Goal: Use online tool/utility: Utilize a website feature to perform a specific function

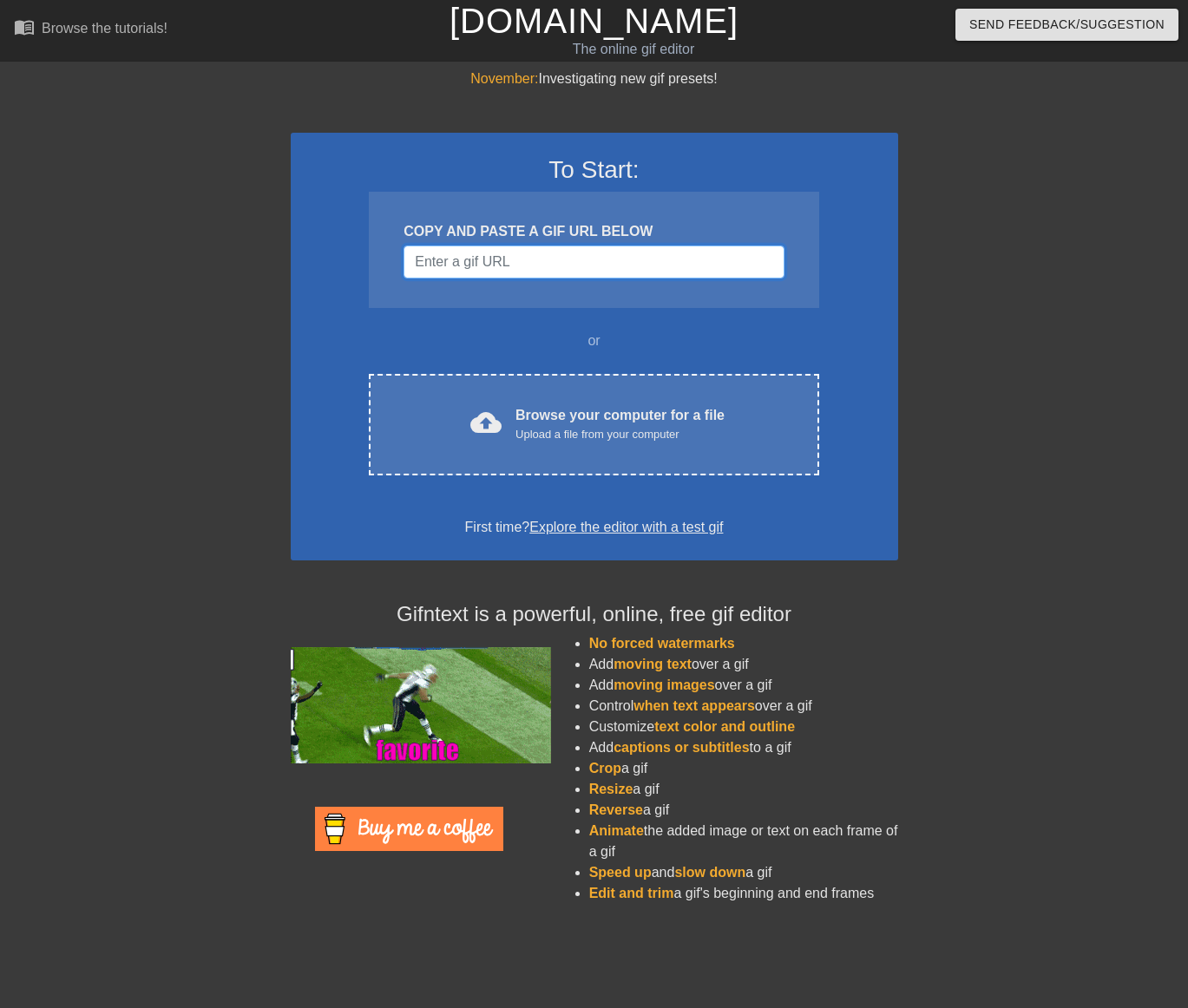
click at [589, 259] on input "Username" at bounding box center [593, 262] width 380 height 33
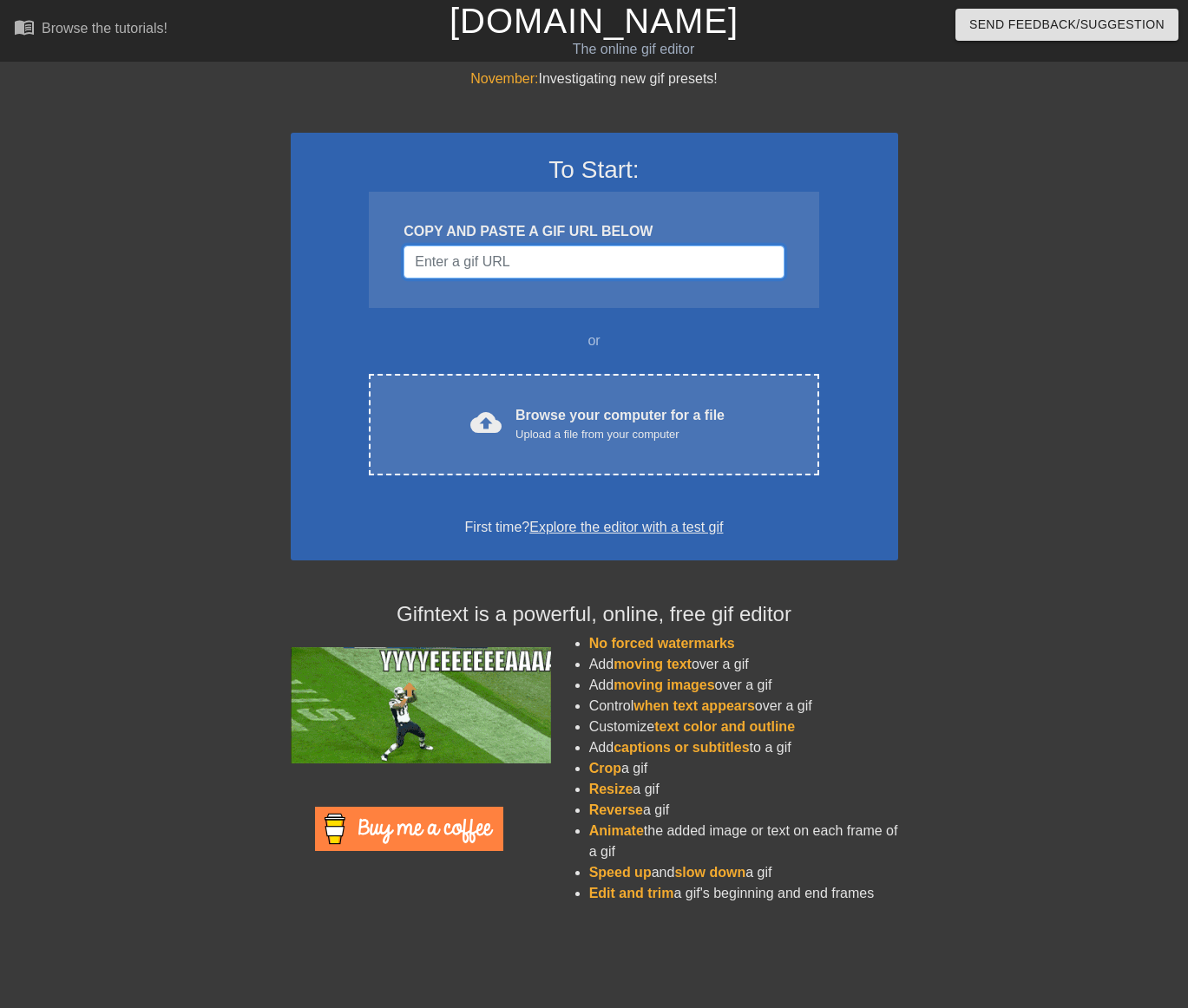
paste input "[URL][DOMAIN_NAME]"
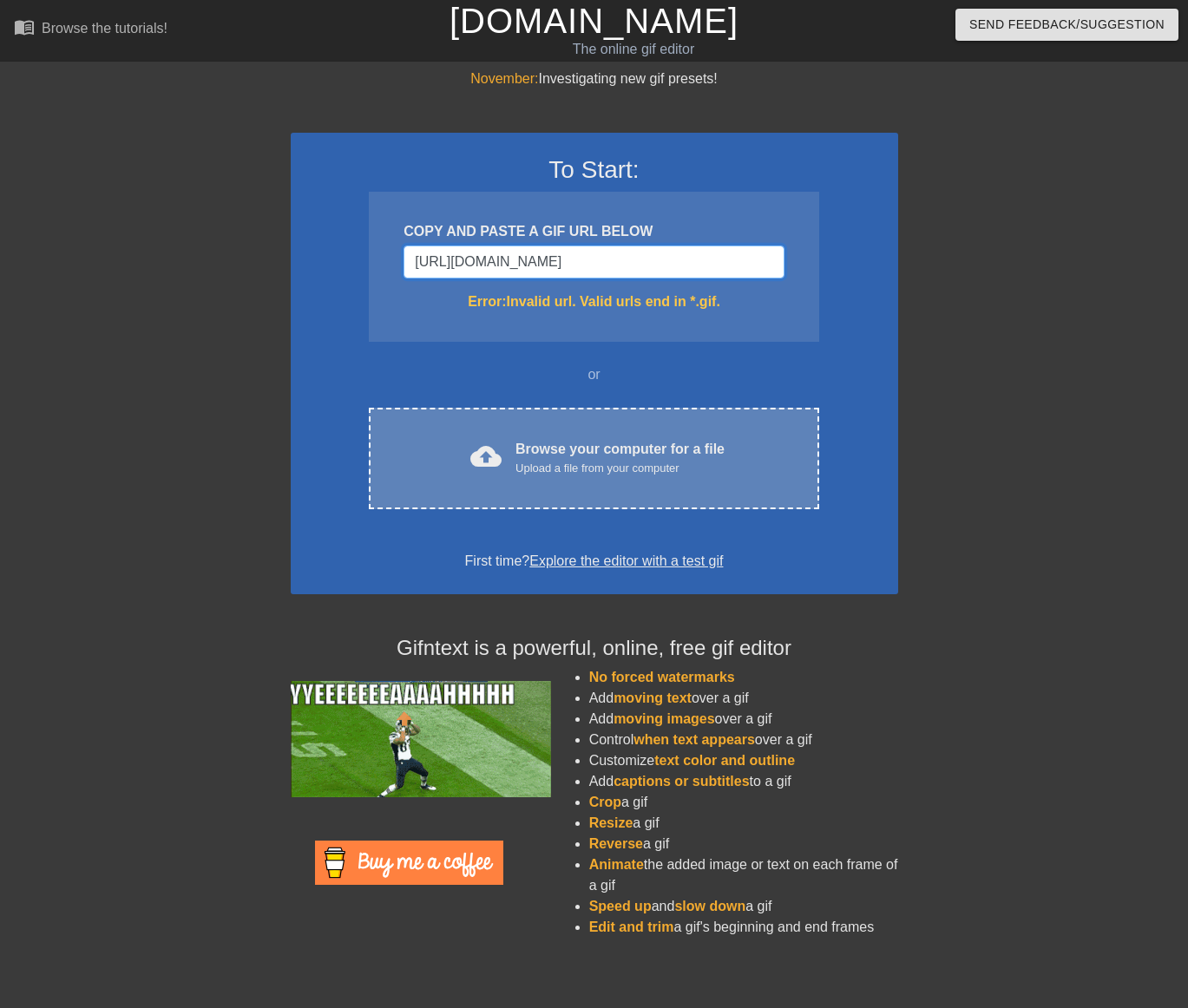
scroll to position [0, 3855]
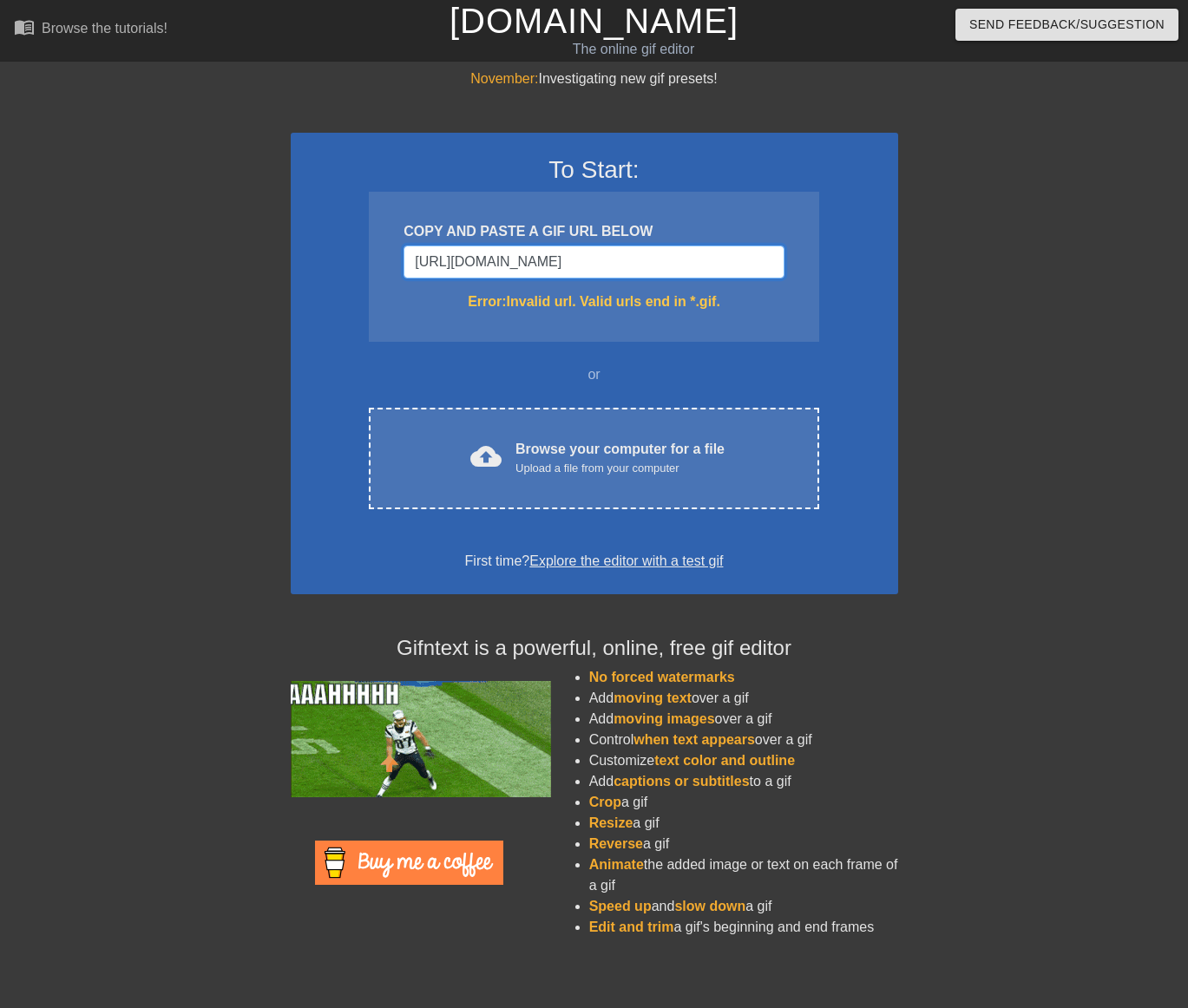
click at [474, 260] on input "[URL][DOMAIN_NAME]" at bounding box center [593, 262] width 380 height 33
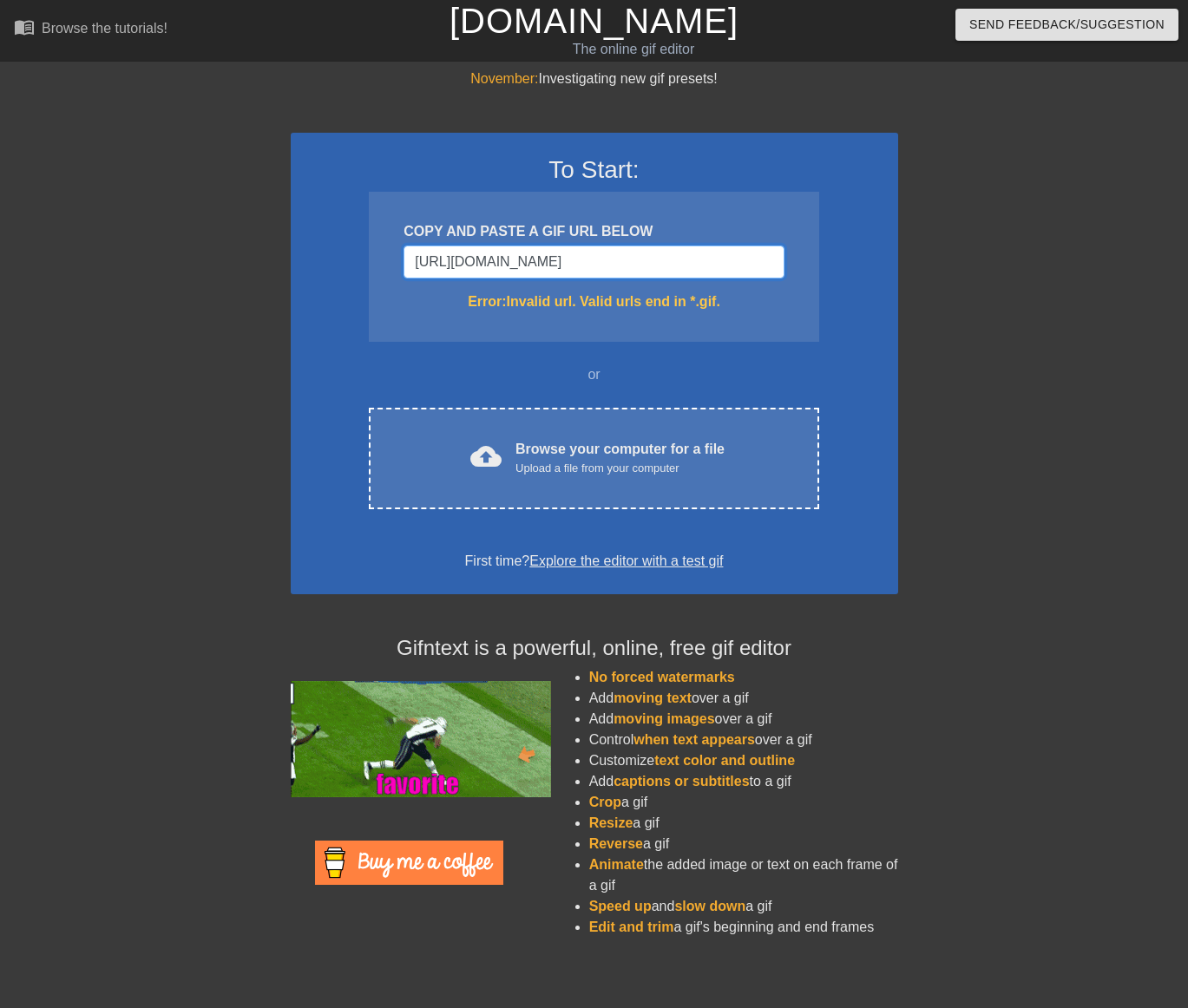
click at [474, 260] on input "[URL][DOMAIN_NAME]" at bounding box center [593, 262] width 380 height 33
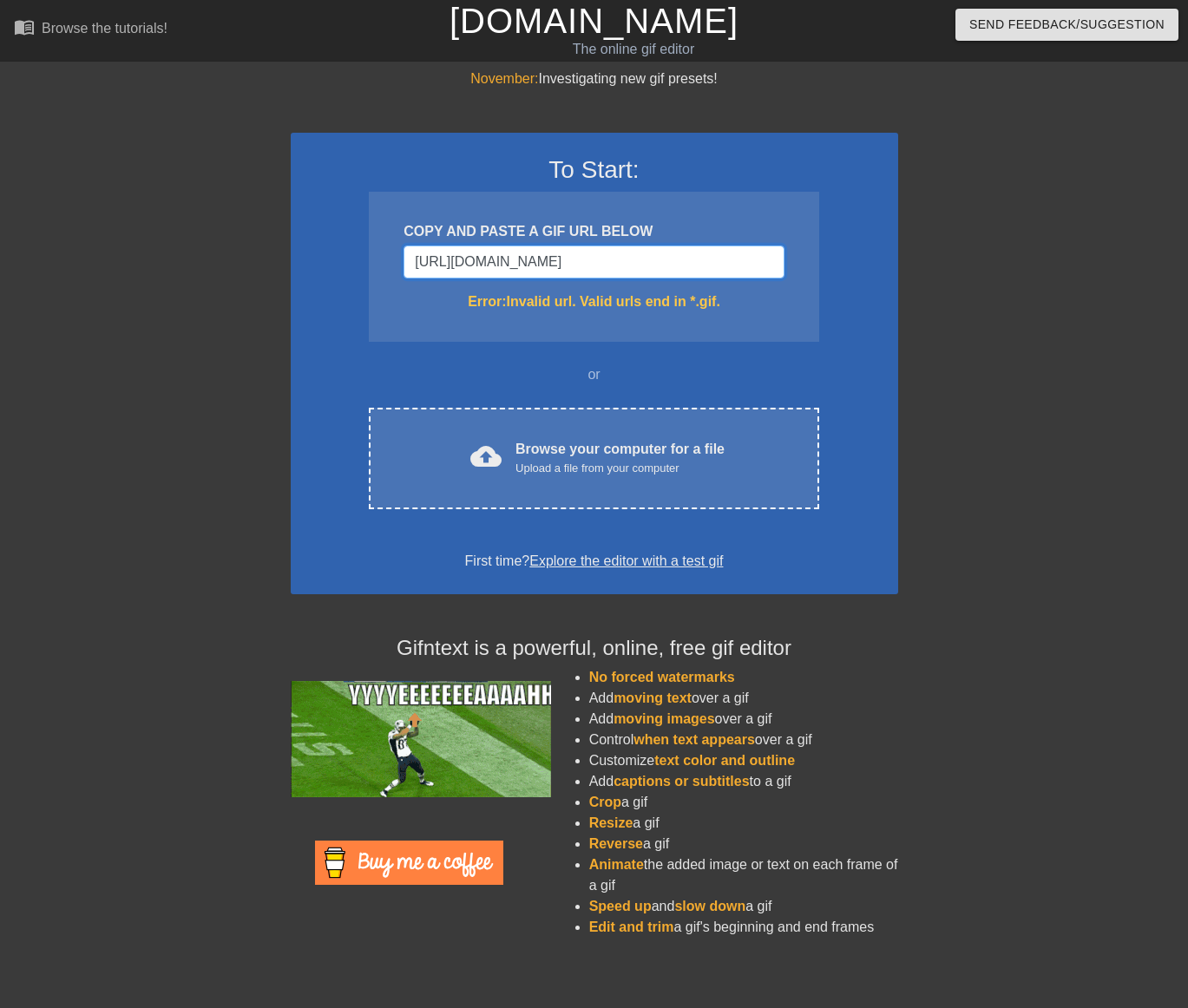
click at [474, 260] on input "[URL][DOMAIN_NAME]" at bounding box center [593, 262] width 380 height 33
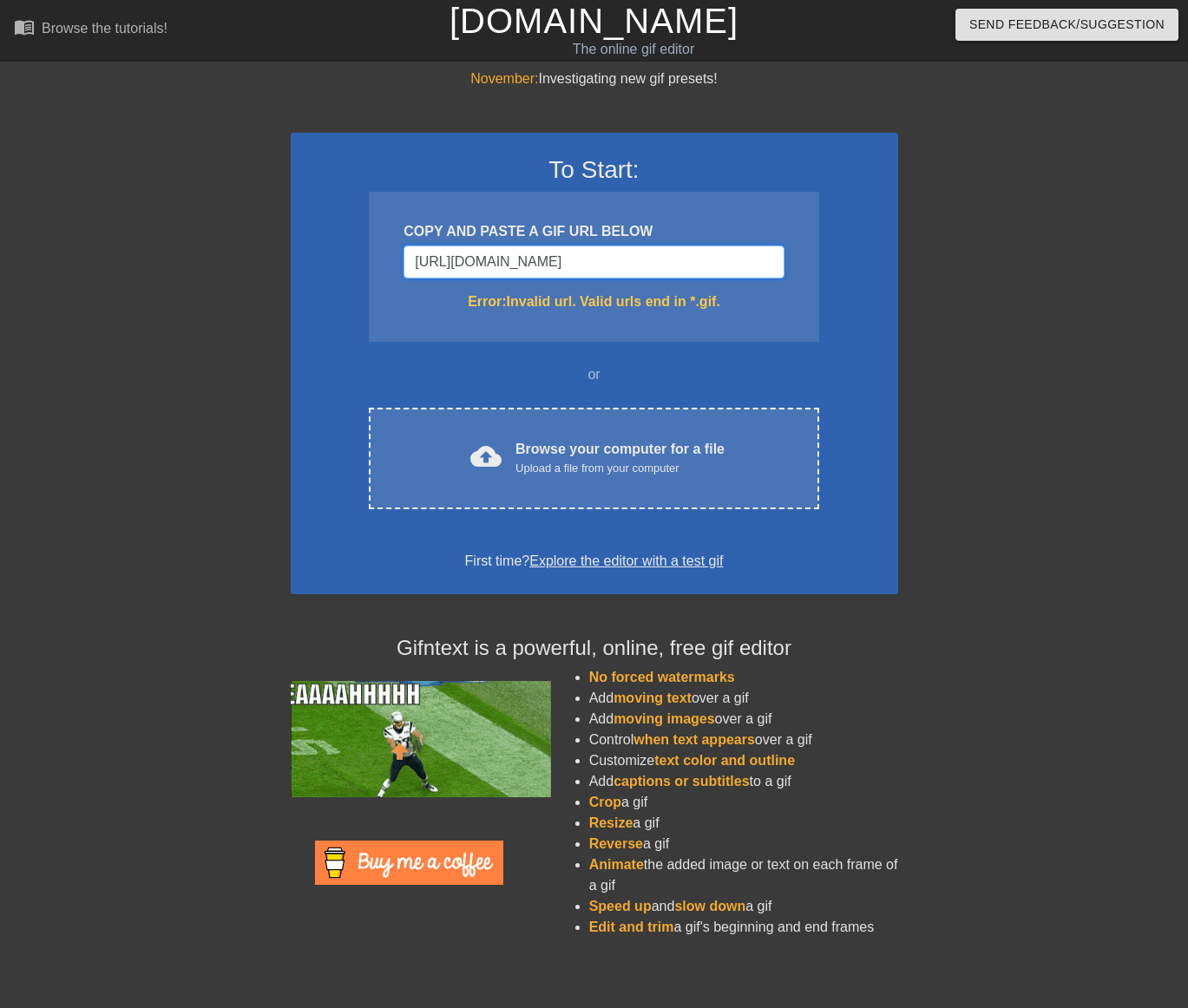
click at [474, 260] on input "[URL][DOMAIN_NAME]" at bounding box center [593, 262] width 380 height 33
paste input "Username"
click at [564, 255] on input "[URL][DOMAIN_NAME]" at bounding box center [593, 262] width 380 height 33
click at [563, 255] on input "[URL][DOMAIN_NAME]" at bounding box center [593, 262] width 380 height 33
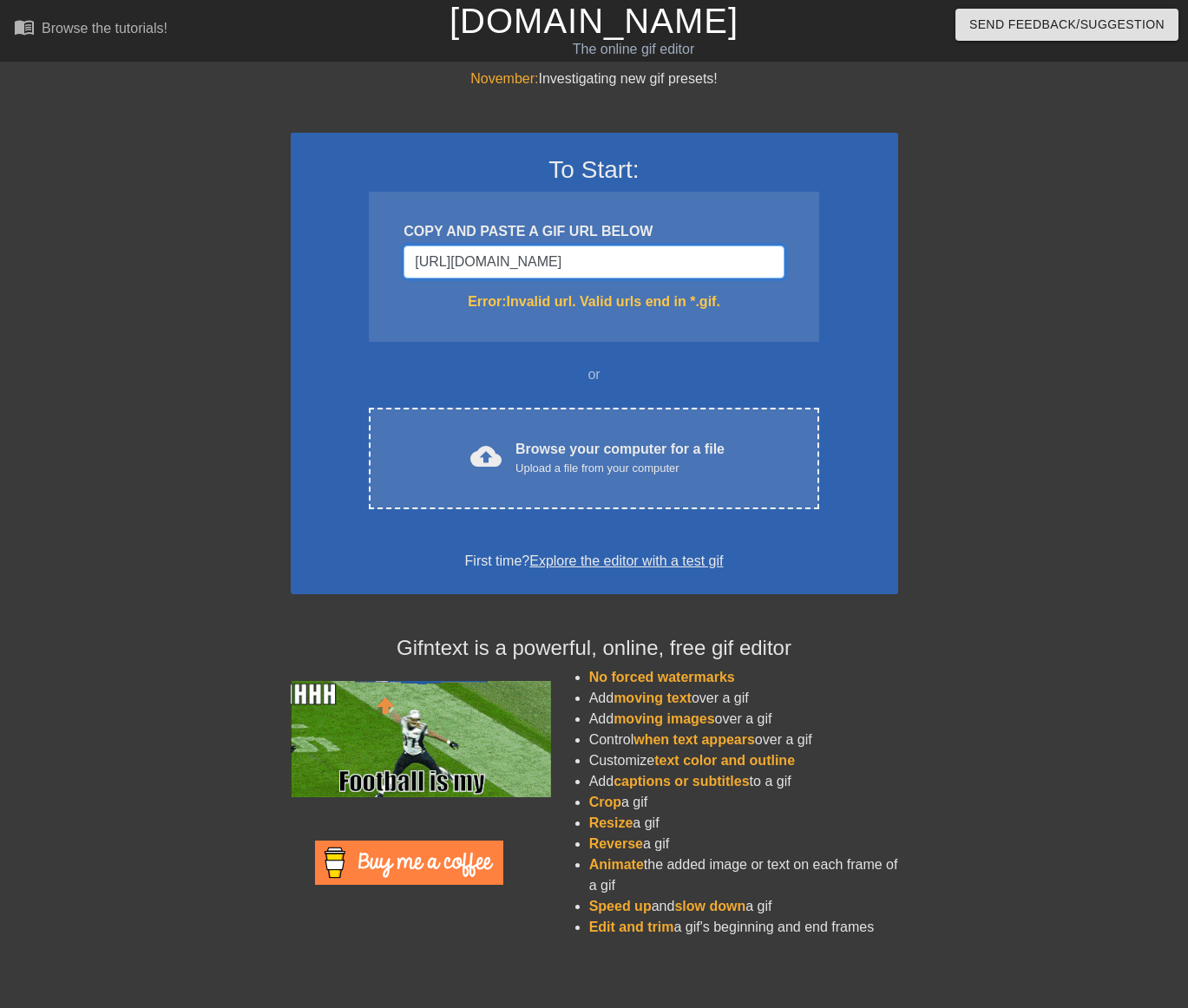
click at [563, 255] on input "[URL][DOMAIN_NAME]" at bounding box center [593, 262] width 380 height 33
paste input "[DOMAIN_NAME][URL]"
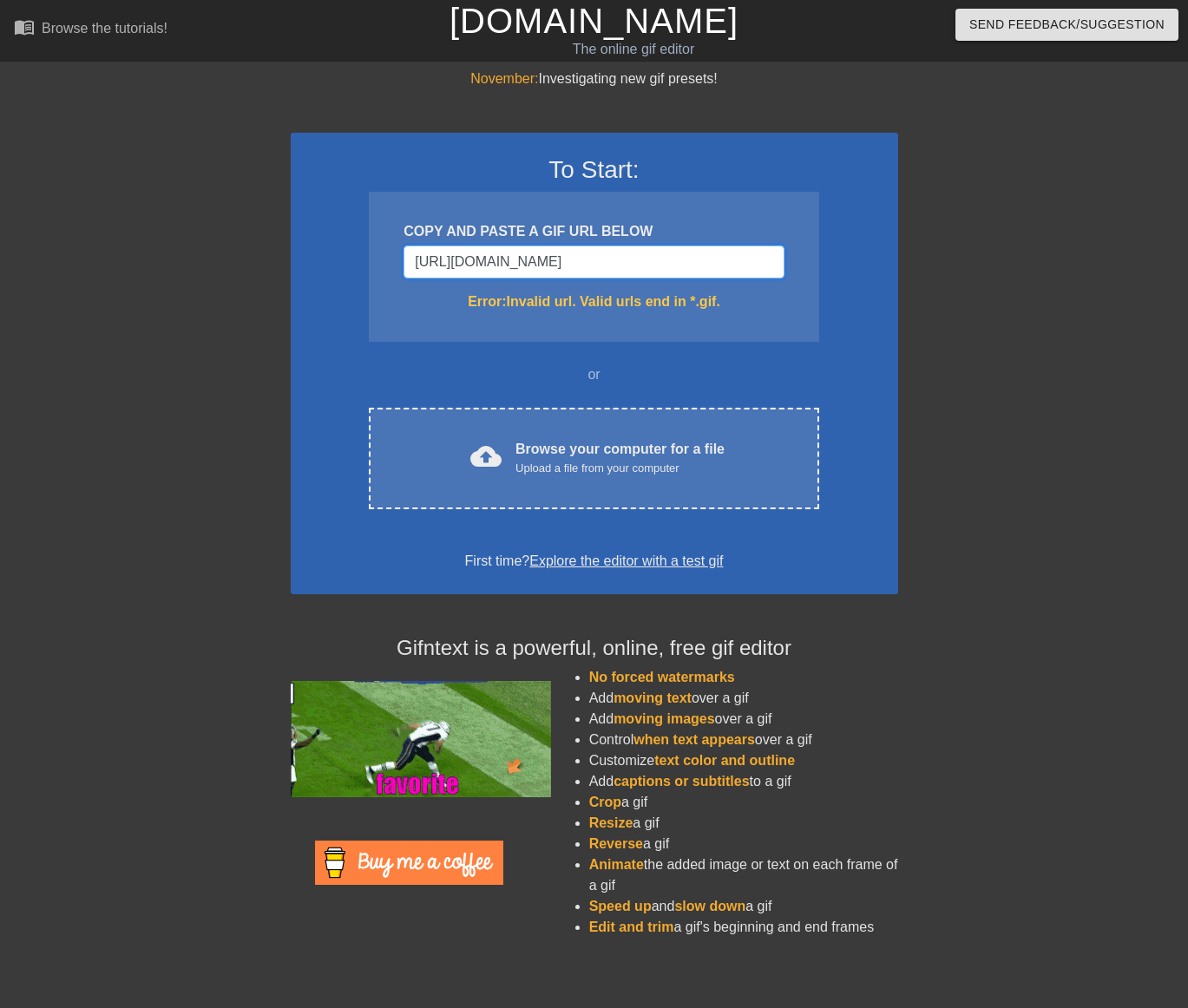
scroll to position [0, 8]
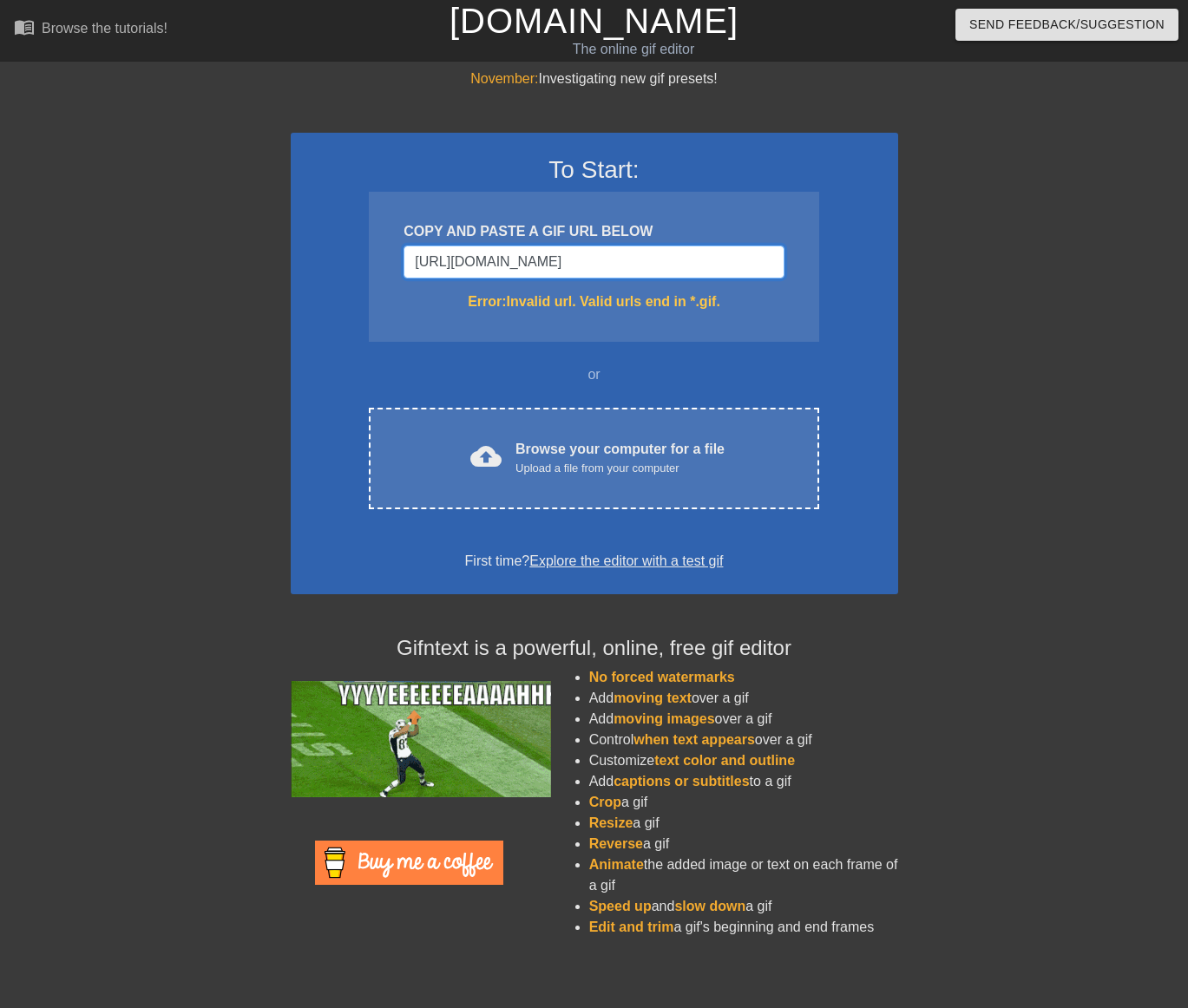
type input "[URL][DOMAIN_NAME]"
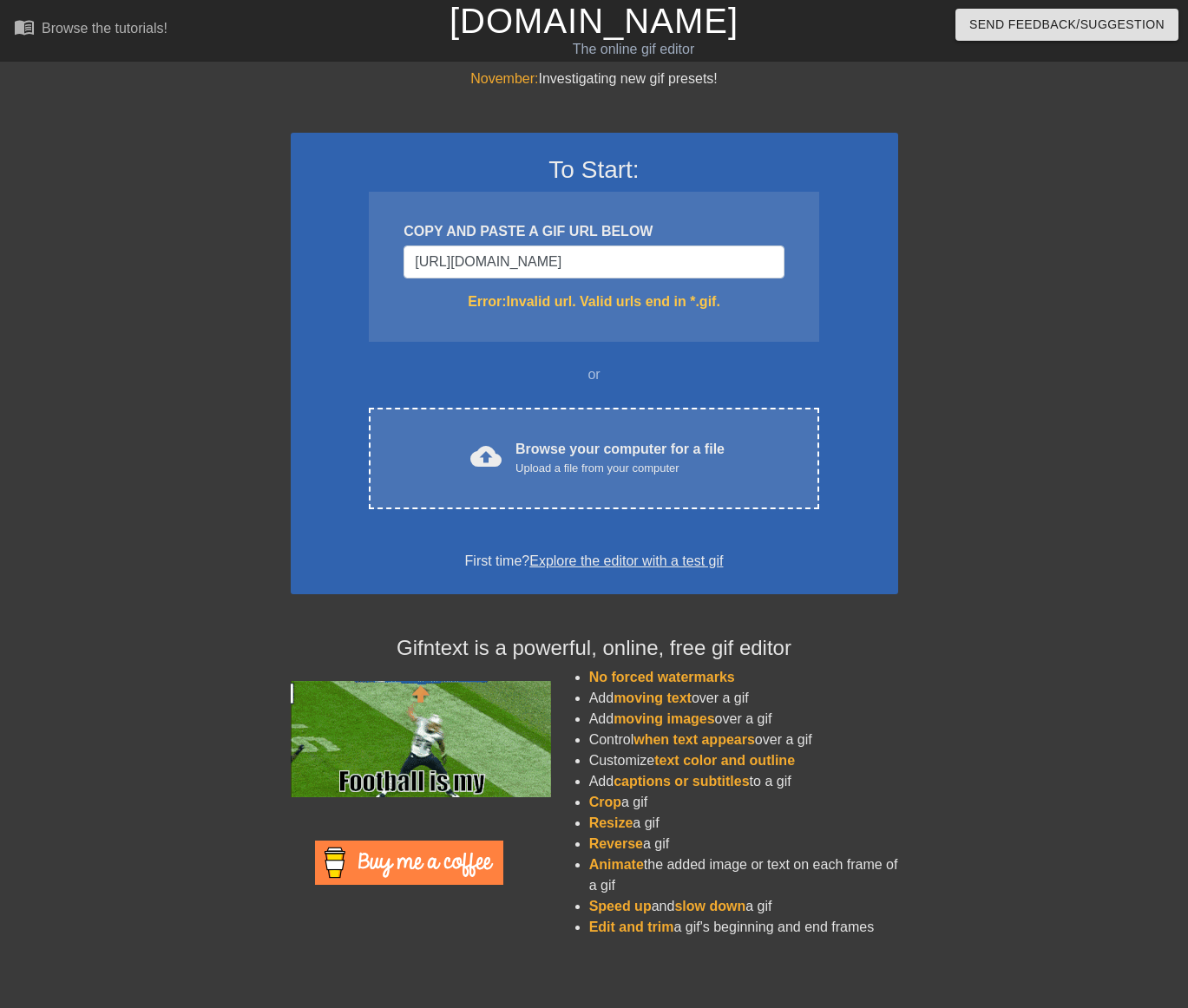
click at [879, 273] on div "To Start: COPY AND PASTE A GIF URL BELOW [URL][DOMAIN_NAME] Error: Invalid url.…" at bounding box center [594, 363] width 608 height 461
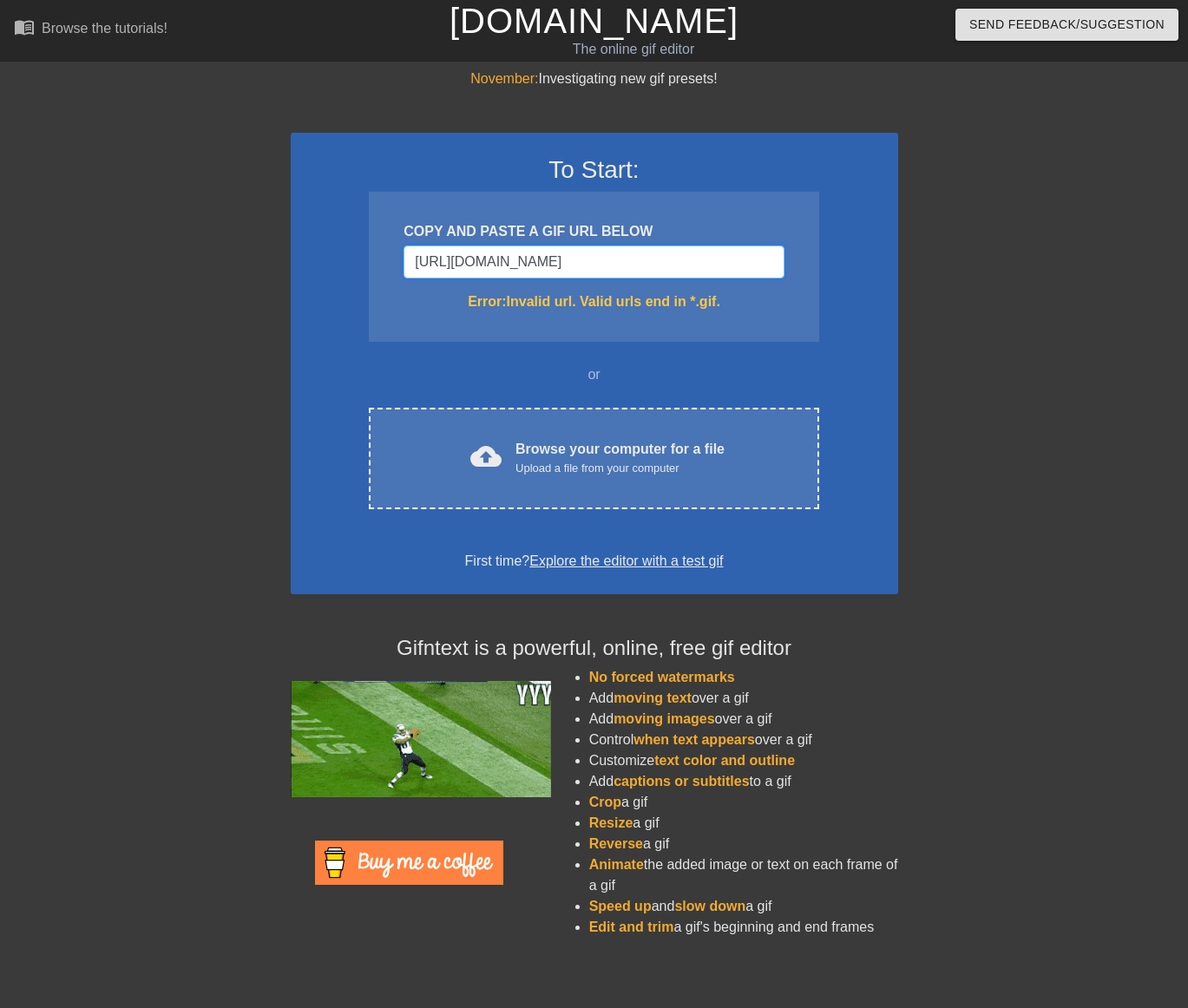
drag, startPoint x: 643, startPoint y: 262, endPoint x: 360, endPoint y: 237, distance: 284.1
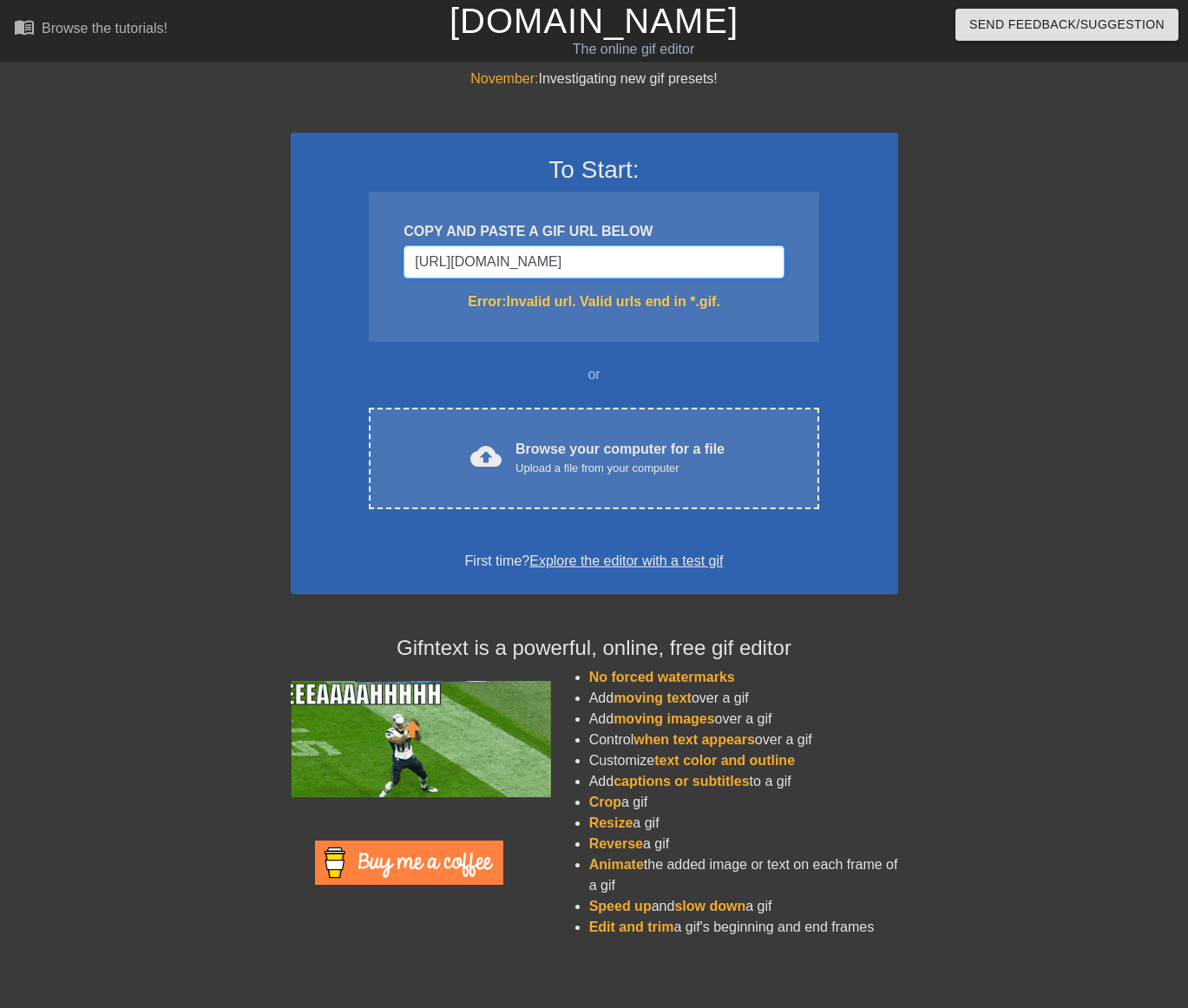
click at [360, 237] on div "To Start: COPY AND PASTE A GIF URL BELOW [URL][DOMAIN_NAME] Error: Invalid url.…" at bounding box center [594, 363] width 608 height 461
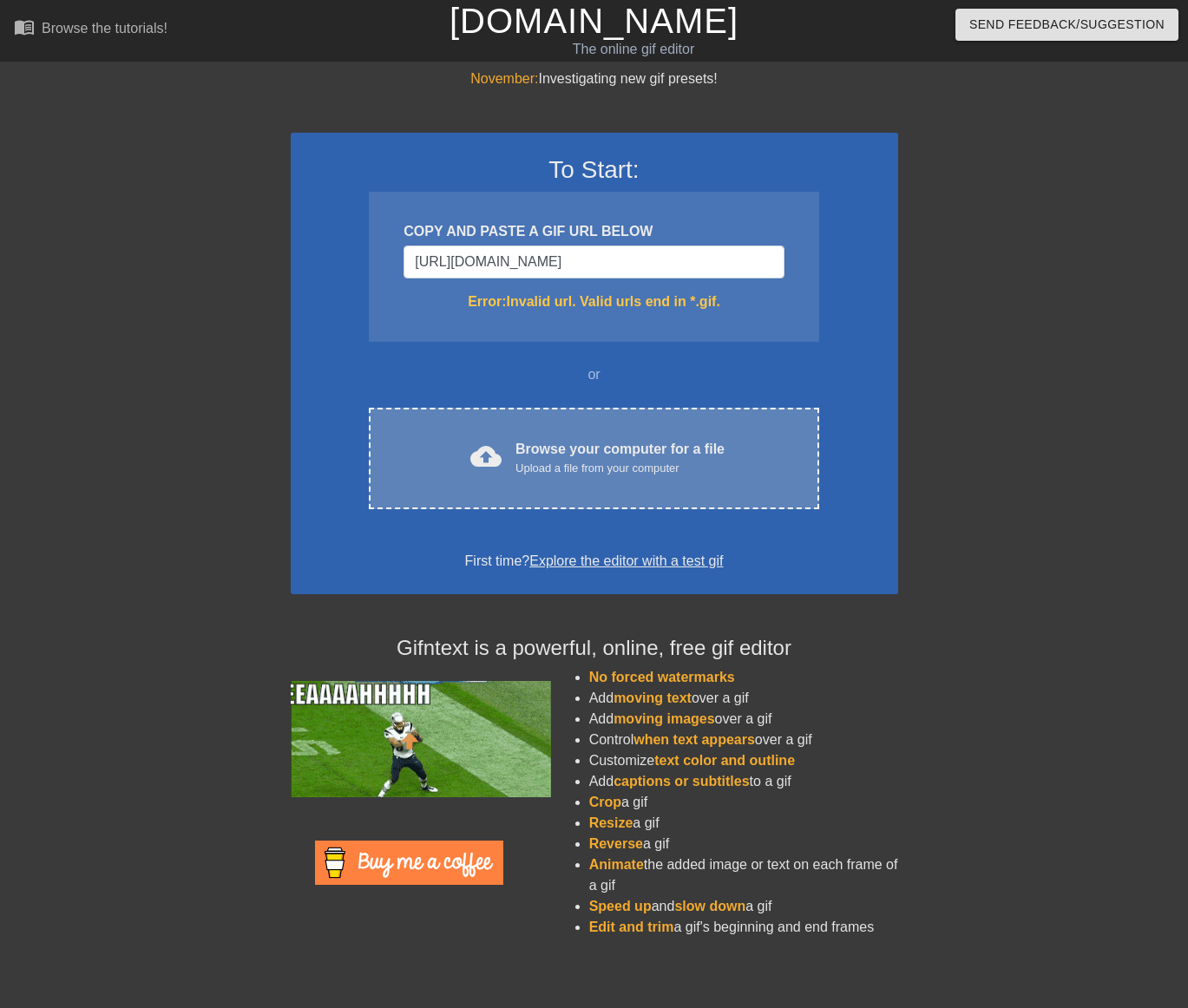
click at [592, 470] on div "Upload a file from your computer" at bounding box center [619, 468] width 209 height 17
click at [574, 472] on div "Upload a file from your computer" at bounding box center [619, 468] width 209 height 17
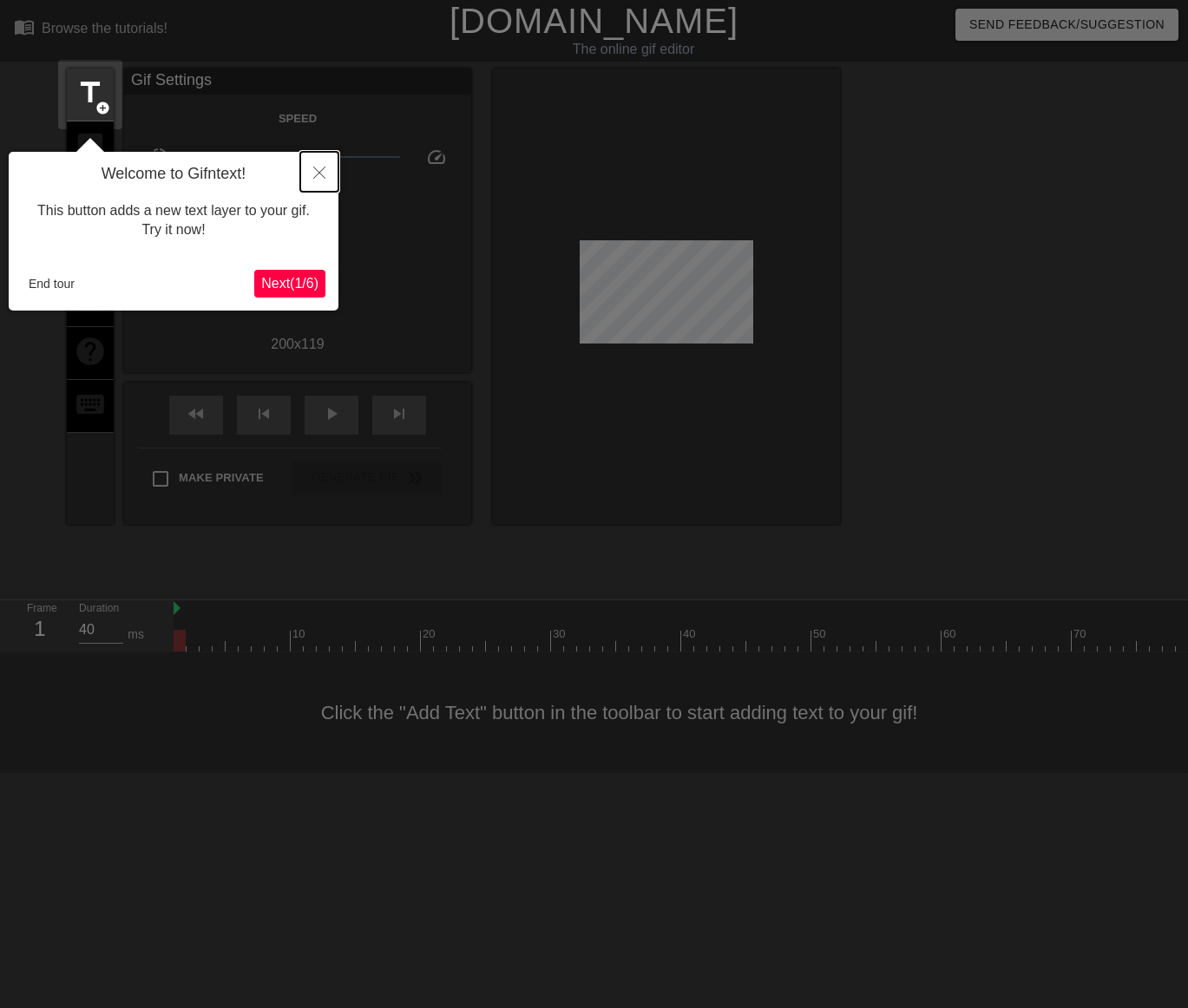
click at [318, 172] on icon "Close" at bounding box center [319, 172] width 12 height 12
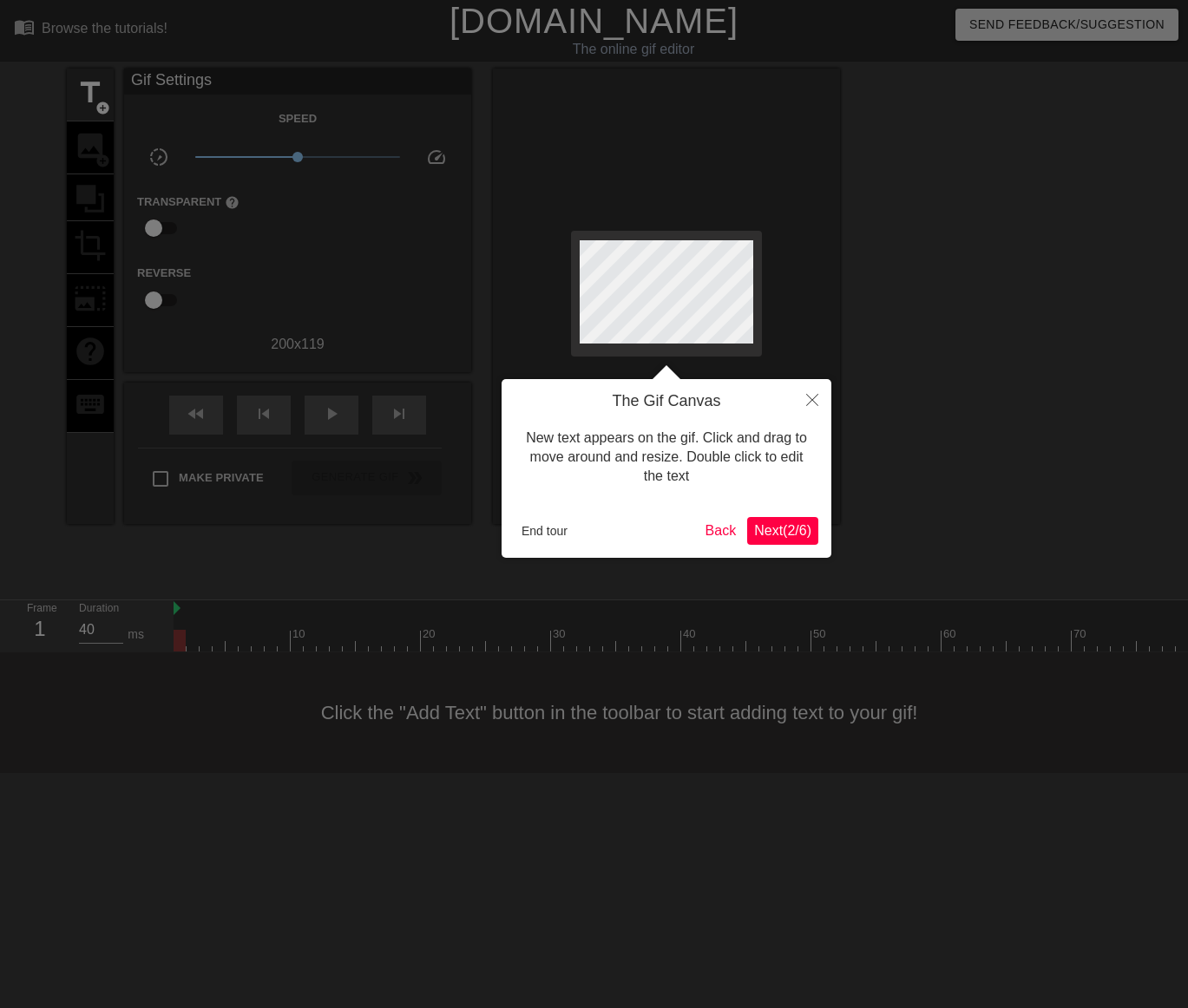
click at [787, 531] on span "Next ( 2 / 6 )" at bounding box center [782, 530] width 57 height 15
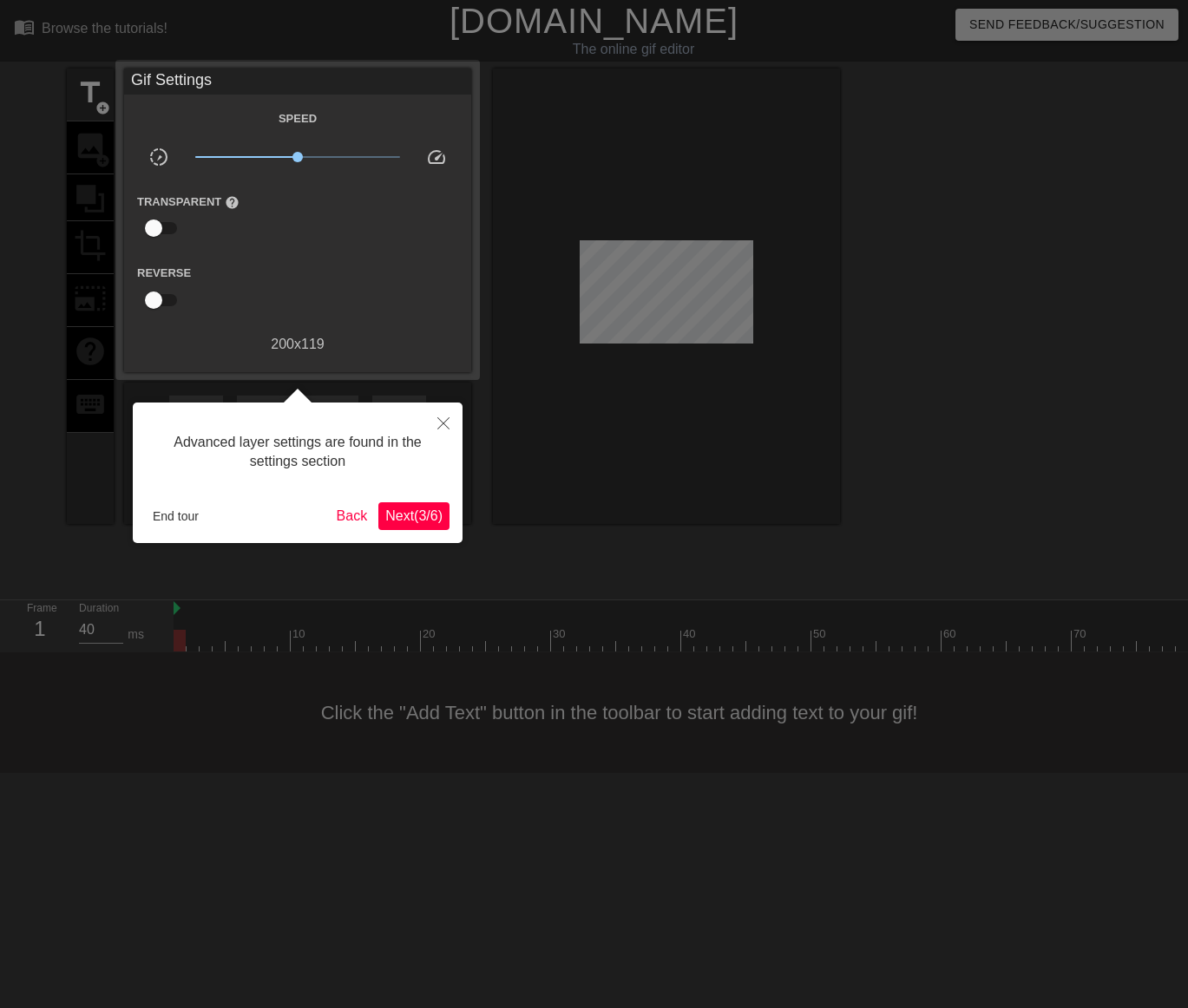
click at [411, 514] on span "Next ( 3 / 6 )" at bounding box center [413, 516] width 57 height 15
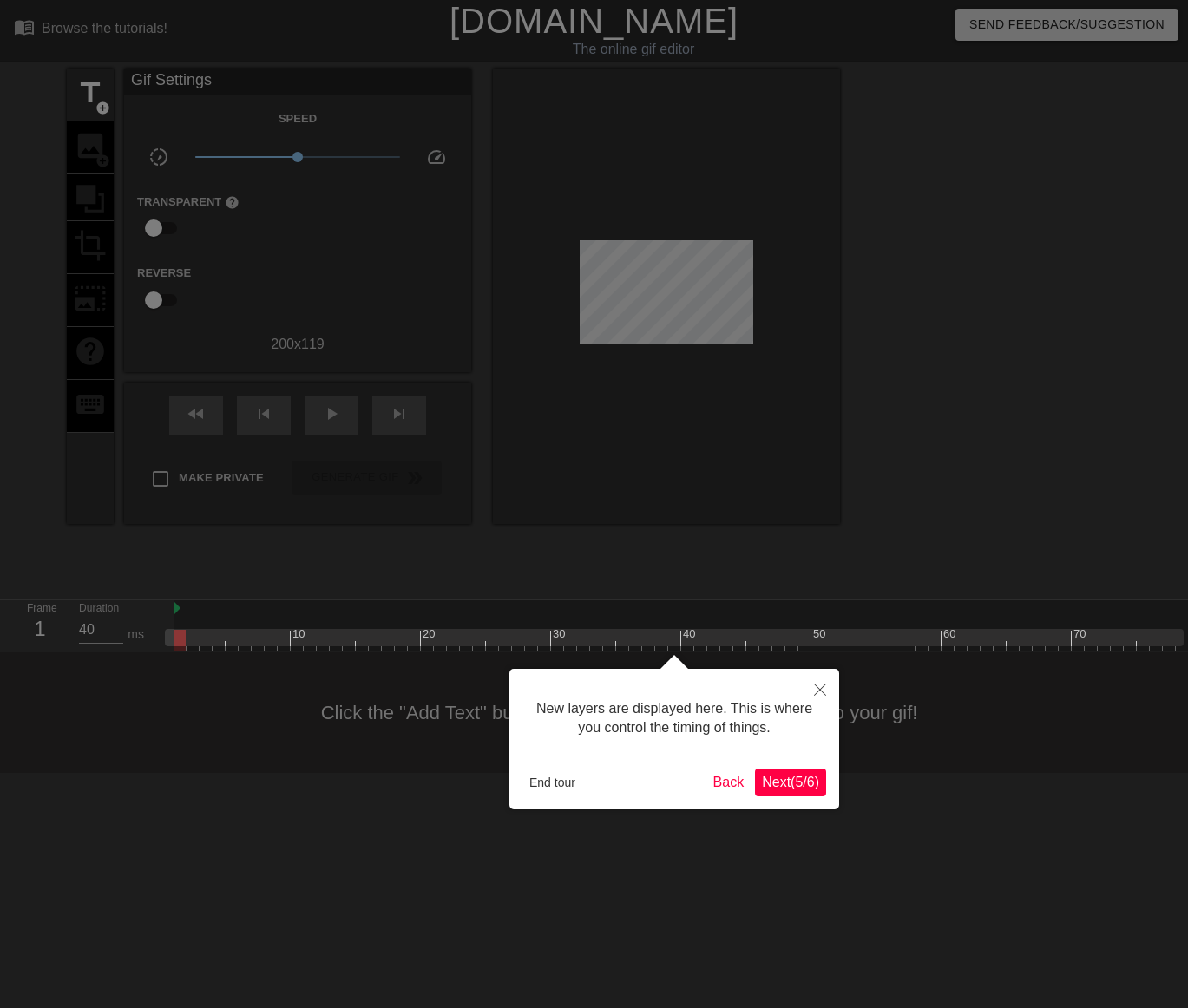
scroll to position [15, 0]
click at [794, 789] on span "Next ( 5 / 6 )" at bounding box center [790, 782] width 57 height 15
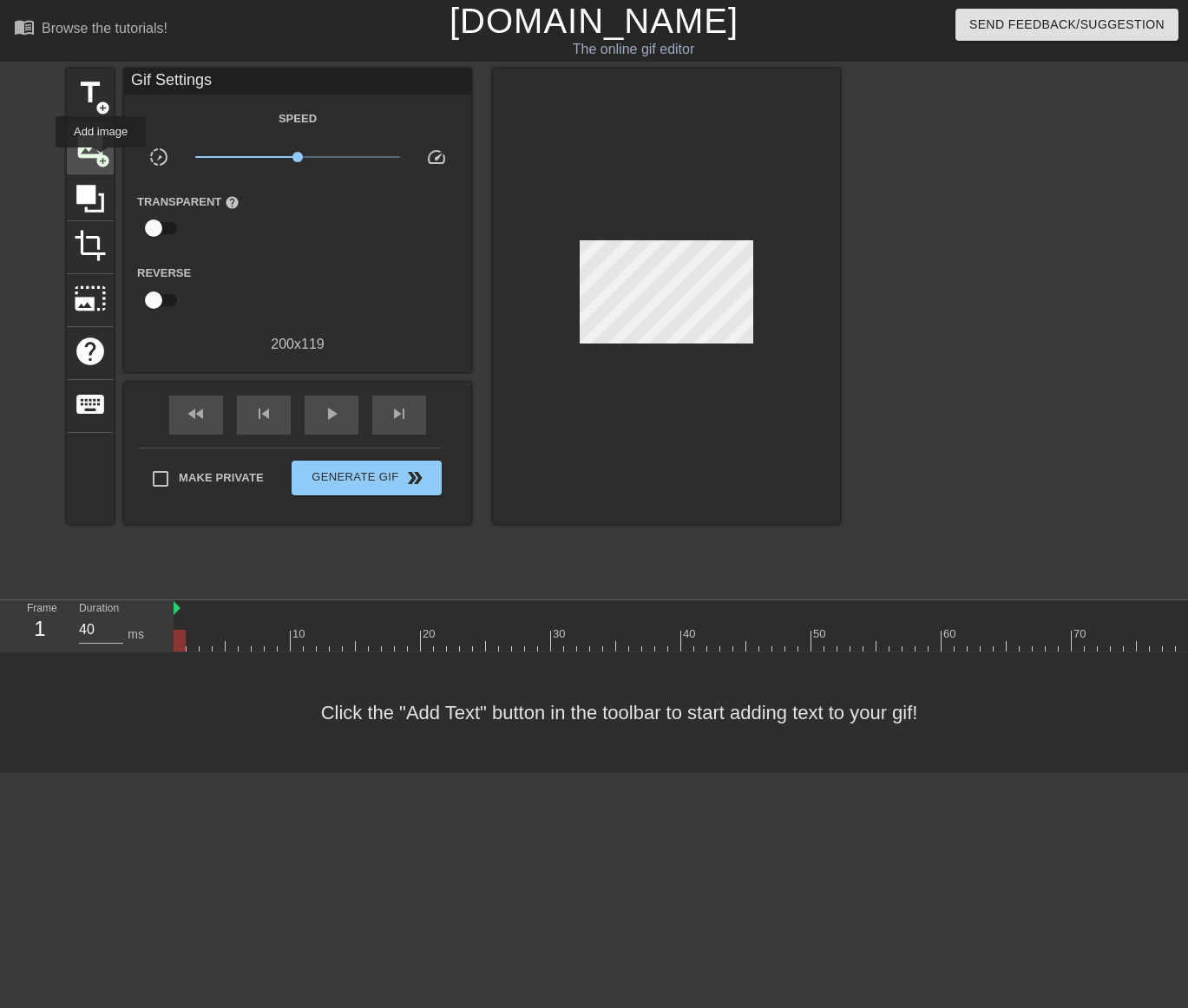
click at [101, 160] on span "add_circle" at bounding box center [103, 161] width 15 height 15
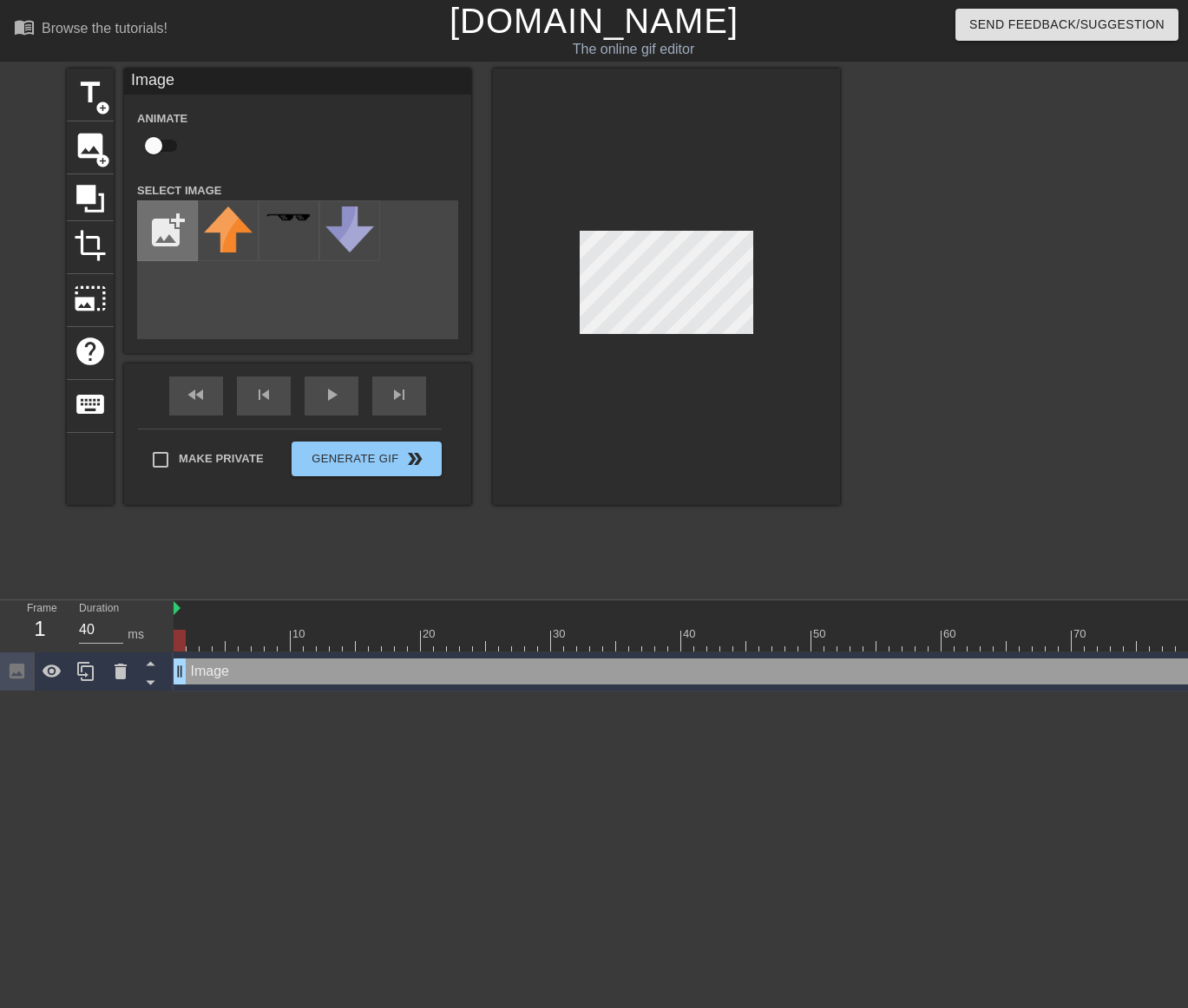
click at [168, 244] on input "file" at bounding box center [167, 231] width 59 height 59
type input "C:\fakepath\me witta knife.png"
click at [223, 246] on img at bounding box center [227, 250] width 48 height 87
drag, startPoint x: 254, startPoint y: 677, endPoint x: 230, endPoint y: 597, distance: 83.5
click at [233, 596] on div "menu_book Browse the tutorials! [DOMAIN_NAME] The online gif editor Send Feedba…" at bounding box center [594, 345] width 1188 height 691
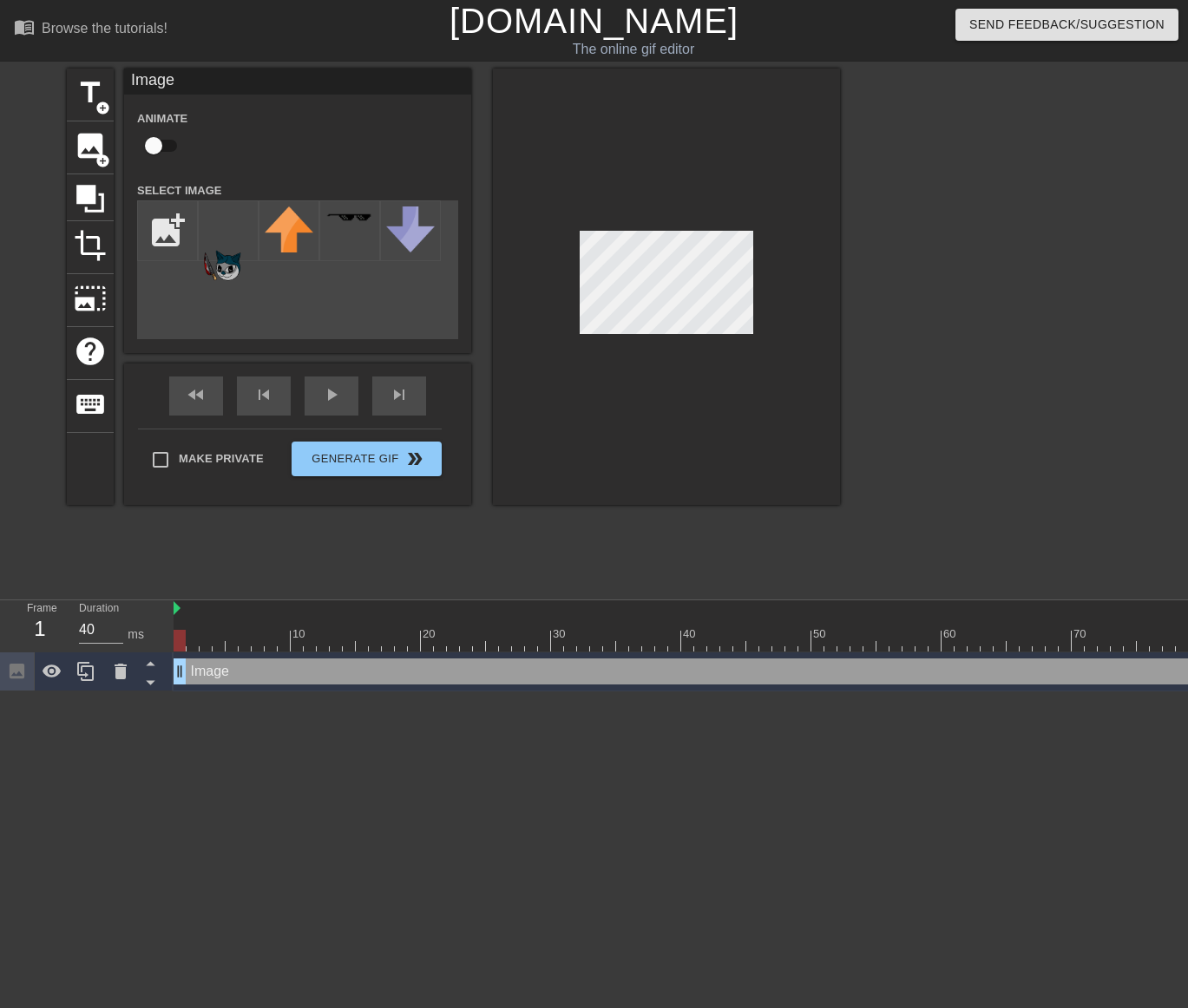
drag, startPoint x: 212, startPoint y: 675, endPoint x: 220, endPoint y: 667, distance: 11.3
click at [217, 672] on div "Image drag_handle drag_handle" at bounding box center [869, 671] width 1392 height 26
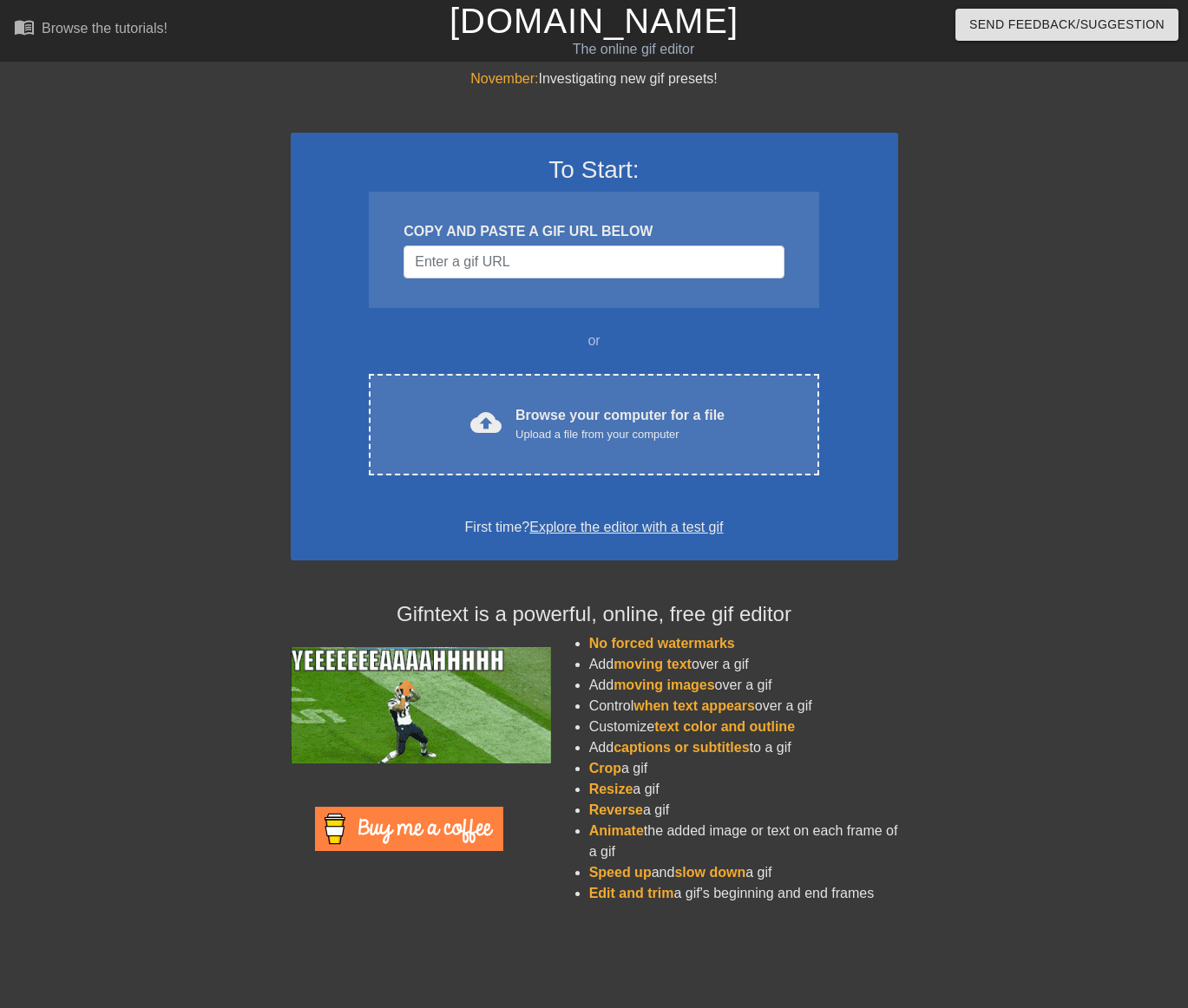
click at [554, 426] on div "Upload a file from your computer" at bounding box center [619, 434] width 209 height 17
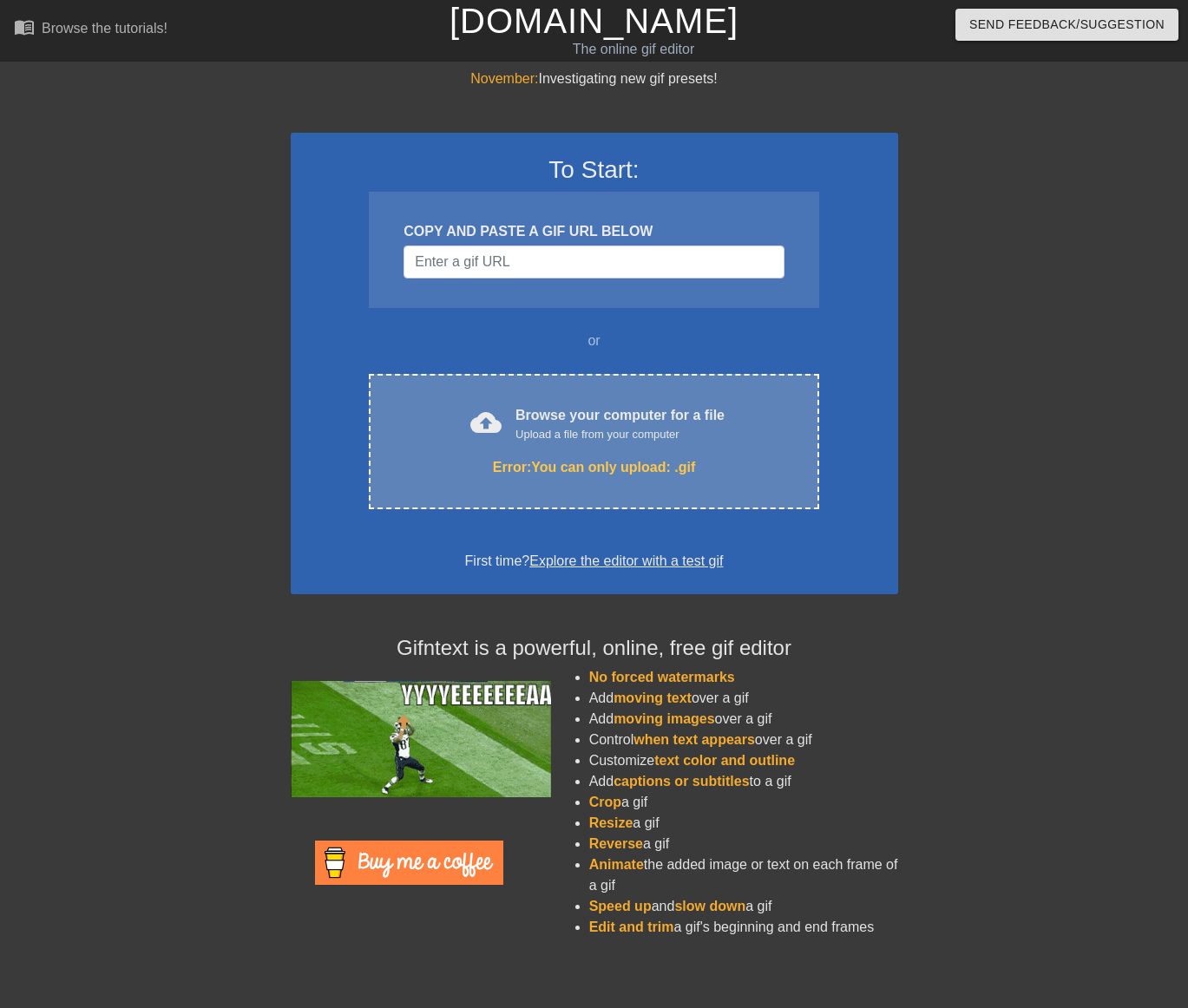
click at [550, 430] on div "Upload a file from your computer" at bounding box center [619, 434] width 209 height 17
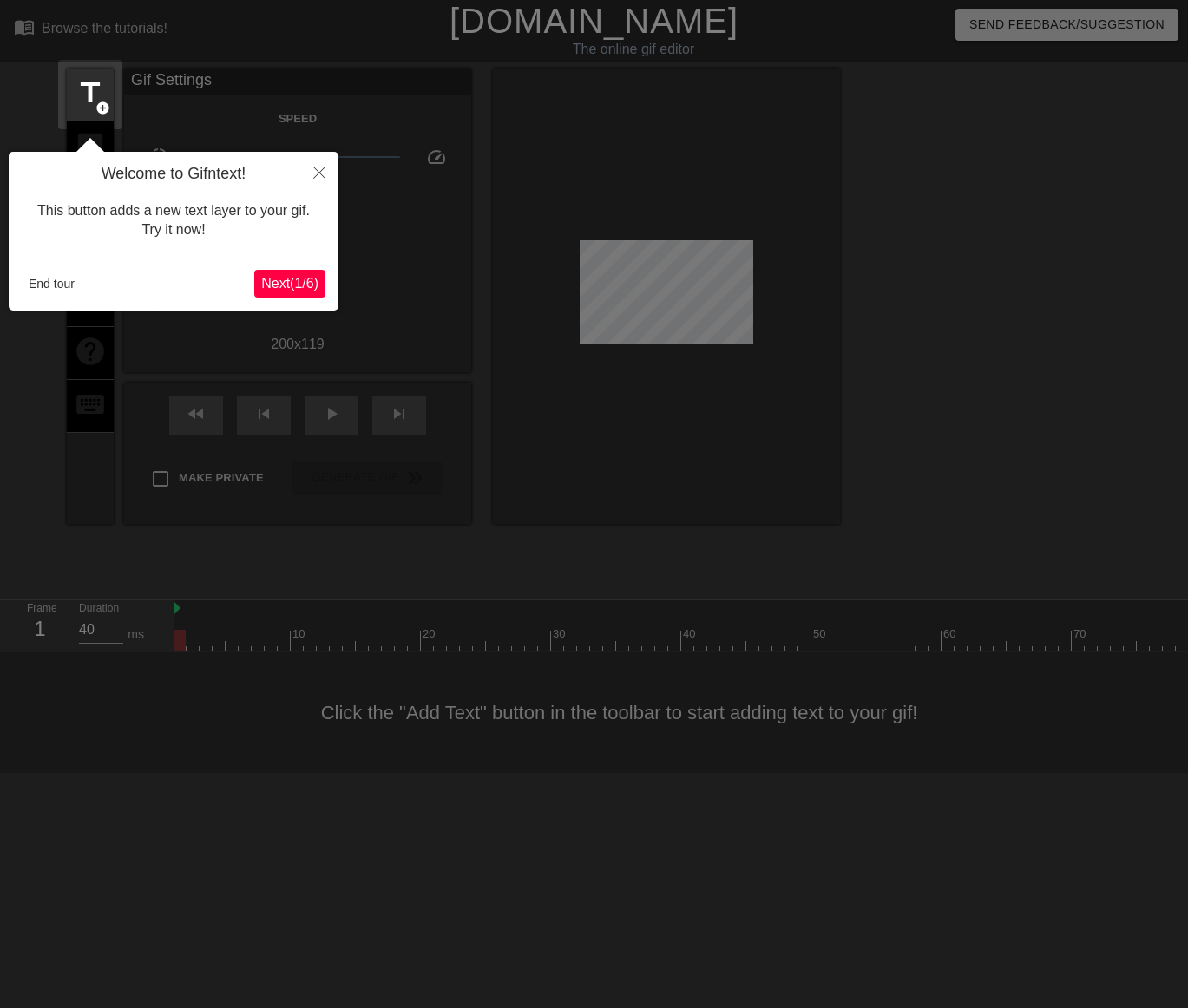
click at [304, 281] on span "Next ( 1 / 6 )" at bounding box center [290, 283] width 57 height 15
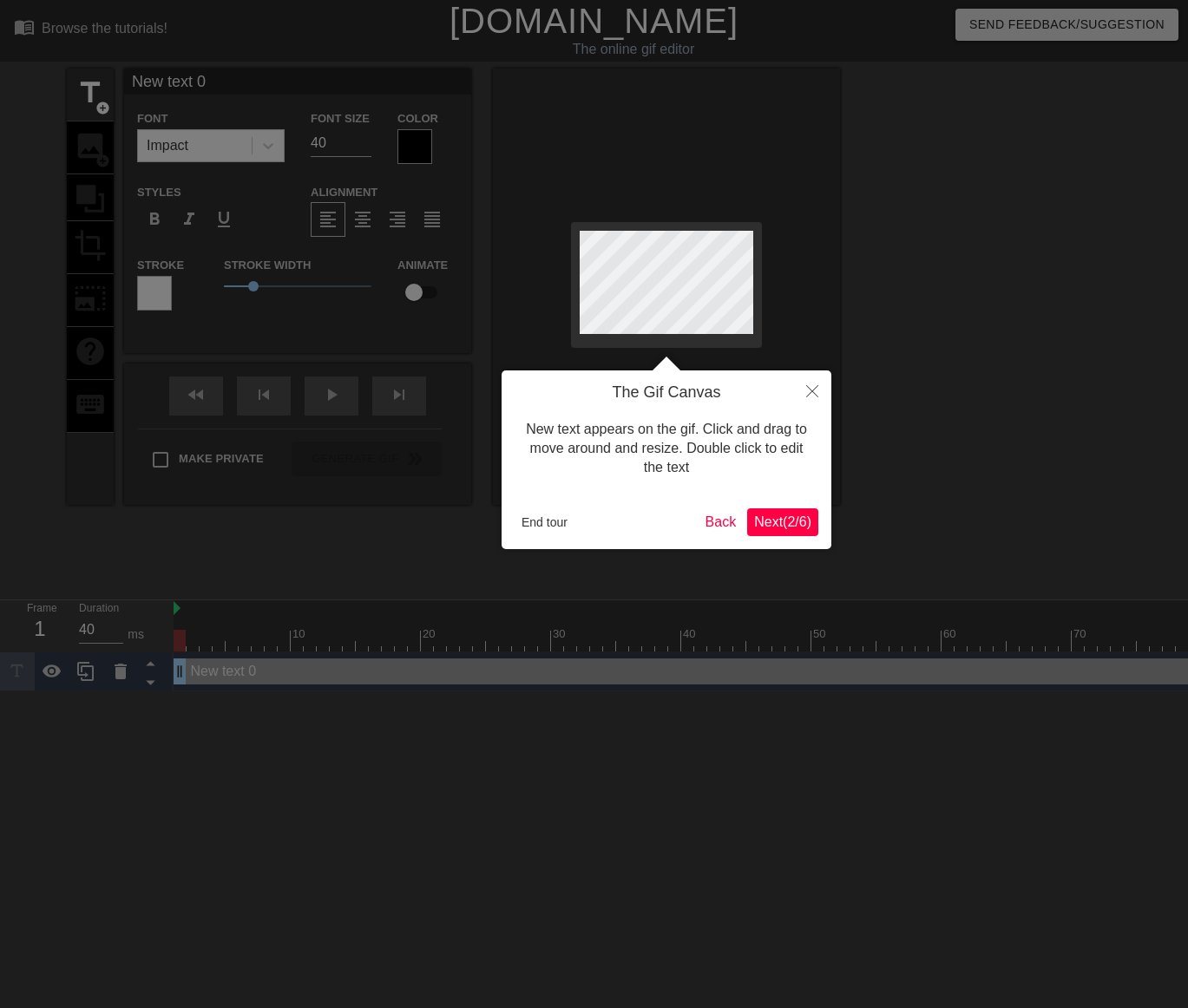
click at [784, 529] on span "Next ( 2 / 6 )" at bounding box center [782, 521] width 57 height 15
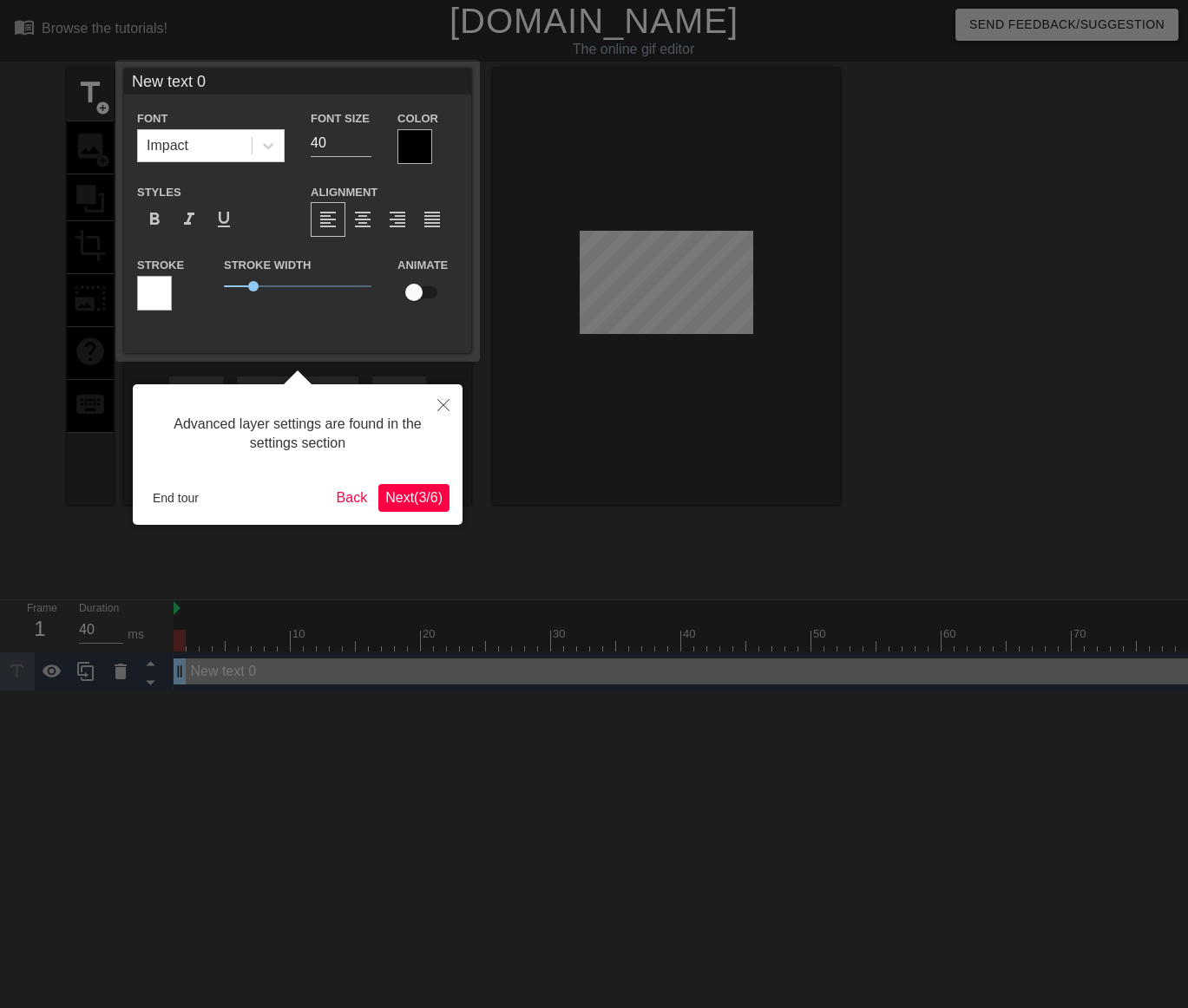
click at [424, 497] on span "Next ( 3 / 6 )" at bounding box center [413, 498] width 57 height 15
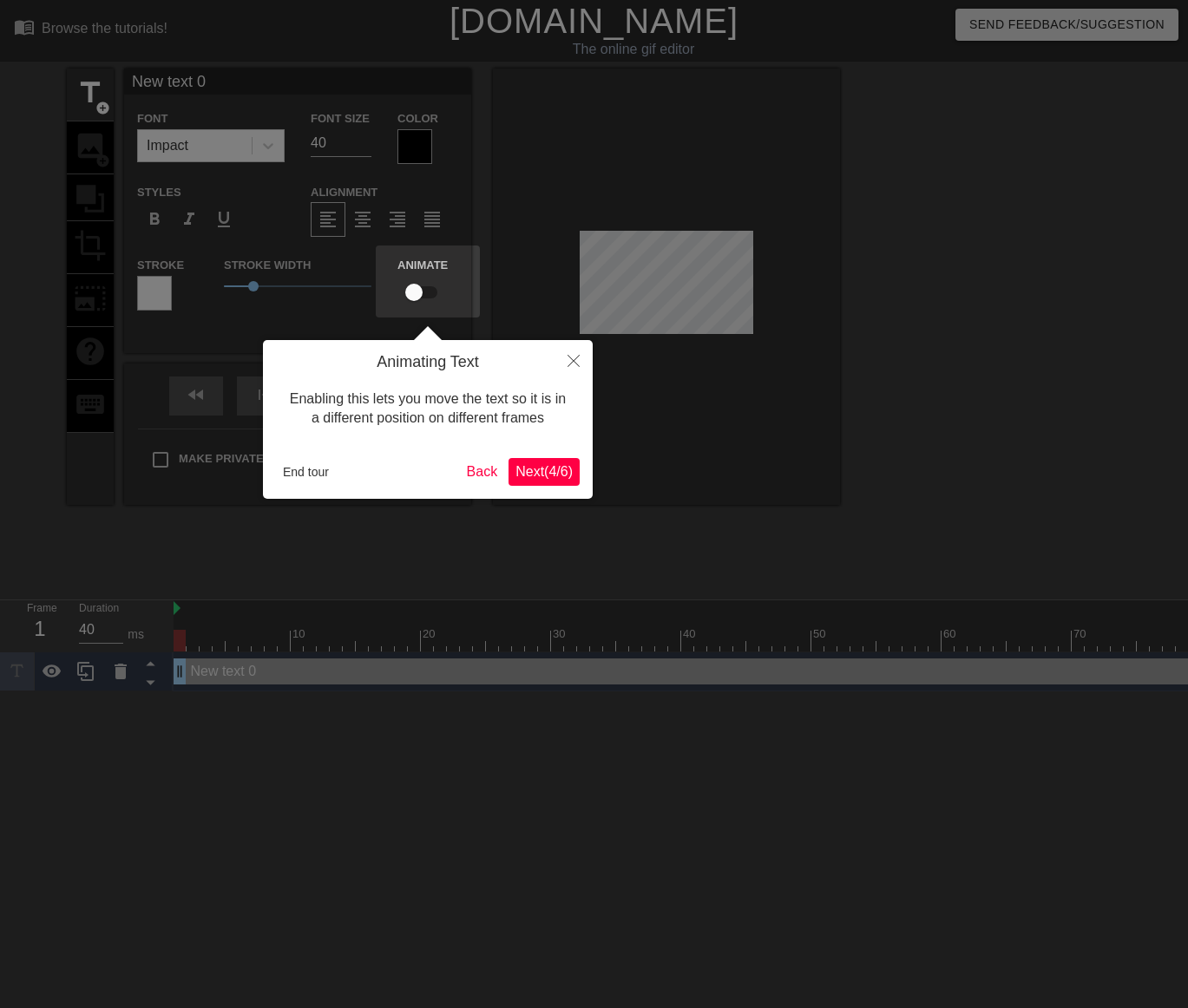
click at [550, 469] on span "Next ( 4 / 6 )" at bounding box center [543, 471] width 57 height 15
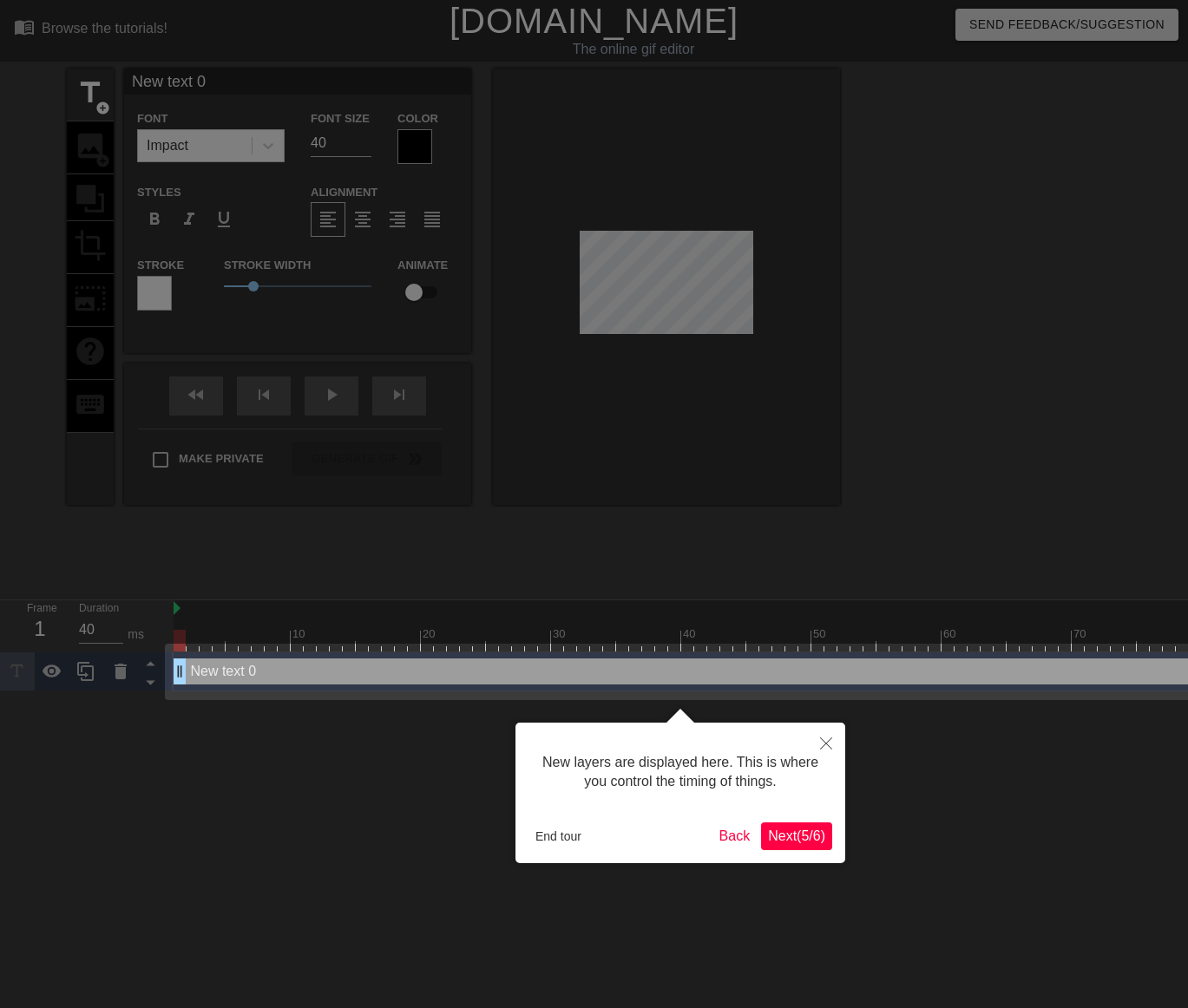
click at [805, 840] on span "Next ( 5 / 6 )" at bounding box center [796, 835] width 57 height 15
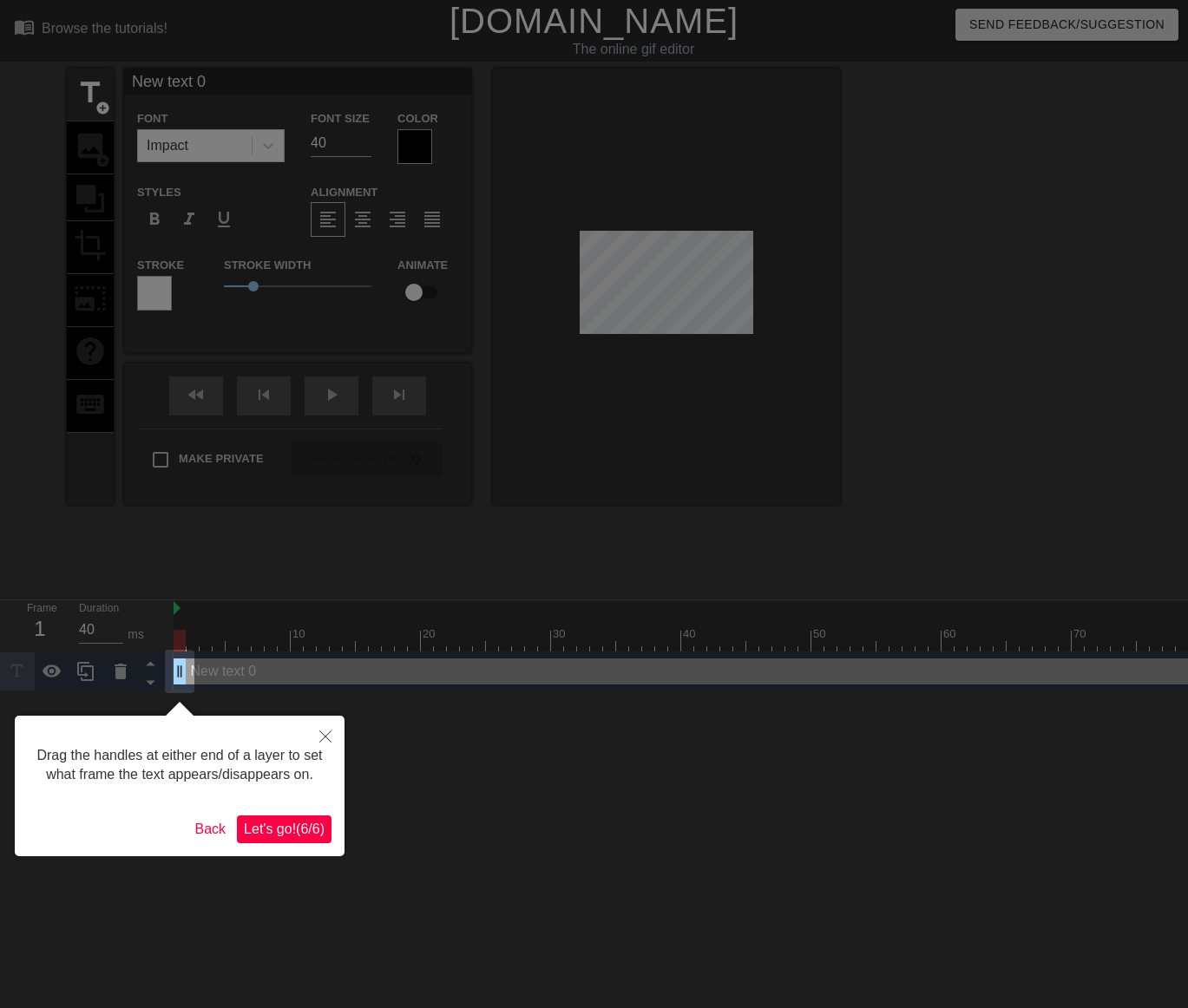
click at [304, 828] on span "Let's go! ( 6 / 6 )" at bounding box center [283, 829] width 81 height 15
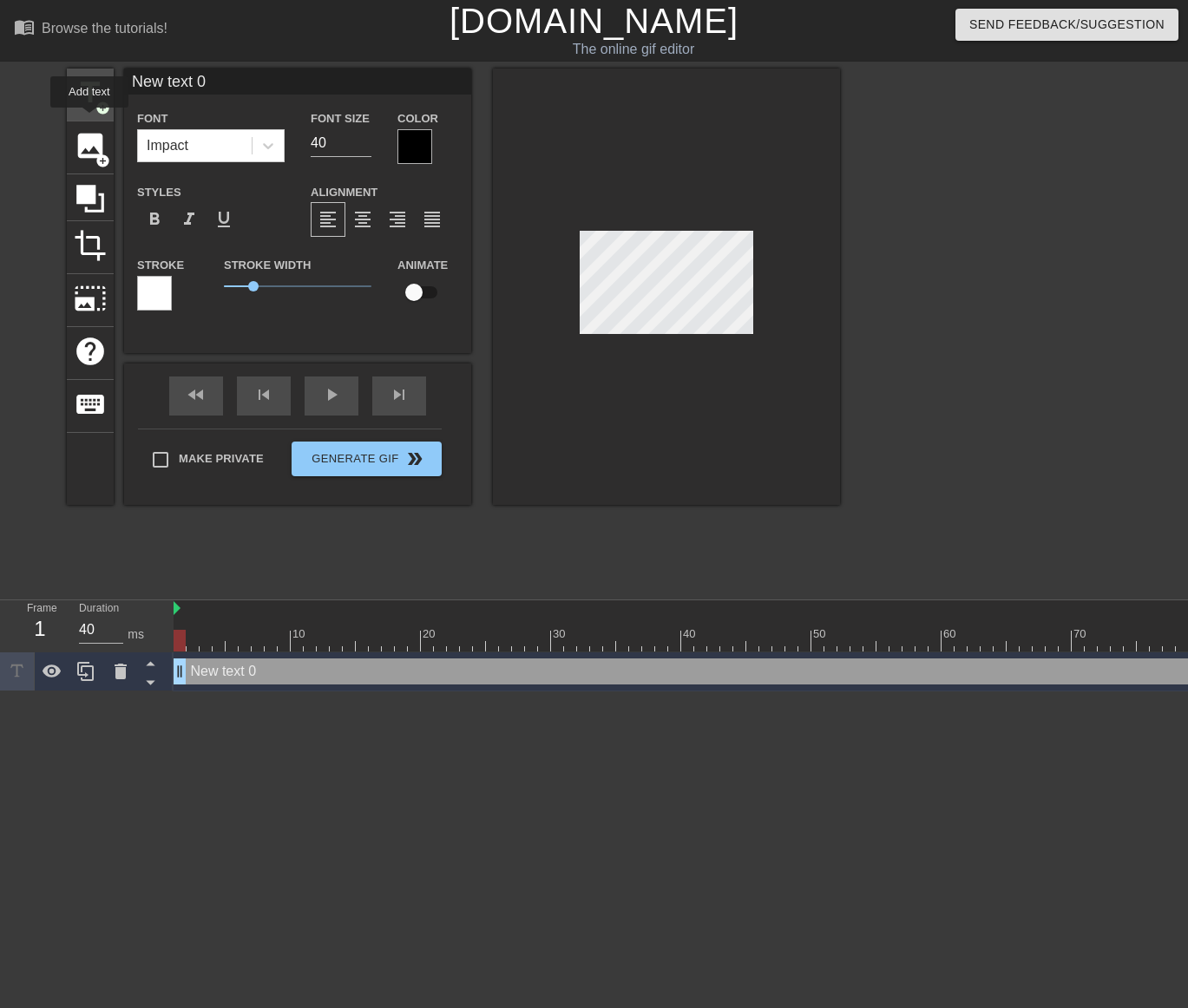
click at [95, 106] on span "add_circle" at bounding box center [103, 108] width 15 height 15
type input "New text 2"
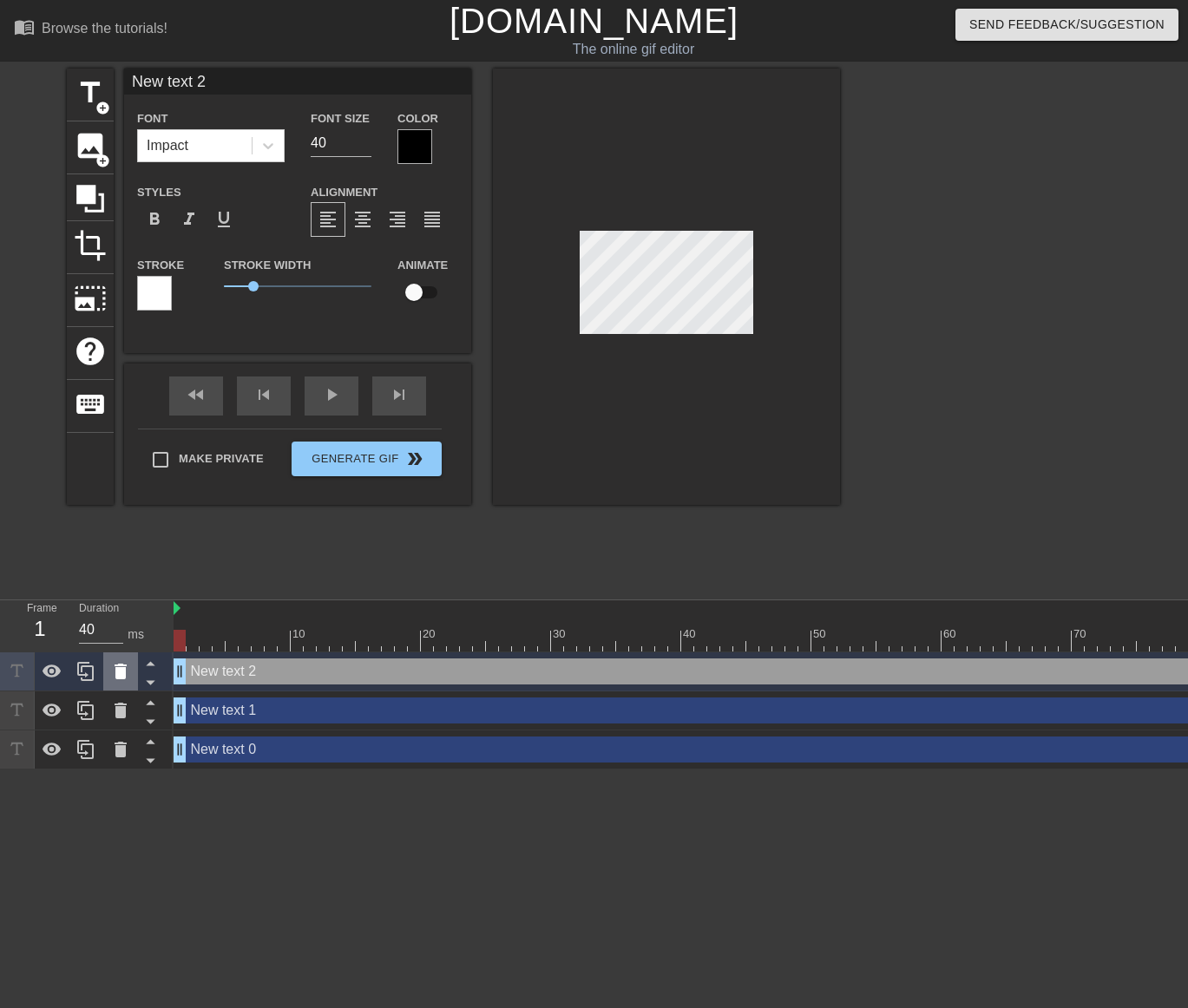
click at [120, 679] on icon at bounding box center [120, 671] width 12 height 15
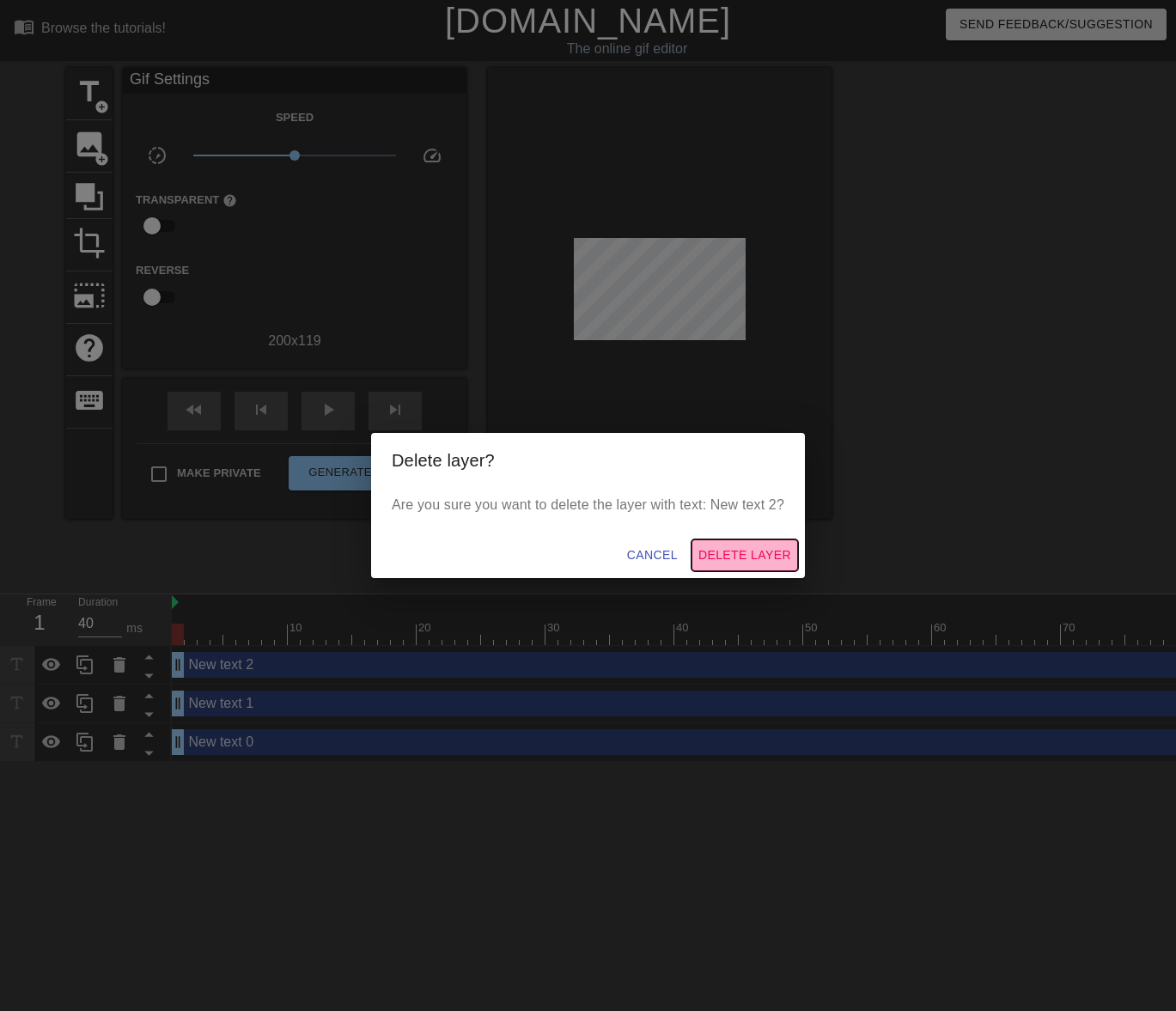
drag, startPoint x: 768, startPoint y: 549, endPoint x: 547, endPoint y: 576, distance: 222.6
click at [766, 549] on span "Delete Layer" at bounding box center [744, 556] width 93 height 22
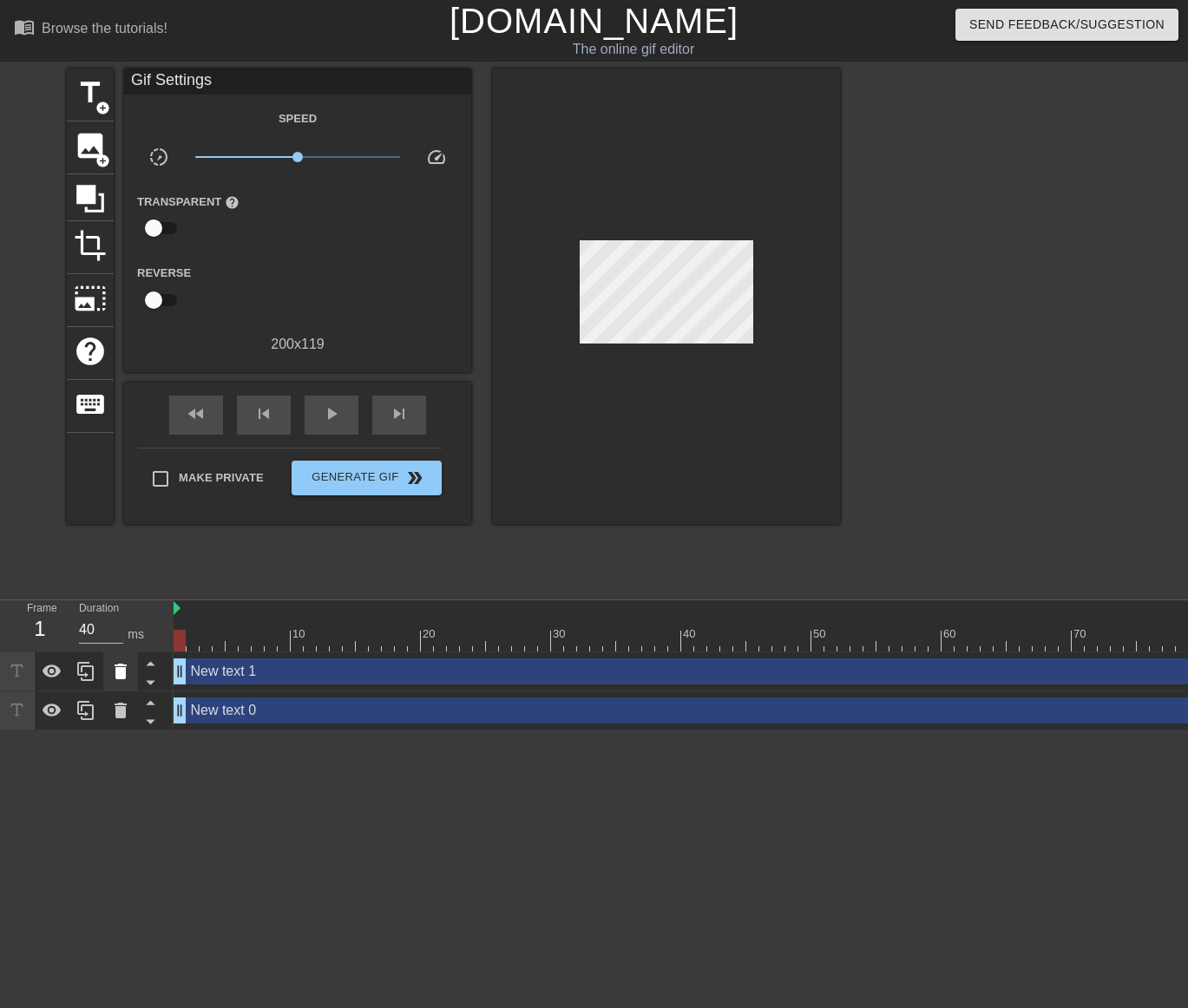
click at [133, 673] on div at bounding box center [121, 671] width 35 height 38
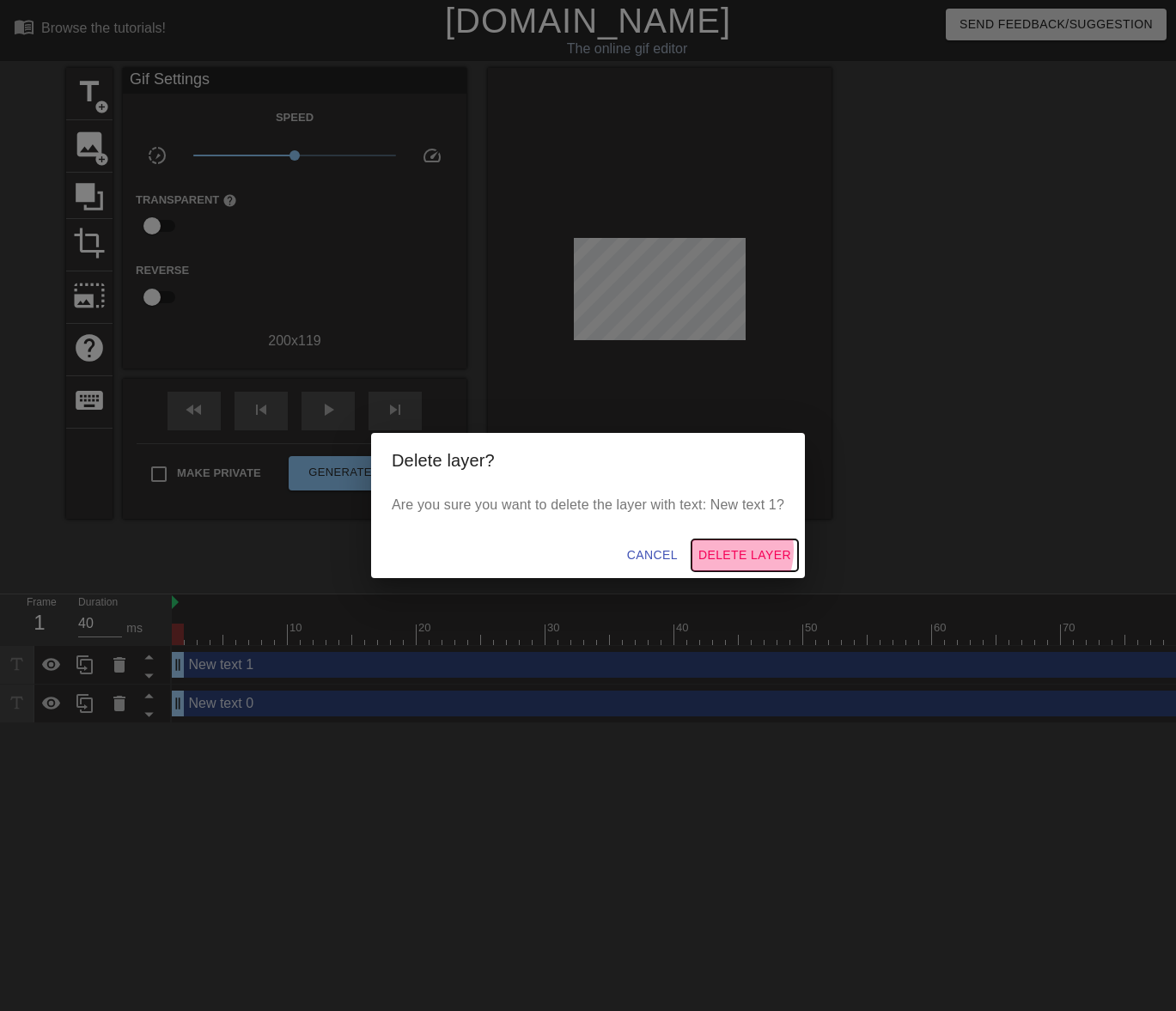
click at [721, 550] on span "Delete Layer" at bounding box center [744, 556] width 93 height 22
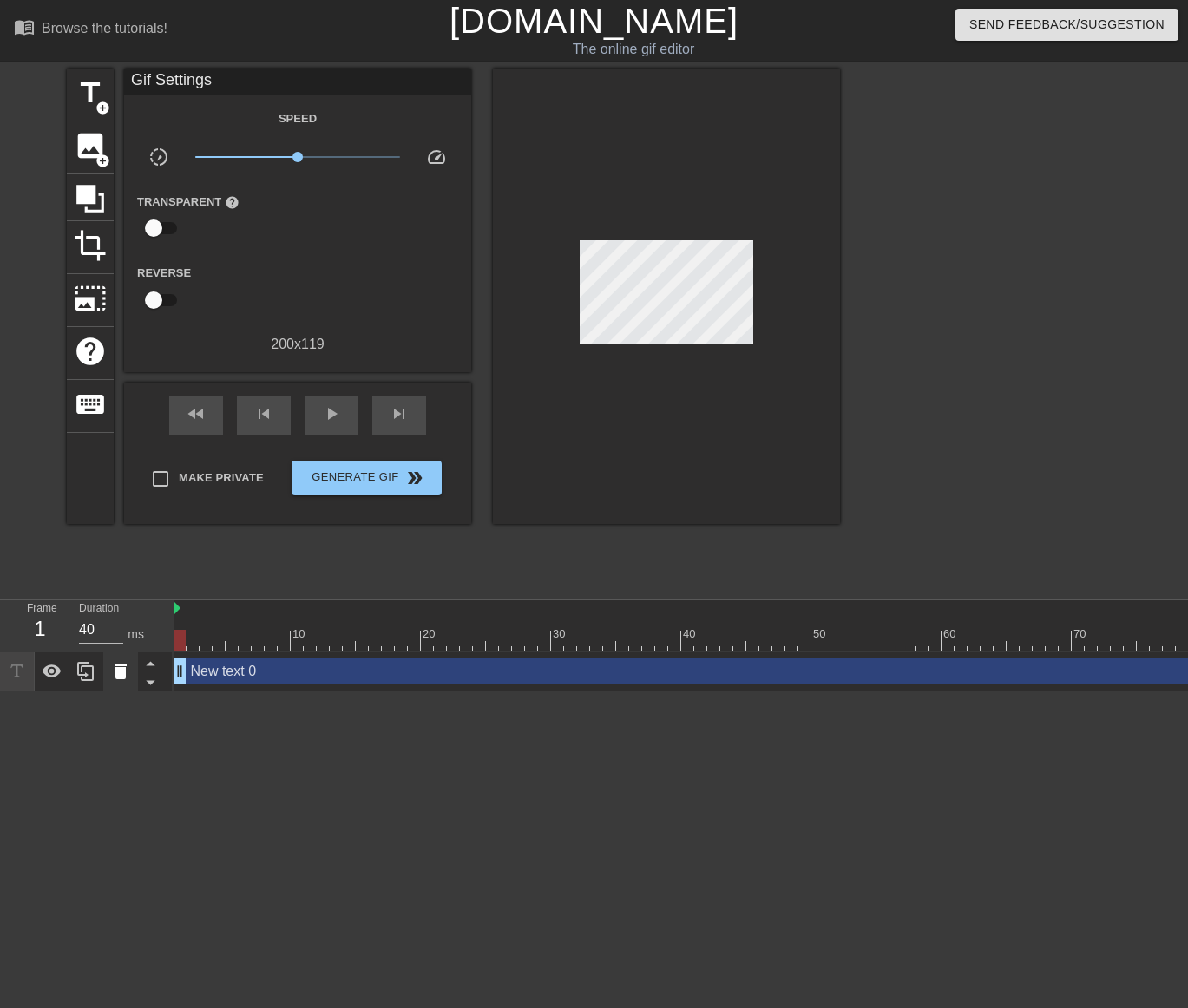
click at [126, 673] on icon at bounding box center [120, 671] width 21 height 21
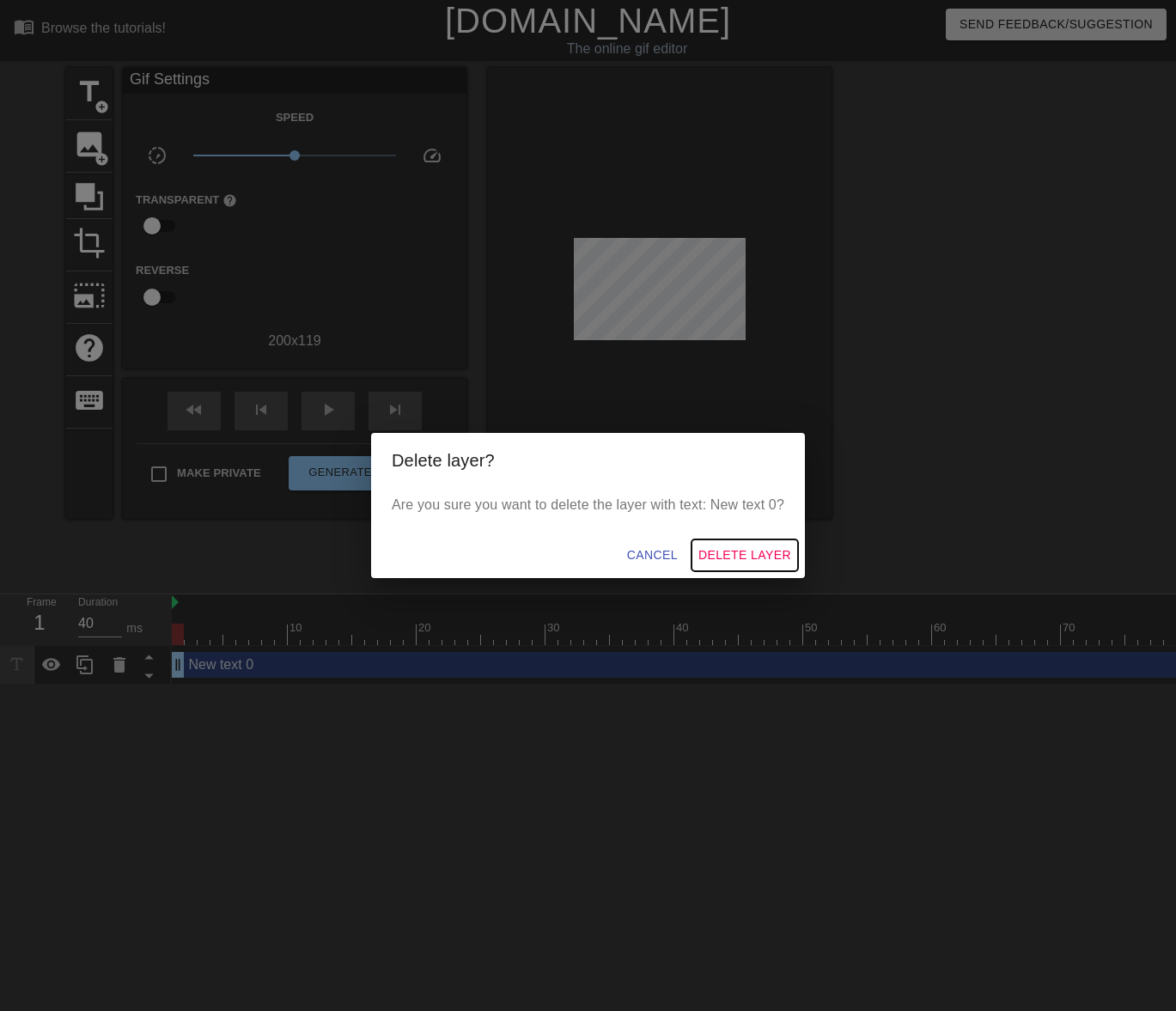
click at [739, 554] on span "Delete Layer" at bounding box center [744, 556] width 93 height 22
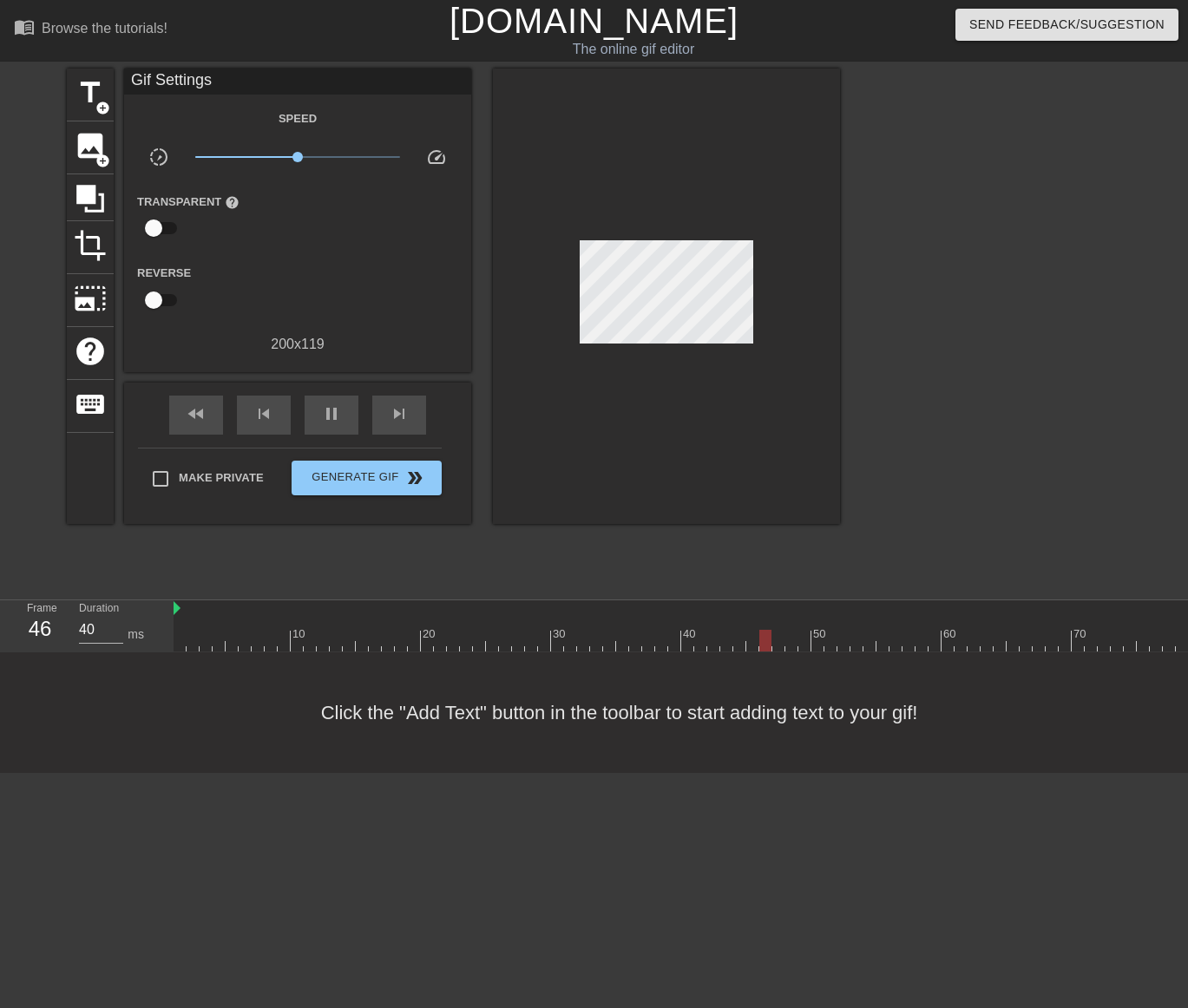
click at [301, 687] on div "Click the "Add Text" button in the toolbar to start adding text to your gif!" at bounding box center [594, 712] width 1188 height 121
click at [91, 302] on span "photo_size_select_large" at bounding box center [90, 298] width 33 height 33
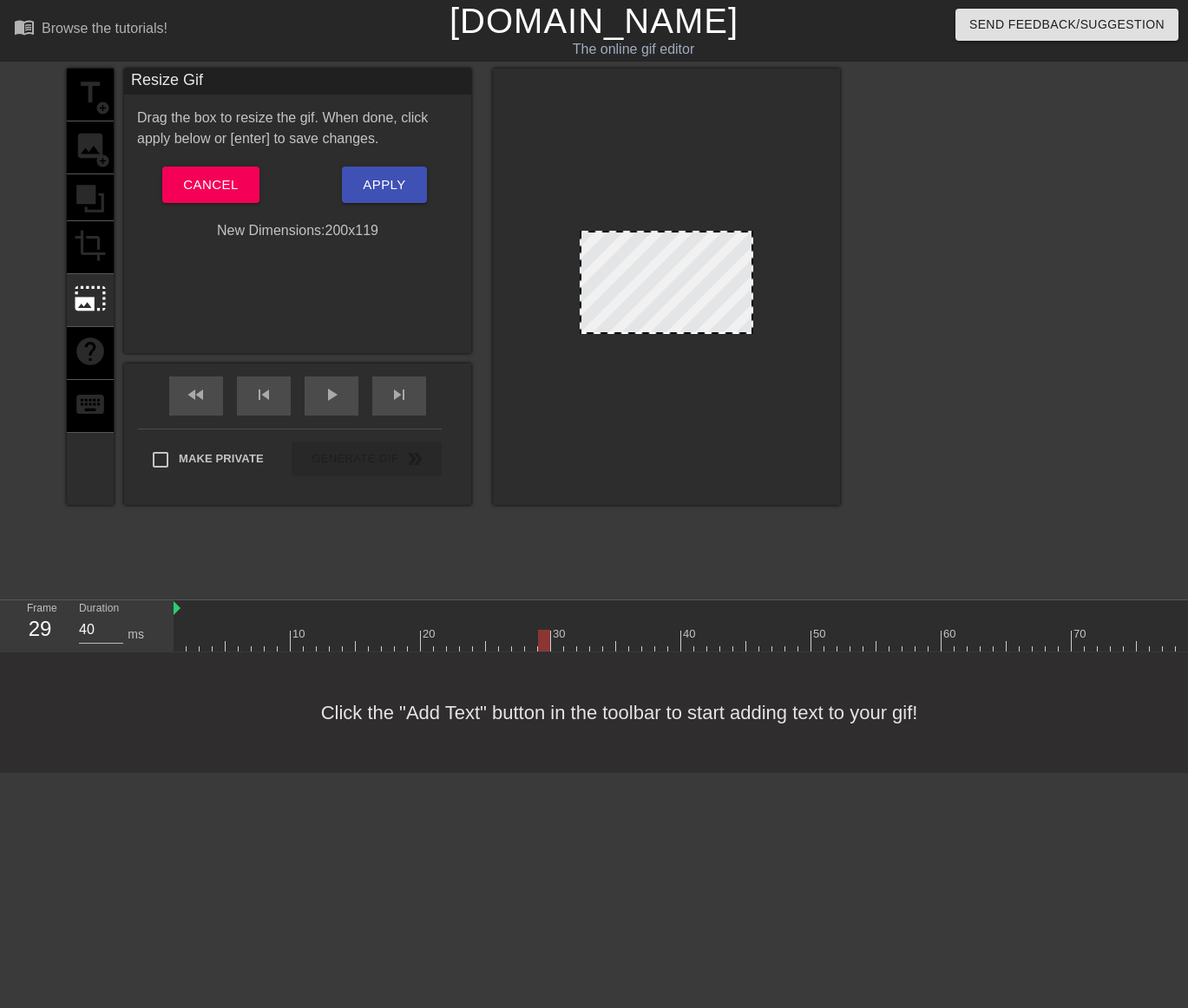
drag, startPoint x: 747, startPoint y: 232, endPoint x: 720, endPoint y: 254, distance: 34.8
click at [715, 256] on div at bounding box center [666, 282] width 173 height 104
drag, startPoint x: 752, startPoint y: 234, endPoint x: 866, endPoint y: 193, distance: 121.1
click at [877, 190] on div "title add_circle image add_circle crop photo_size_select_large help keyboard Re…" at bounding box center [594, 328] width 1188 height 520
click at [237, 193] on button "Cancel" at bounding box center [211, 184] width 96 height 36
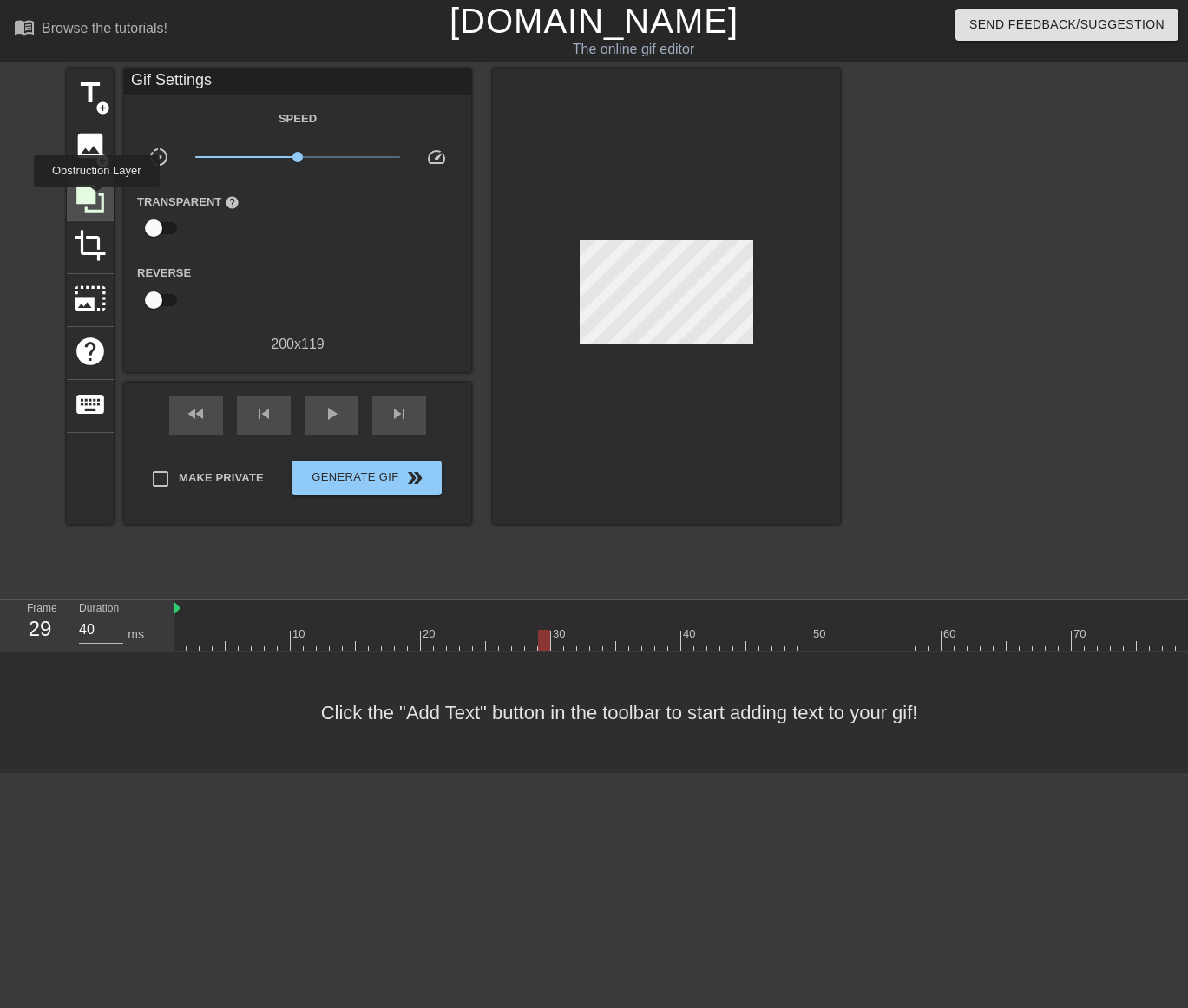
click at [96, 199] on icon at bounding box center [90, 199] width 33 height 33
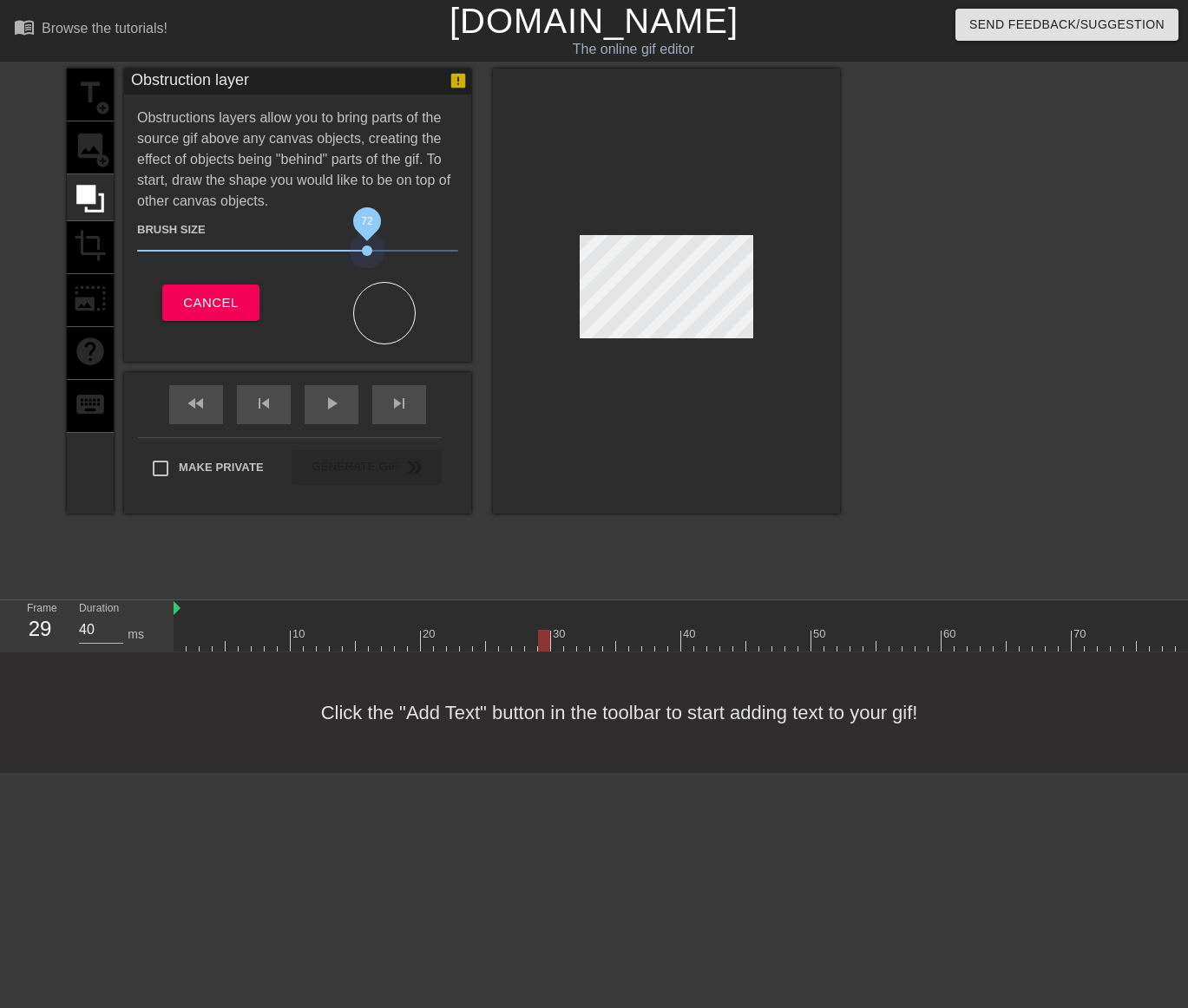
drag, startPoint x: 272, startPoint y: 252, endPoint x: 422, endPoint y: 254, distance: 150.0
click at [372, 249] on span "72" at bounding box center [366, 250] width 10 height 10
click at [602, 320] on div at bounding box center [667, 292] width 347 height 447
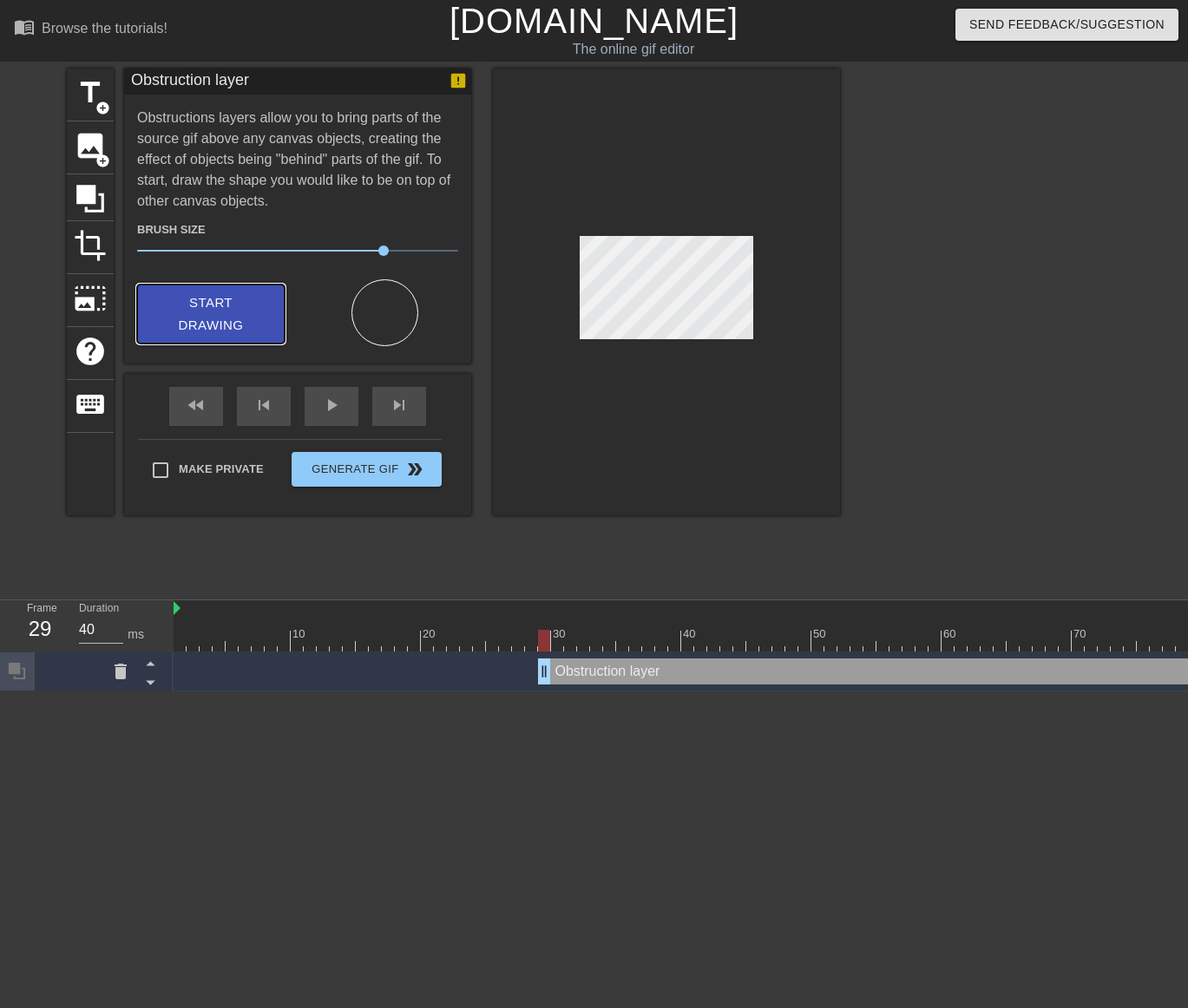
click at [282, 303] on button "Start Drawing" at bounding box center [211, 314] width 147 height 60
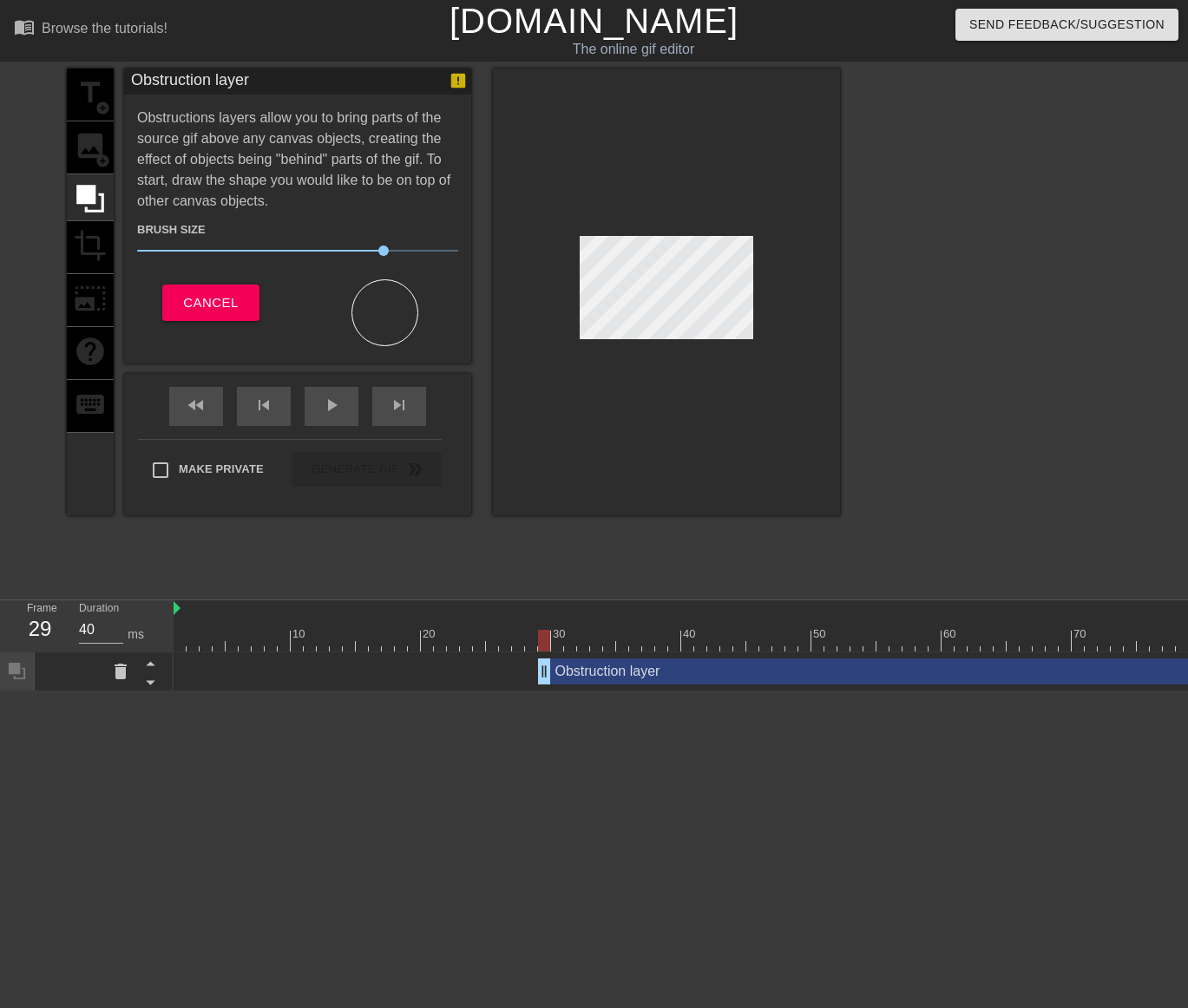
click at [768, 333] on div at bounding box center [667, 292] width 347 height 447
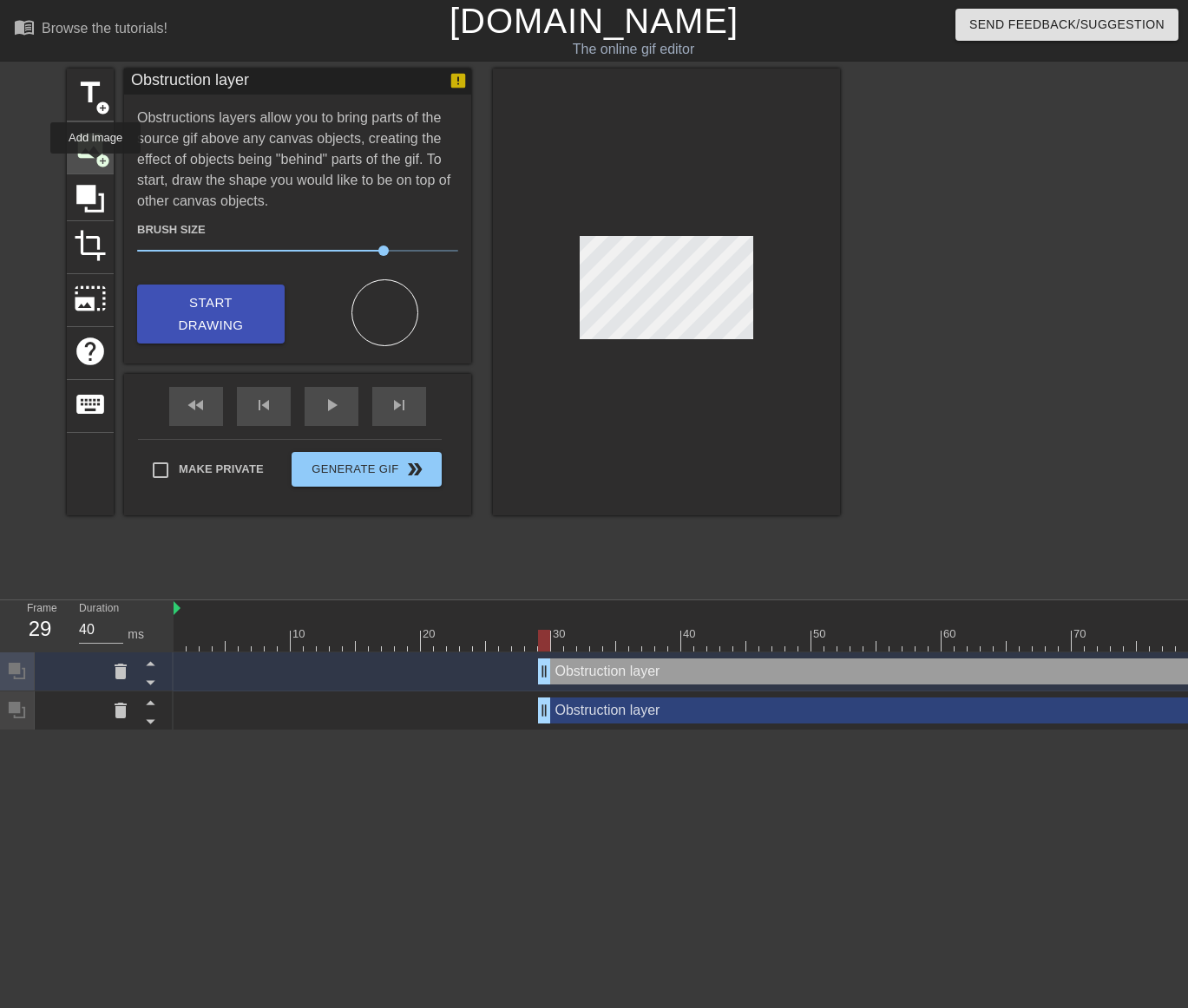
click at [95, 165] on span "add_circle" at bounding box center [103, 161] width 15 height 15
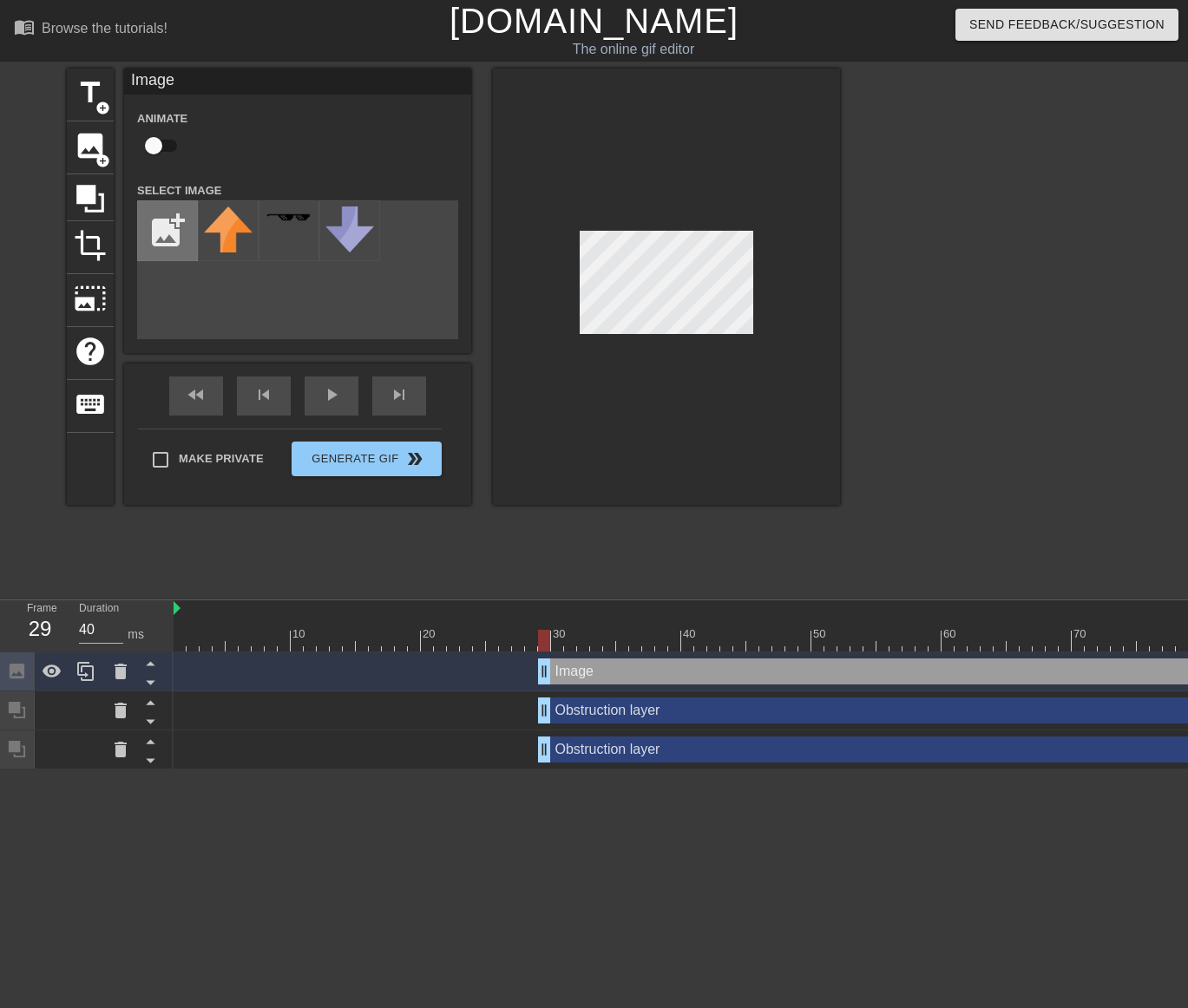
click at [181, 251] on input "file" at bounding box center [167, 231] width 59 height 59
type input "C:\fakepath\me witta knife.png"
click at [238, 232] on img at bounding box center [227, 250] width 48 height 87
click at [680, 217] on div at bounding box center [667, 286] width 347 height 436
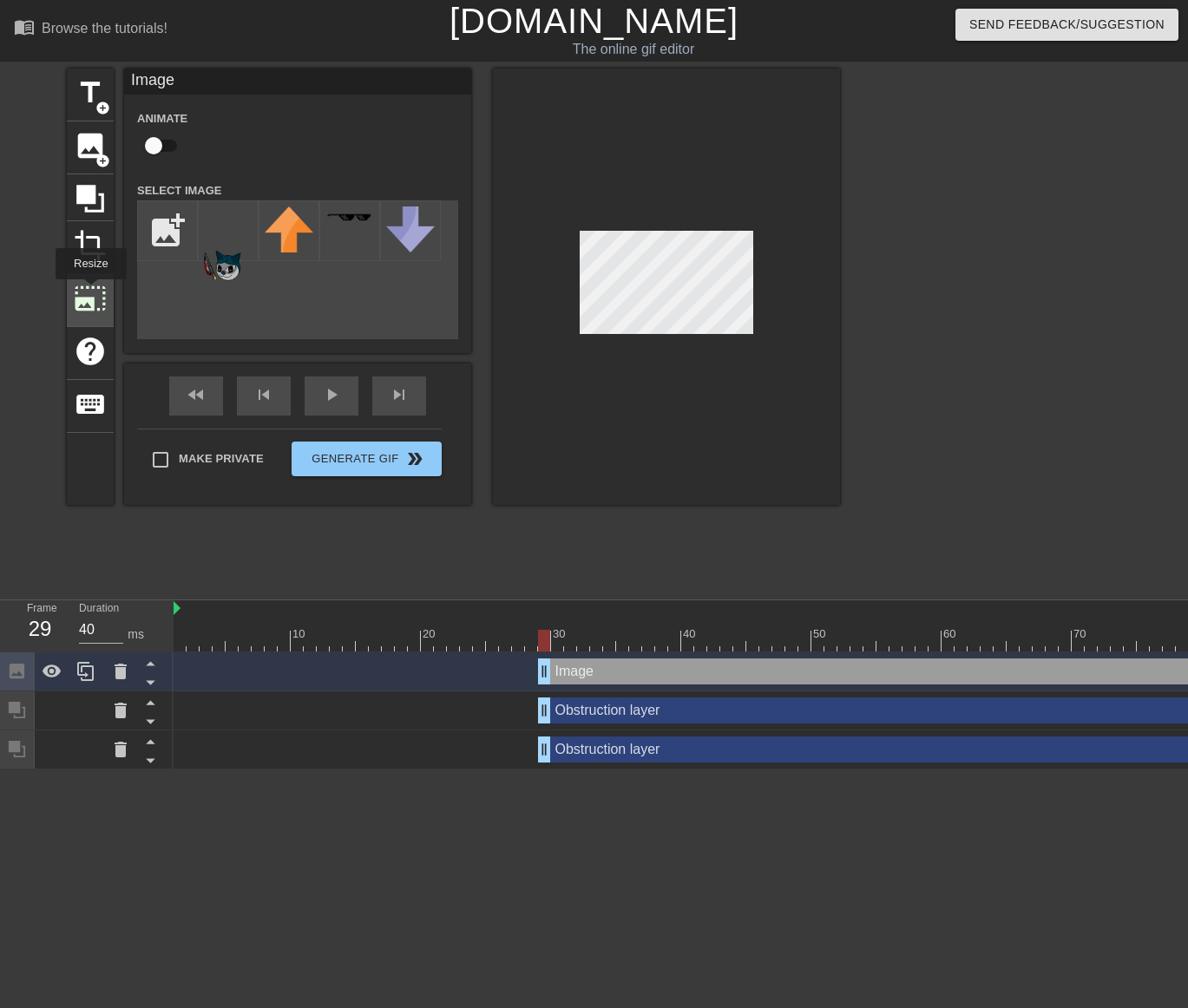
click at [89, 292] on span "photo_size_select_large" at bounding box center [90, 298] width 33 height 33
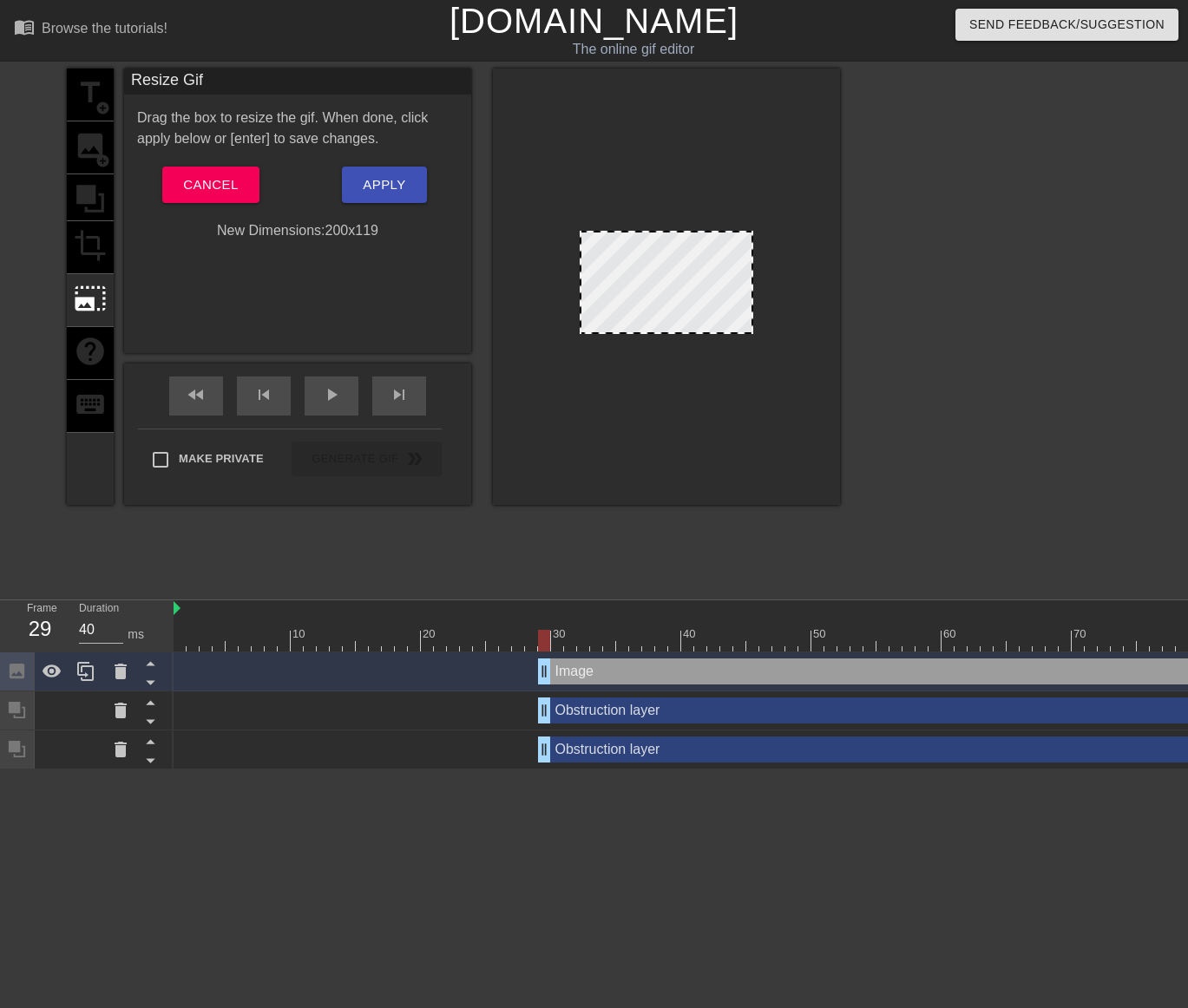
click at [594, 687] on div "Image drag_handle drag_handle" at bounding box center [869, 671] width 1392 height 39
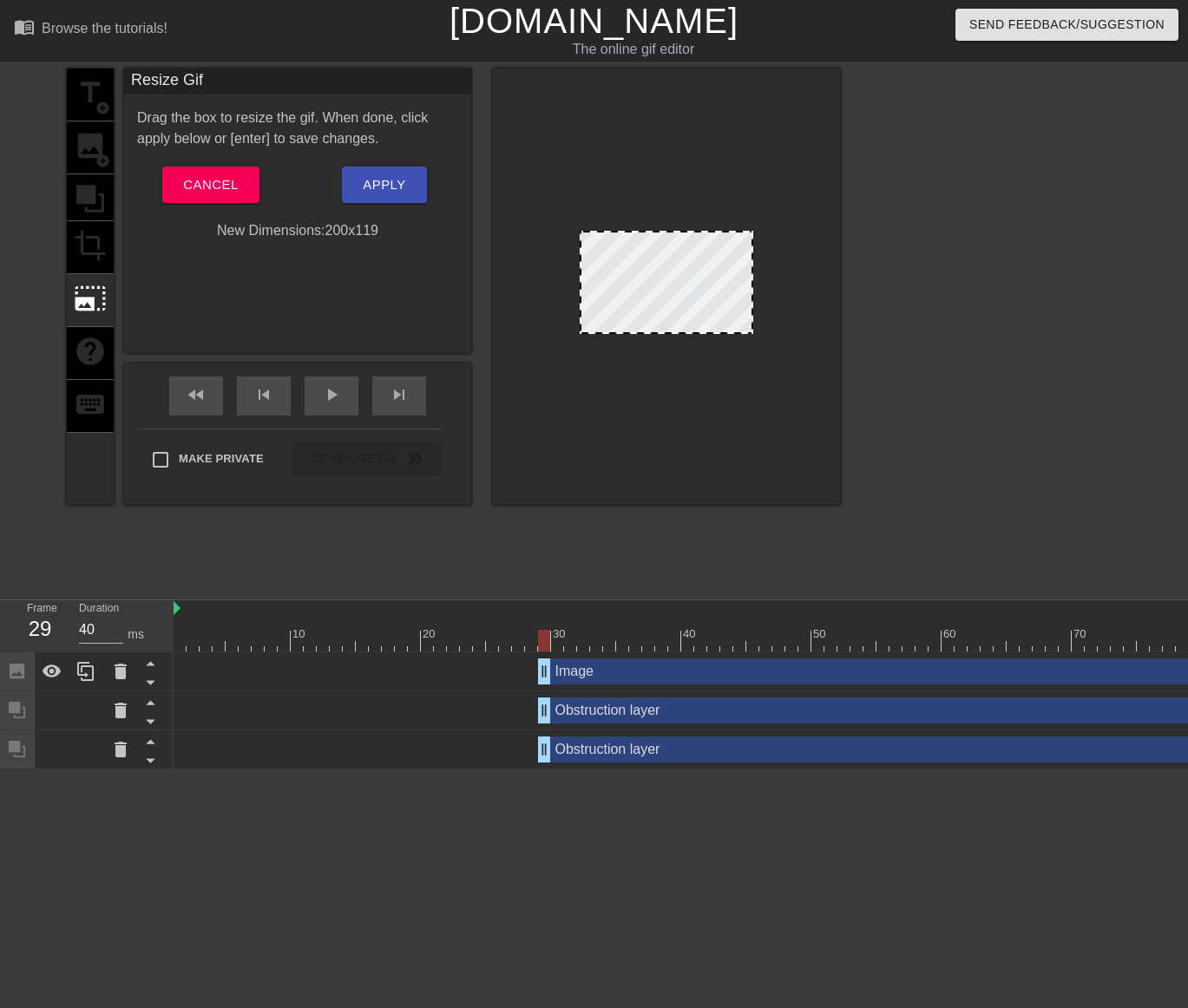
click at [590, 680] on div "Image drag_handle drag_handle" at bounding box center [1052, 671] width 1028 height 26
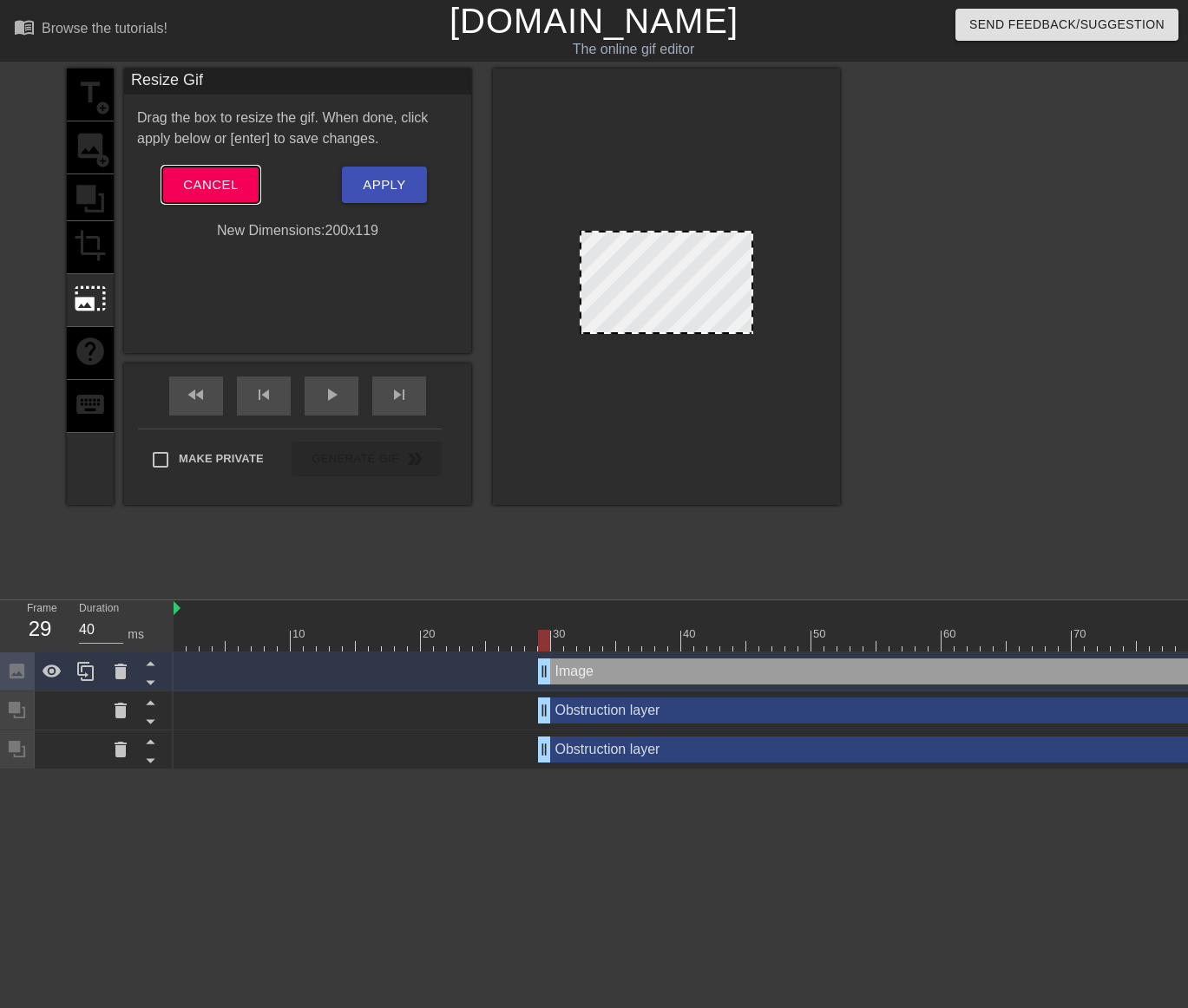
click at [216, 181] on span "Cancel" at bounding box center [211, 184] width 54 height 23
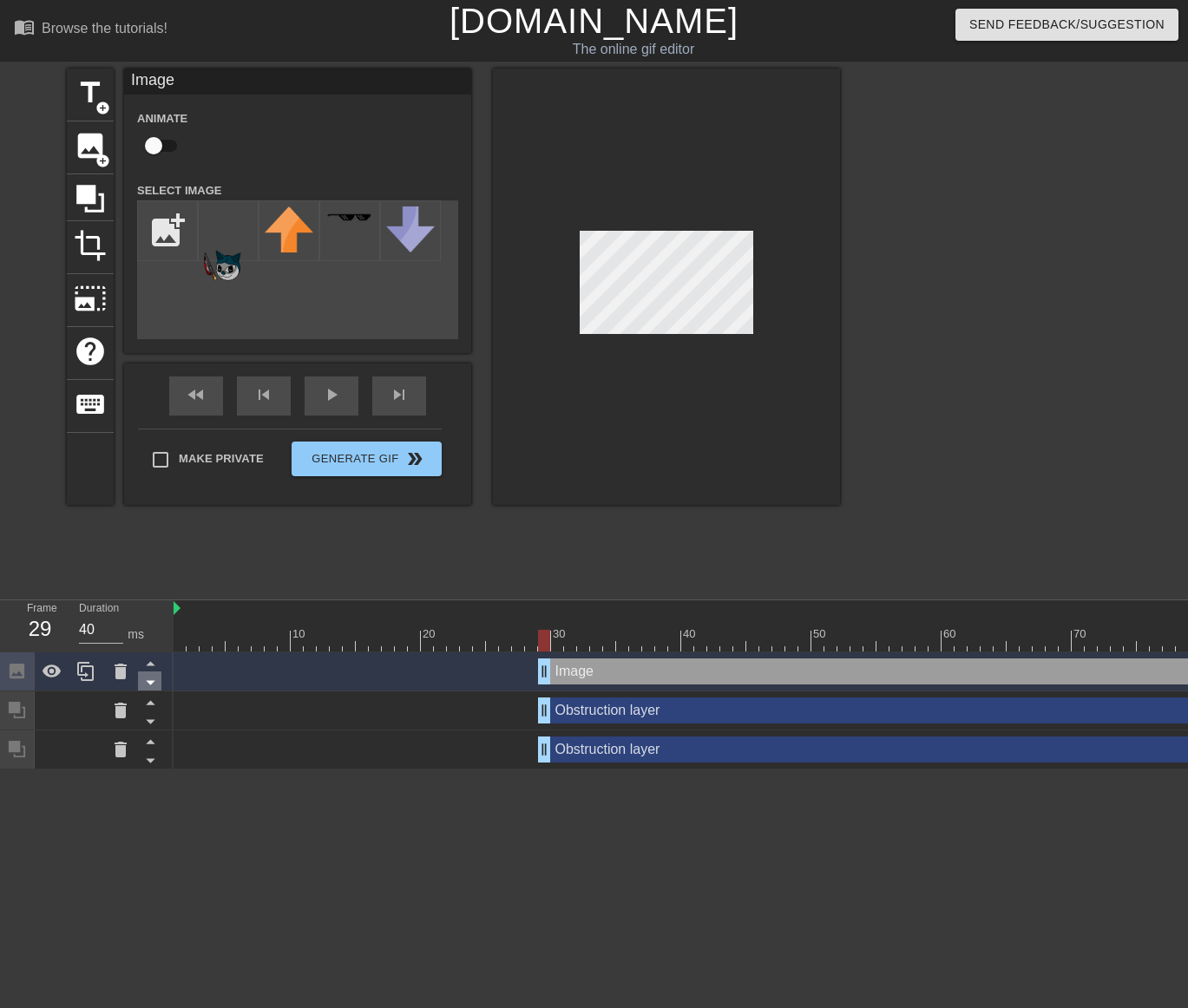
click at [155, 684] on icon at bounding box center [151, 682] width 22 height 22
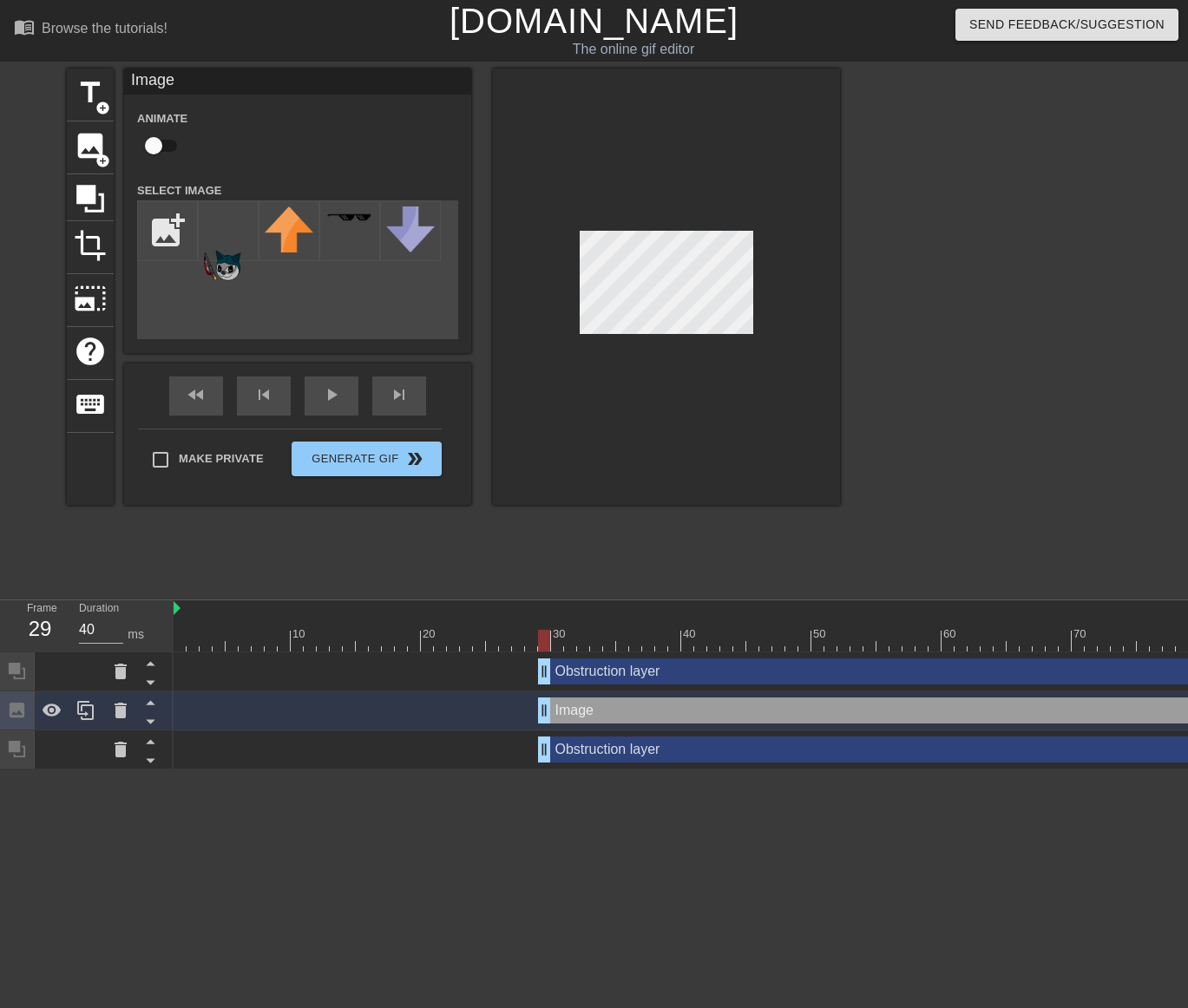
click at [648, 709] on div "Image drag_handle drag_handle" at bounding box center [1052, 710] width 1028 height 26
click at [89, 300] on span "photo_size_select_large" at bounding box center [90, 298] width 33 height 33
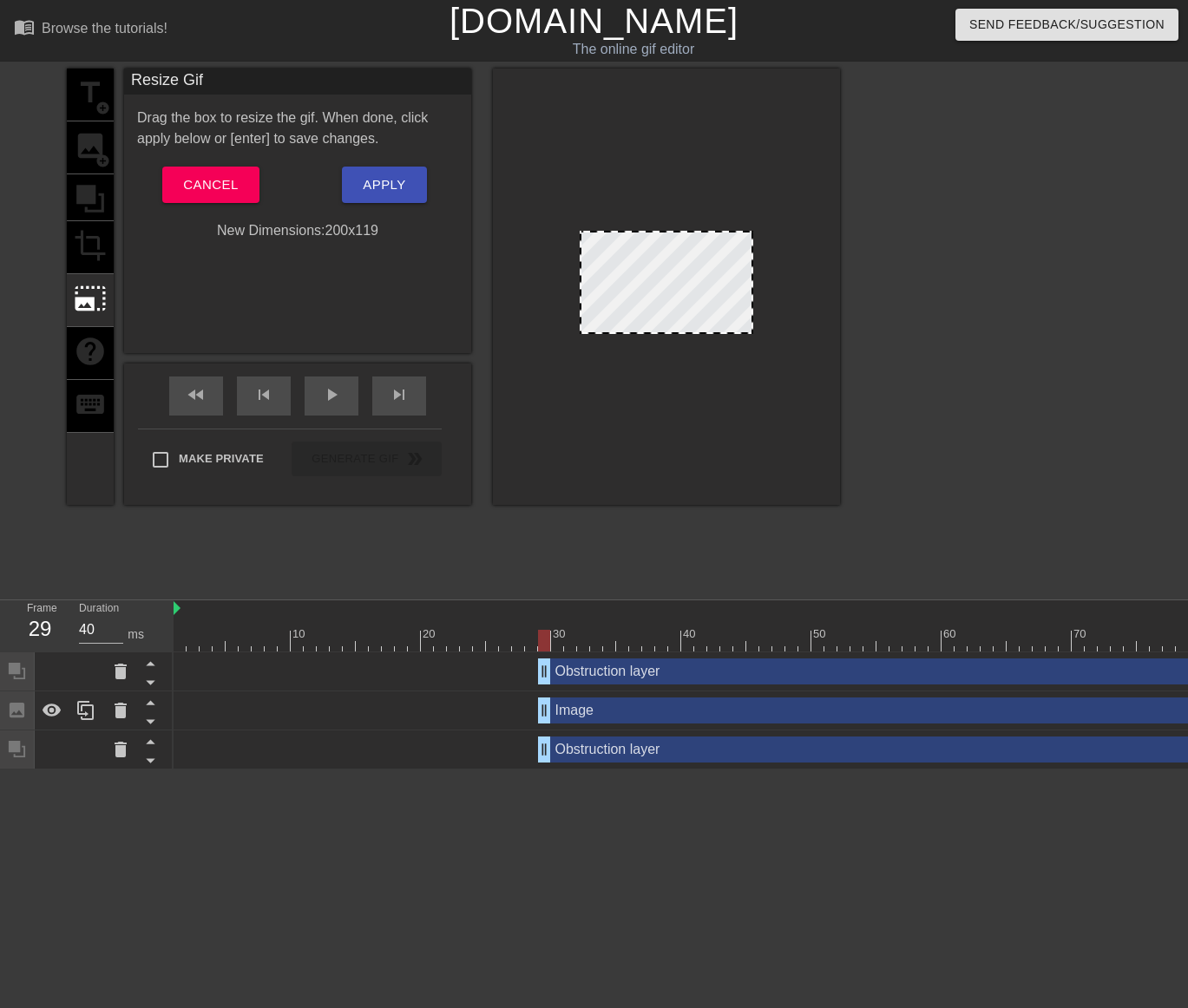
drag, startPoint x: 750, startPoint y: 232, endPoint x: 839, endPoint y: 241, distance: 89.5
click at [837, 241] on div at bounding box center [667, 286] width 347 height 436
click at [94, 193] on div "title add_circle image add_circle crop photo_size_select_large help keyboard" at bounding box center [91, 286] width 47 height 436
click at [225, 191] on span "Cancel" at bounding box center [211, 184] width 54 height 23
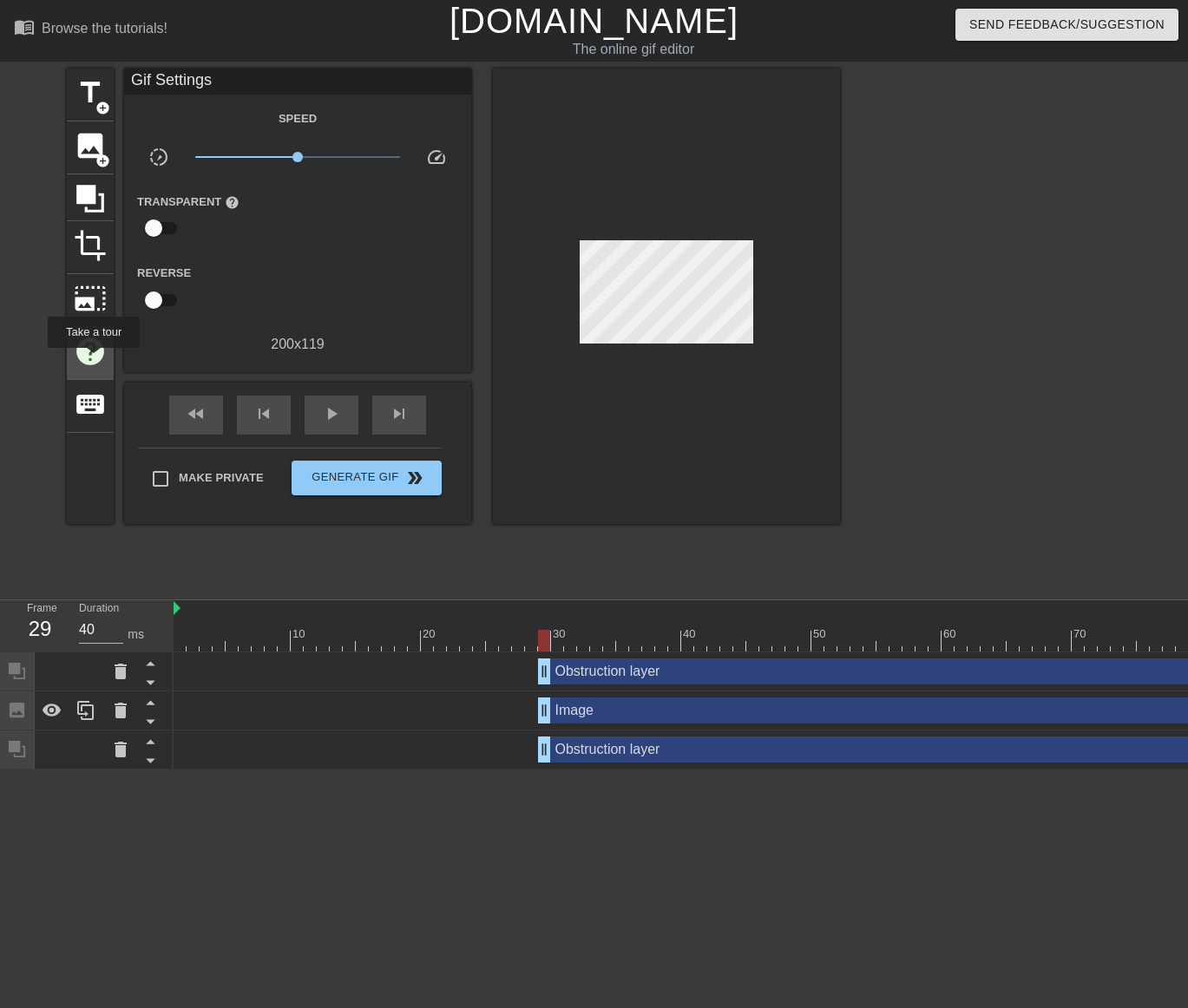
click at [93, 371] on div "help" at bounding box center [91, 353] width 47 height 53
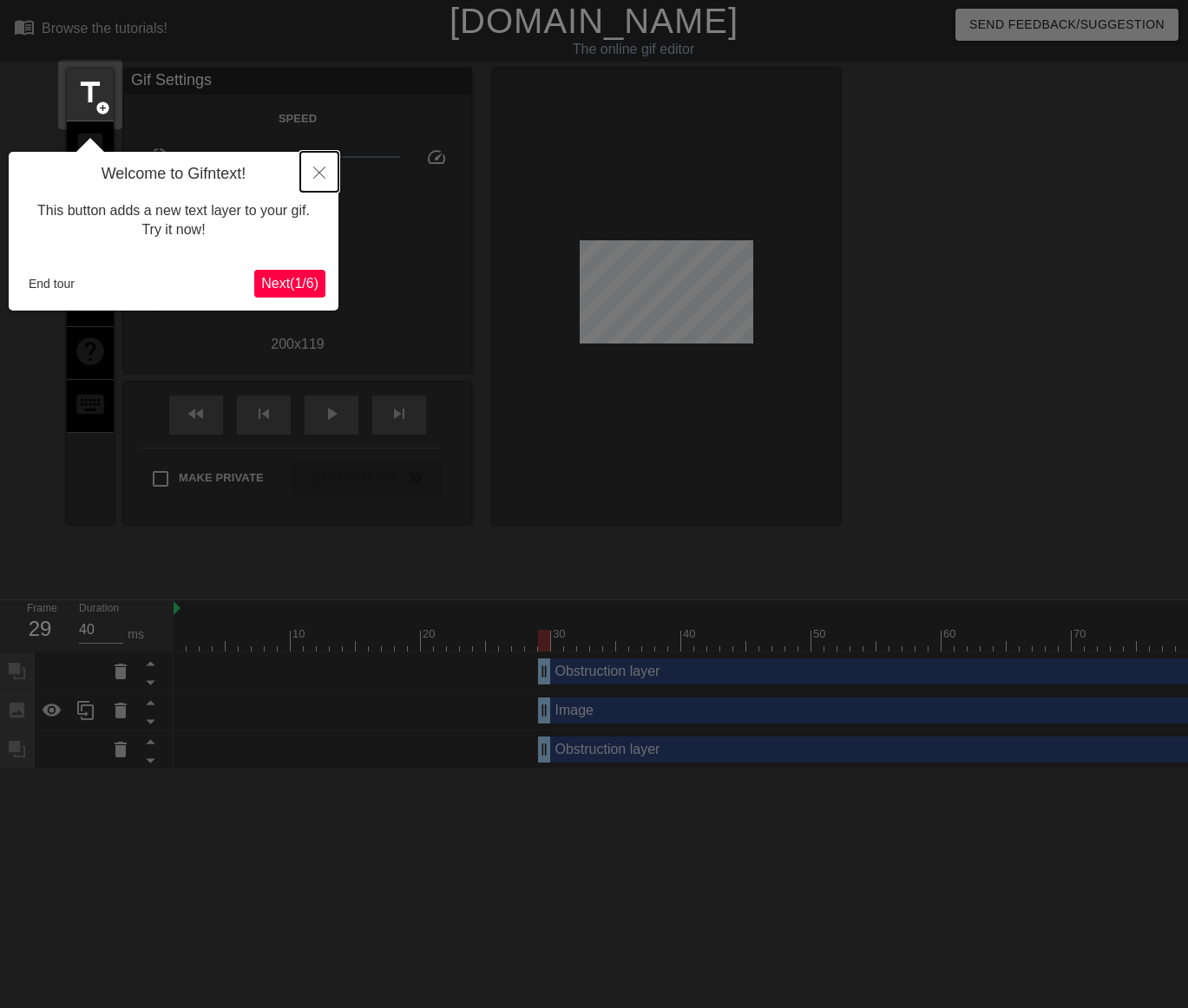
click at [323, 164] on button "Close" at bounding box center [319, 172] width 38 height 40
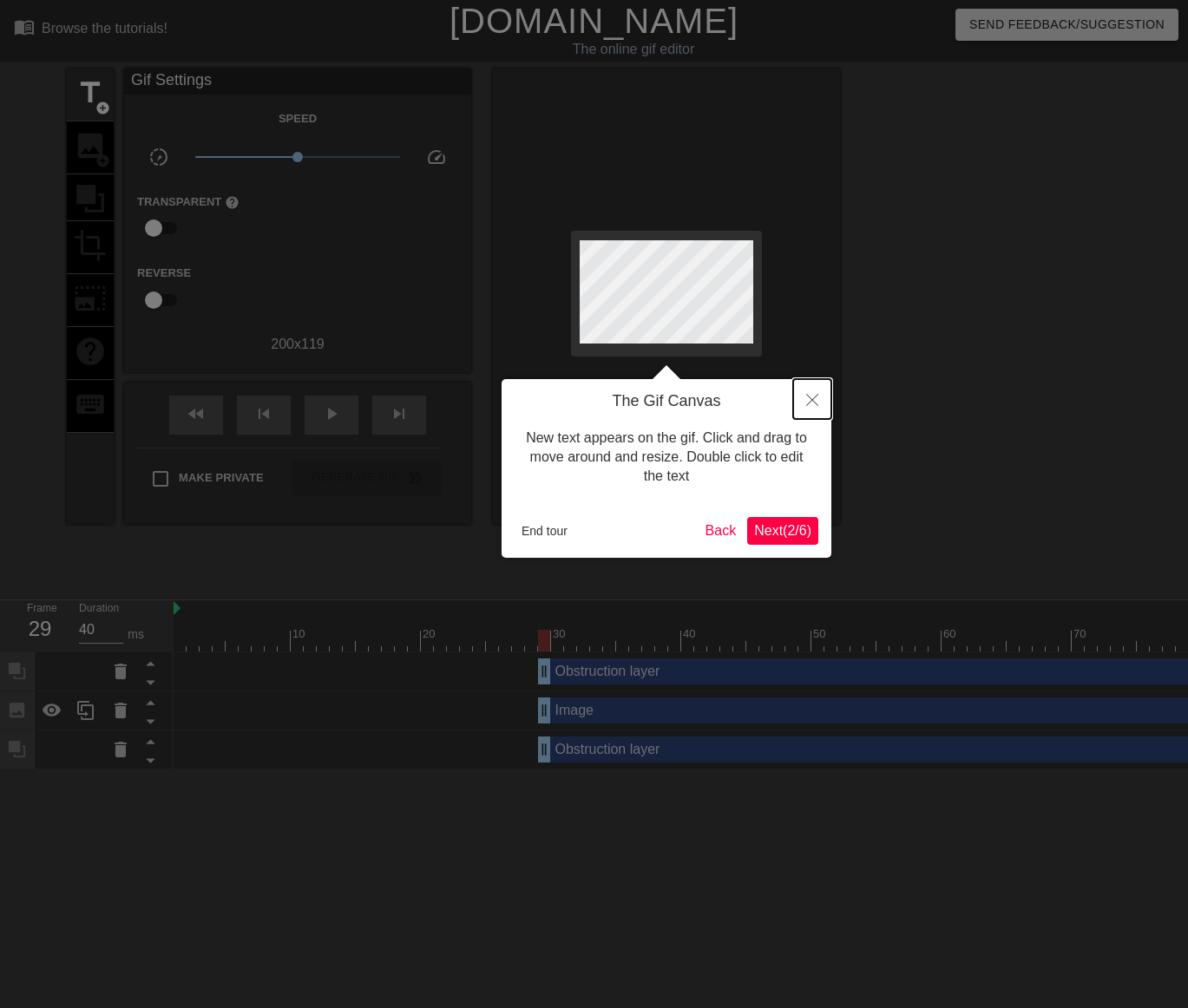
click at [808, 403] on icon "Close" at bounding box center [811, 400] width 12 height 12
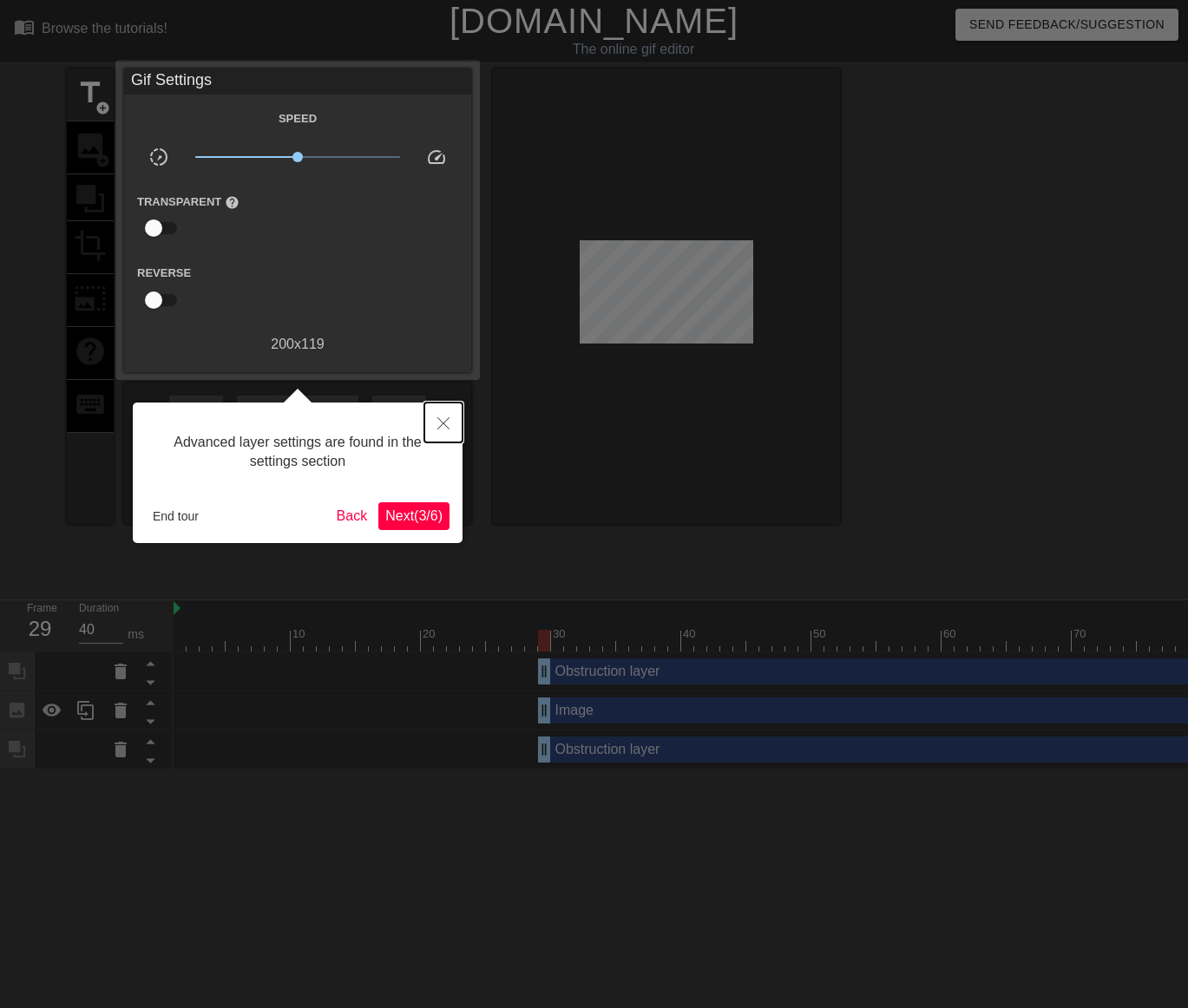
click at [441, 426] on icon "Close" at bounding box center [442, 422] width 12 height 12
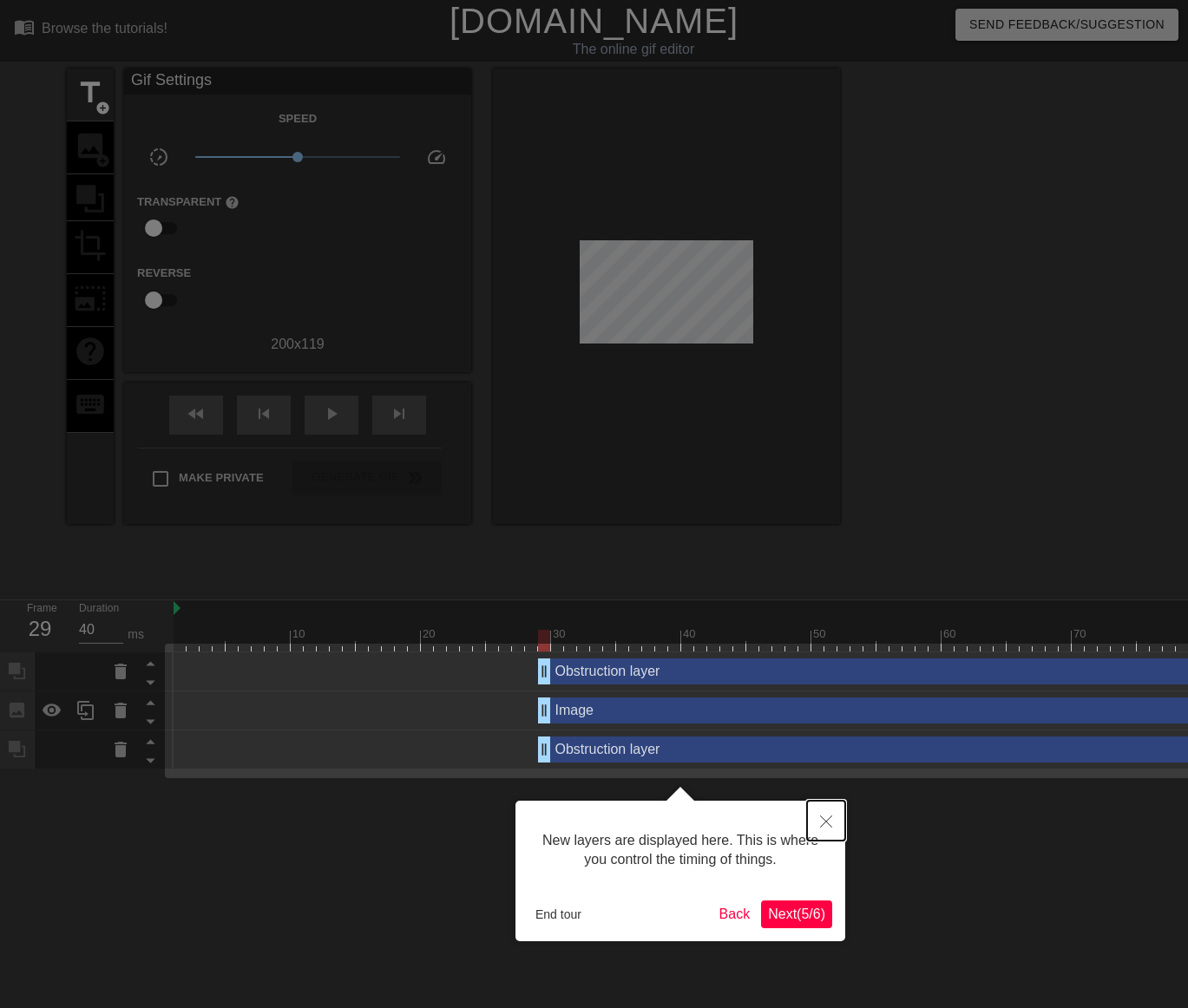
click at [818, 821] on button "Close" at bounding box center [826, 821] width 38 height 40
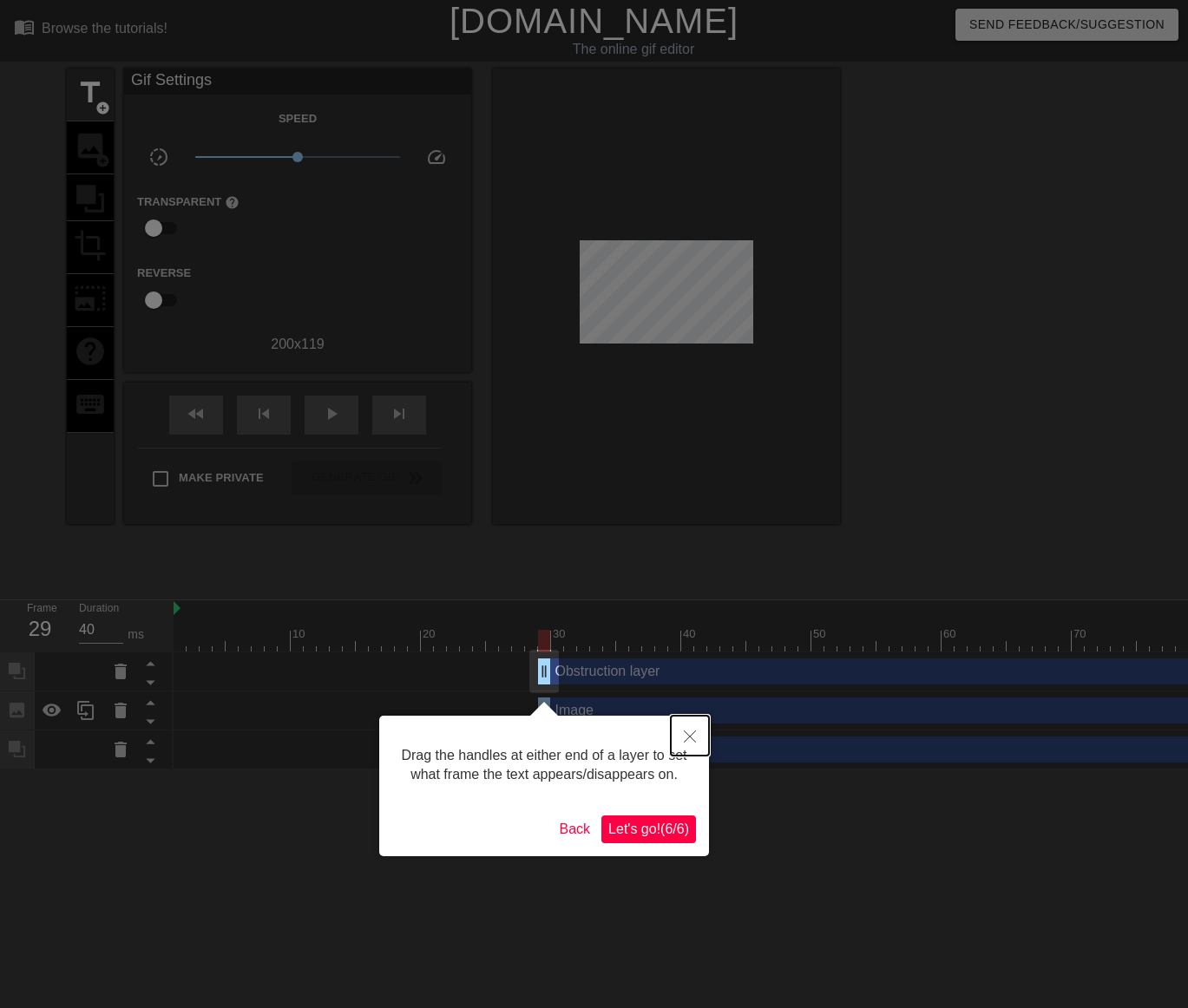
click at [693, 730] on button "Close" at bounding box center [689, 736] width 38 height 40
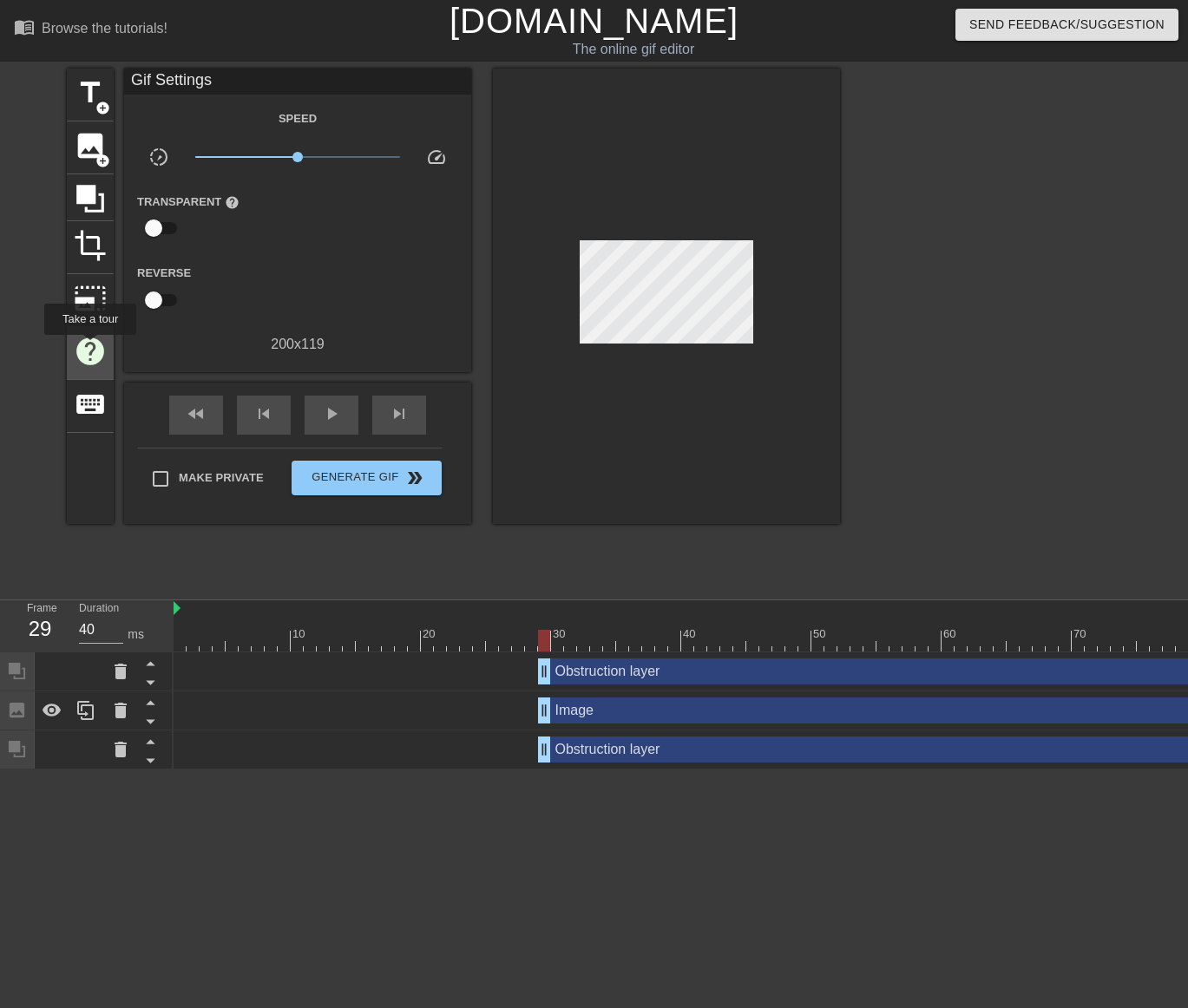
click at [89, 347] on span "help" at bounding box center [90, 351] width 33 height 33
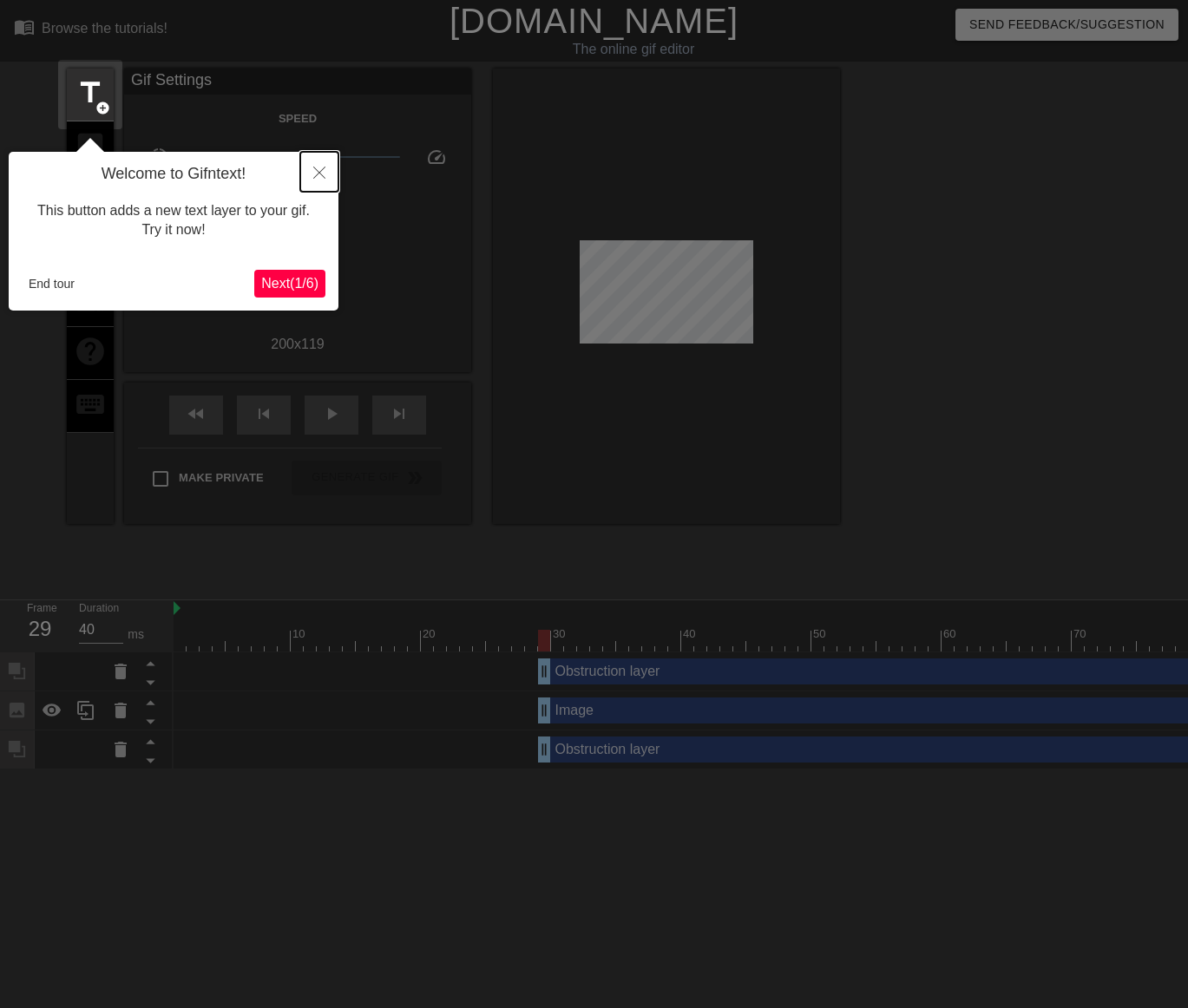
click at [324, 177] on icon "Close" at bounding box center [319, 172] width 12 height 12
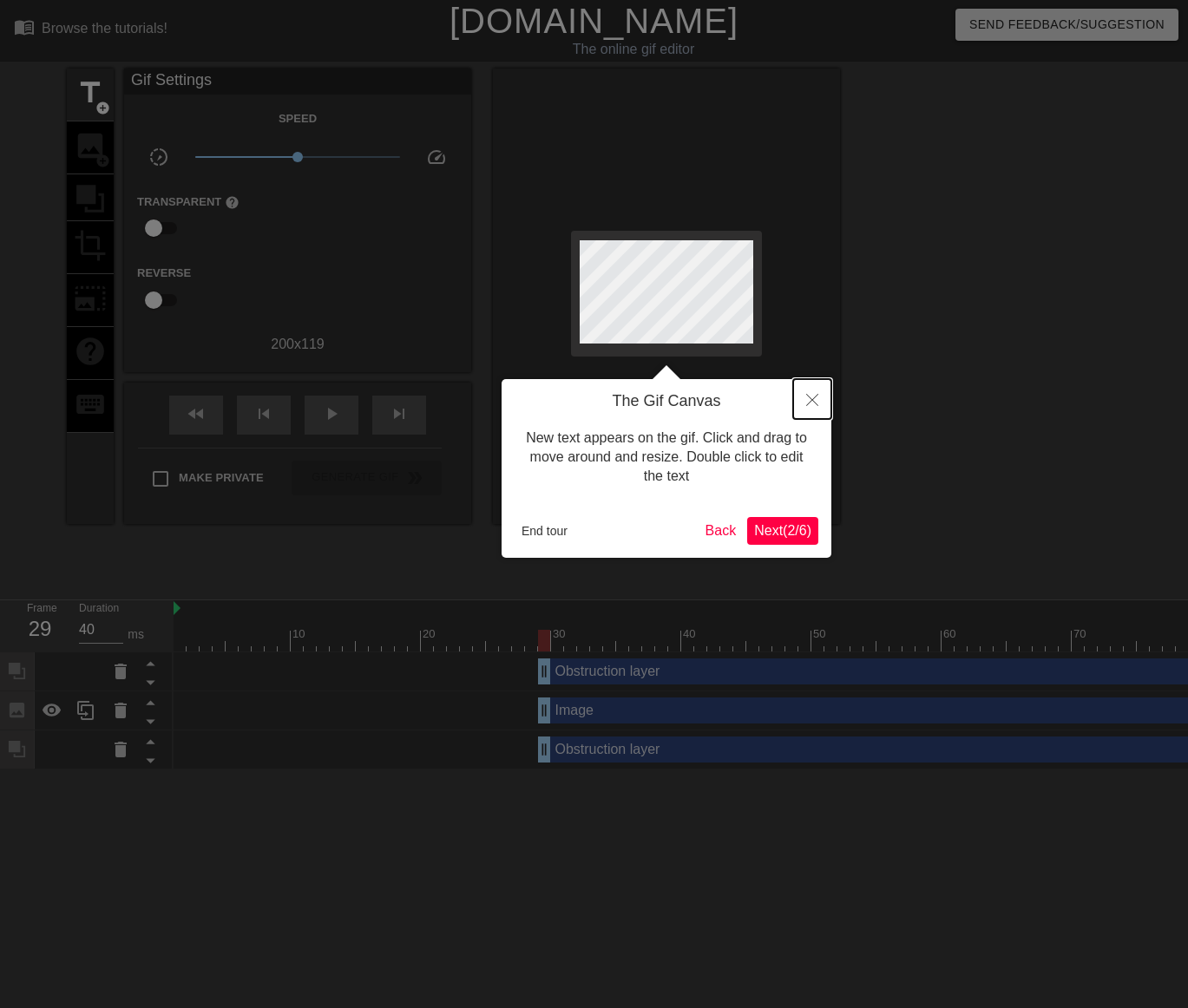
click at [817, 403] on icon "Close" at bounding box center [811, 400] width 12 height 12
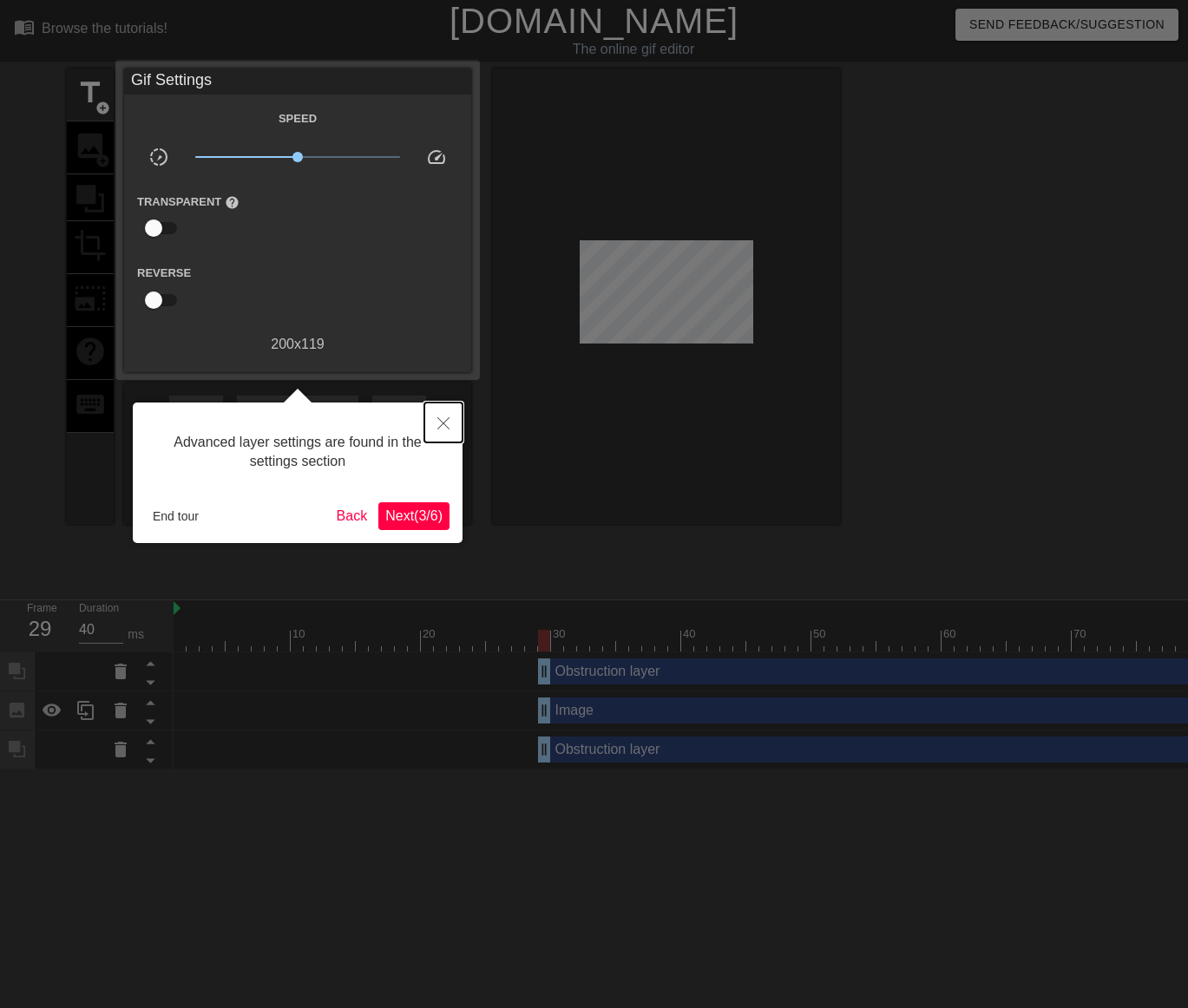
click at [441, 426] on icon "Close" at bounding box center [442, 422] width 12 height 12
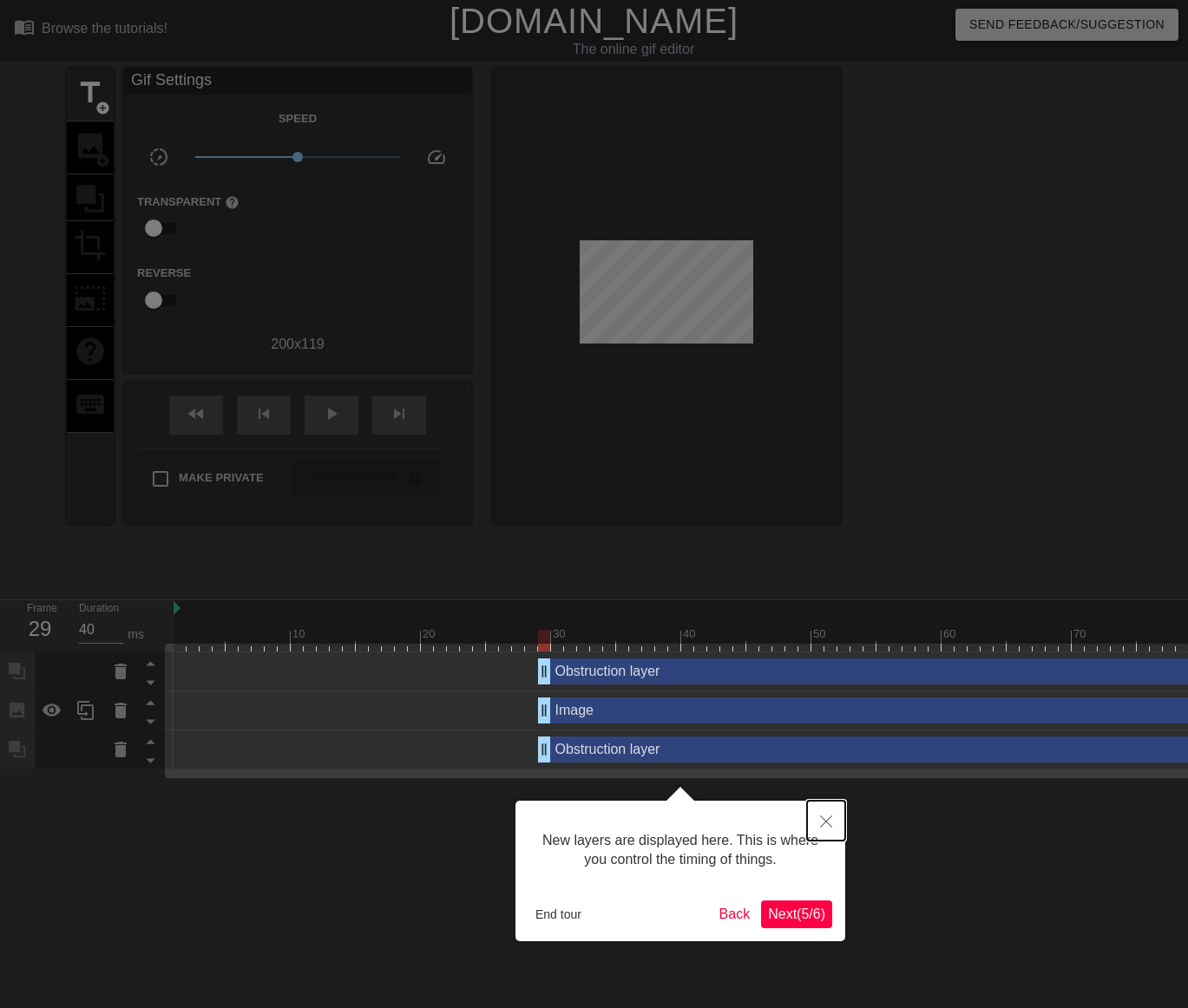
click at [827, 823] on icon "Close" at bounding box center [826, 821] width 12 height 12
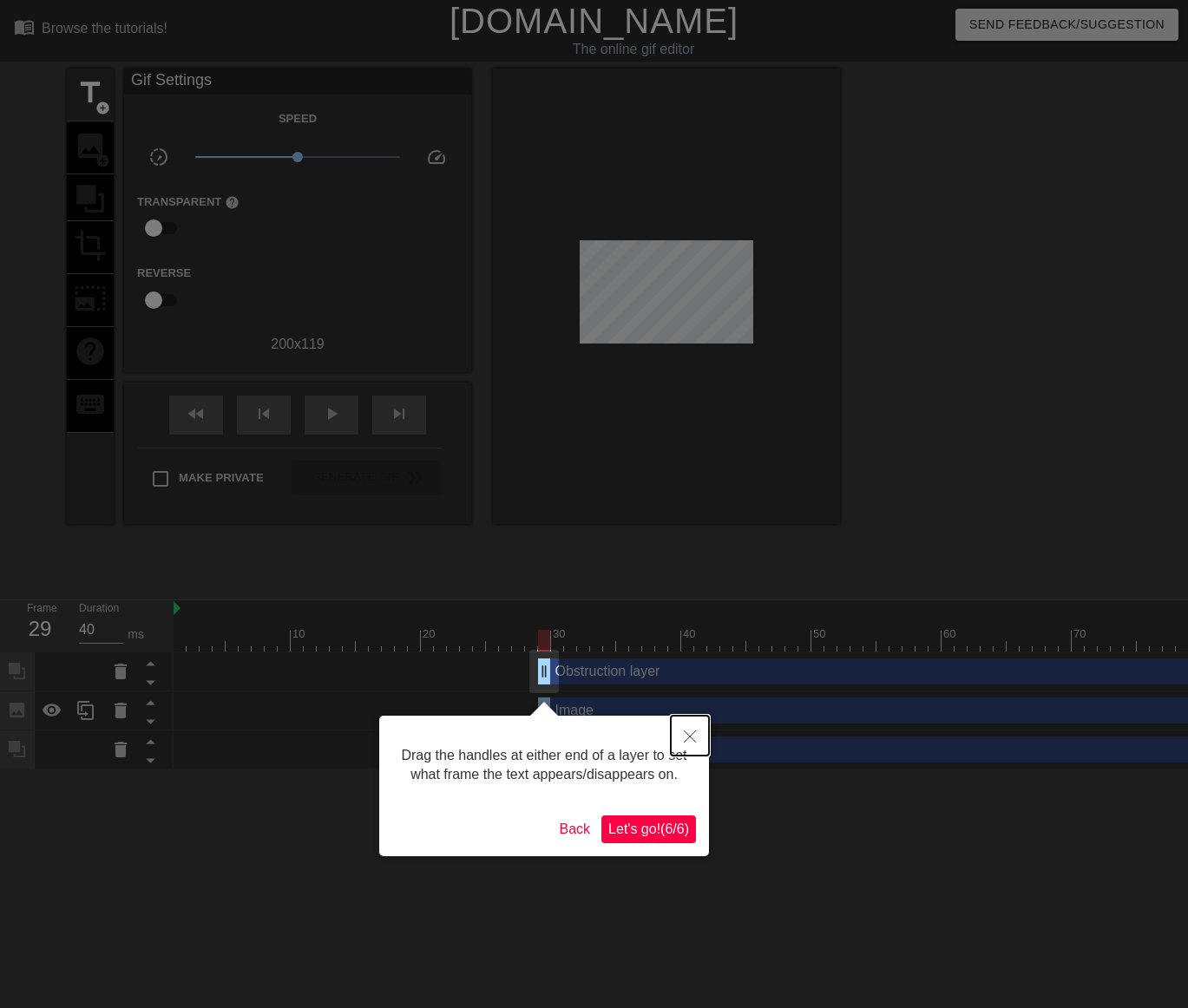
click at [689, 733] on icon "Close" at bounding box center [689, 736] width 12 height 12
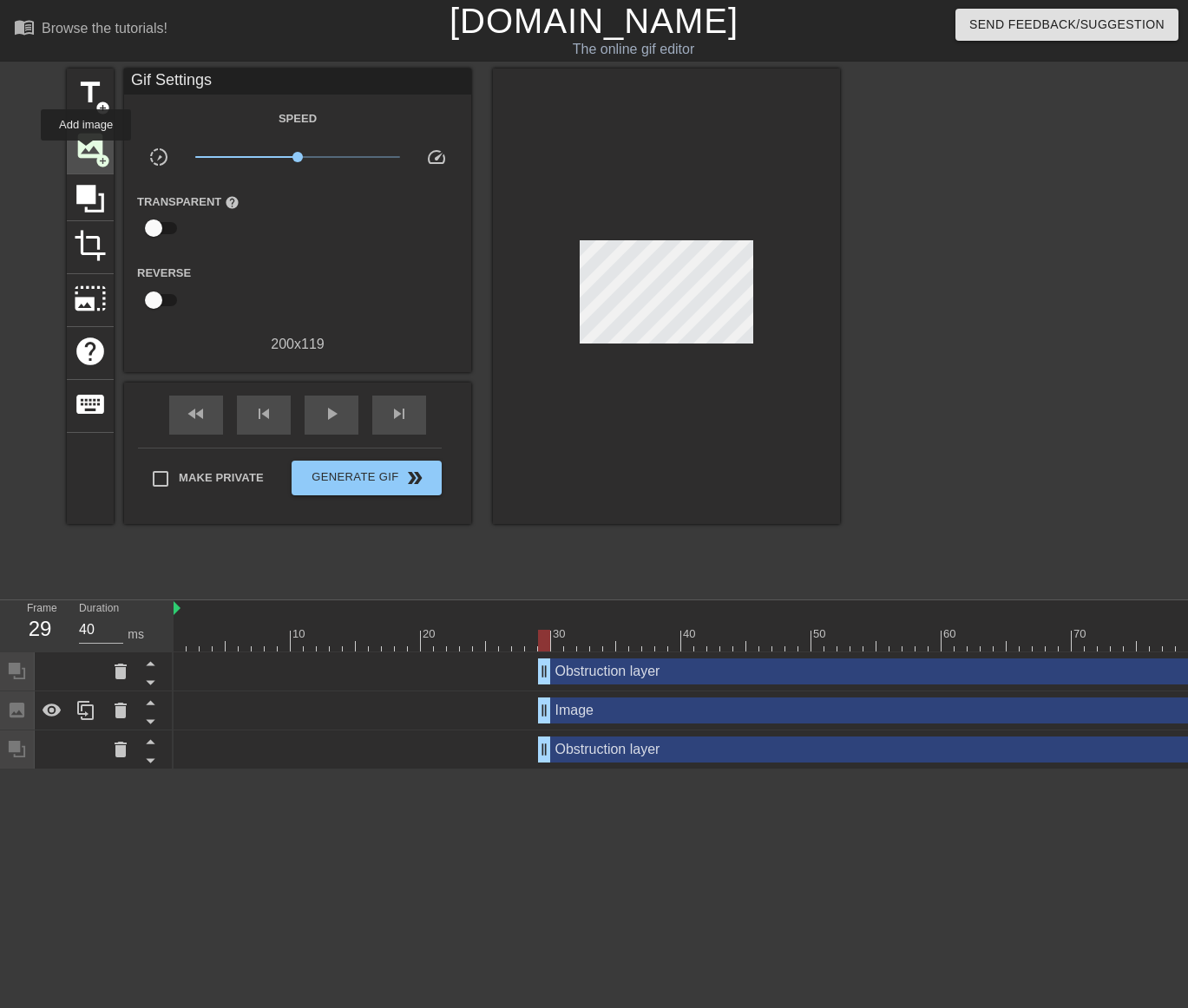
click at [86, 153] on span "image" at bounding box center [90, 145] width 33 height 33
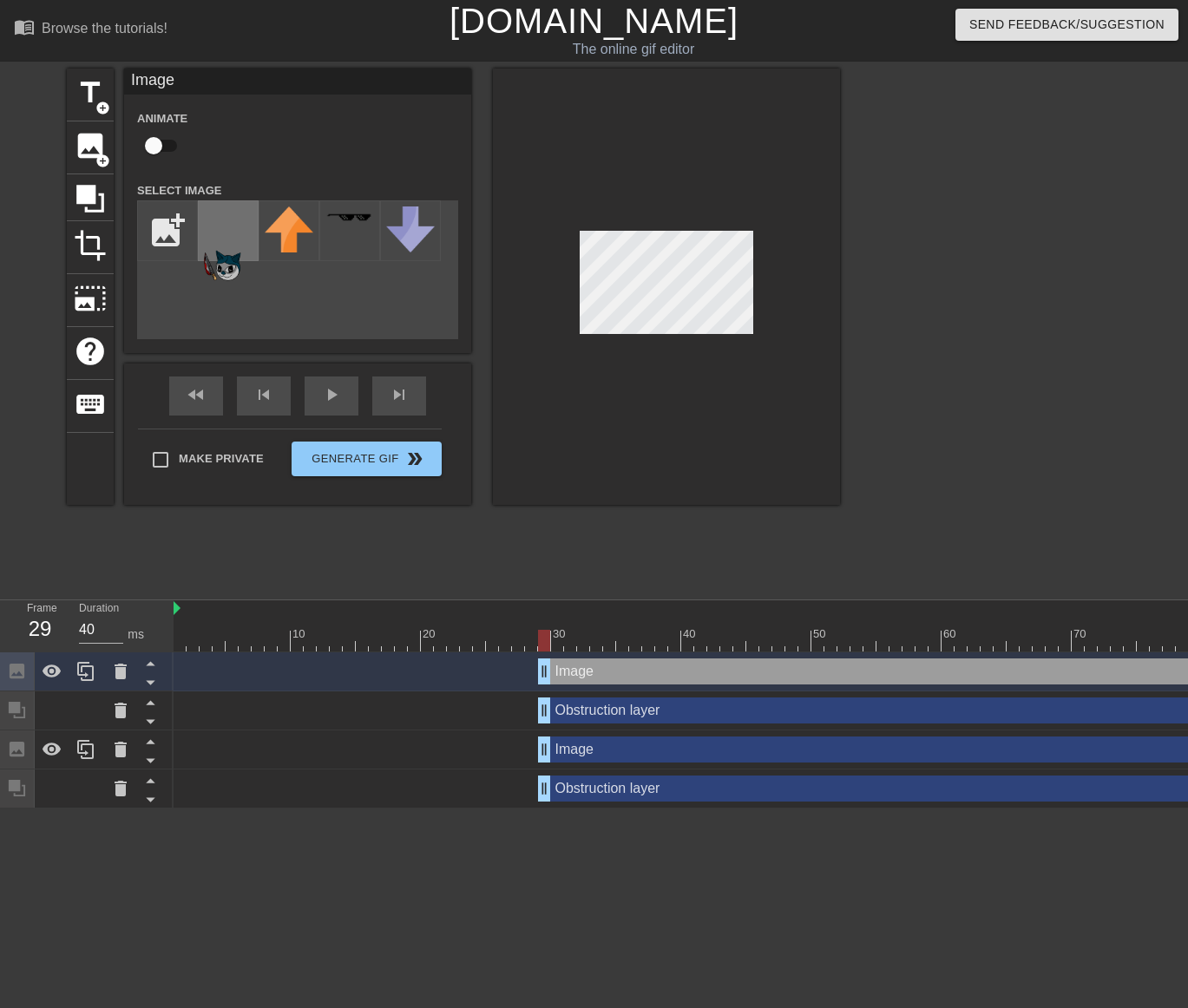
click at [234, 273] on img at bounding box center [227, 250] width 48 height 87
click at [609, 672] on div "Image drag_handle drag_handle" at bounding box center [1052, 671] width 1028 height 26
click at [110, 667] on icon at bounding box center [120, 671] width 21 height 21
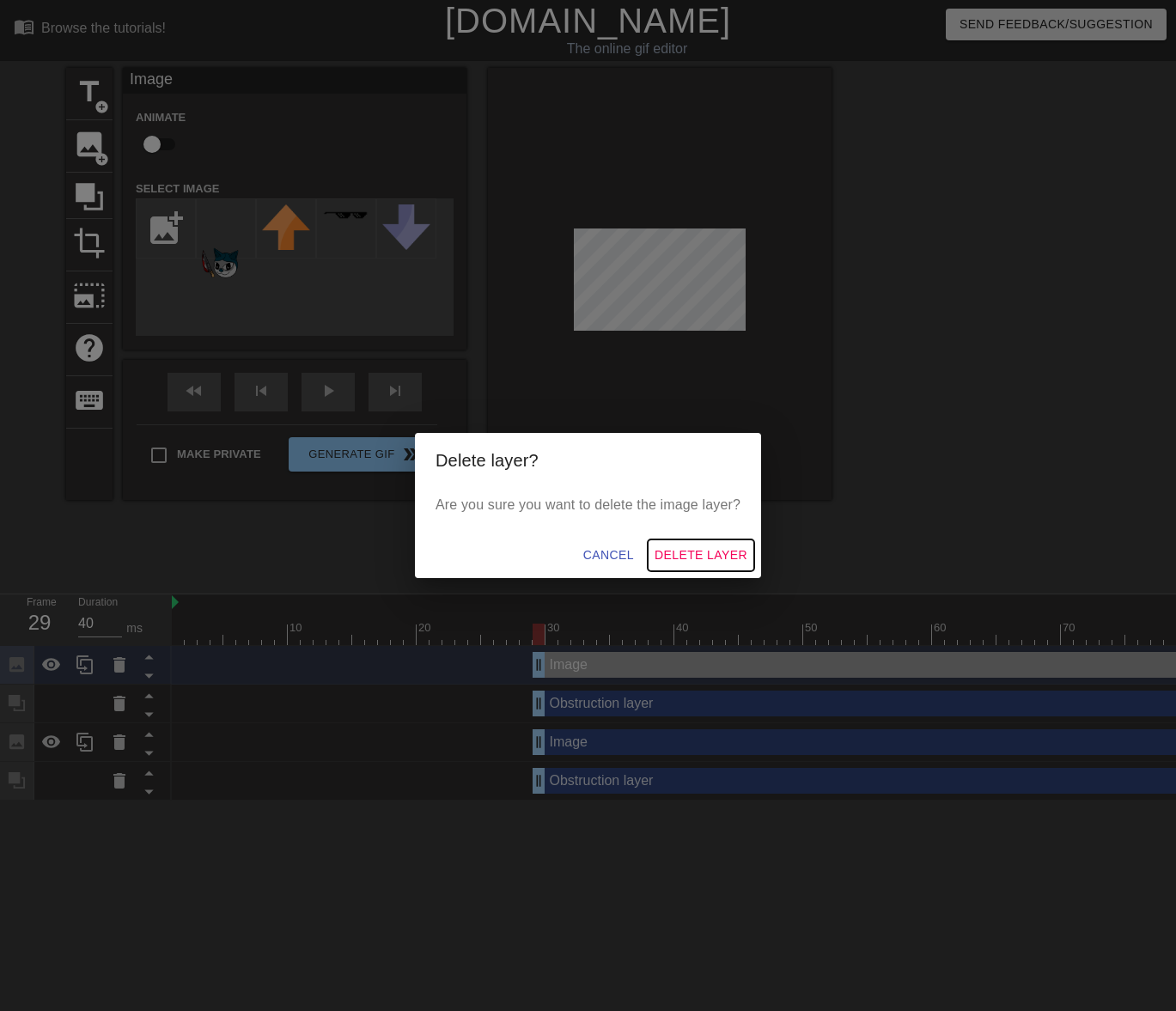
click at [680, 557] on span "Delete Layer" at bounding box center [700, 556] width 93 height 22
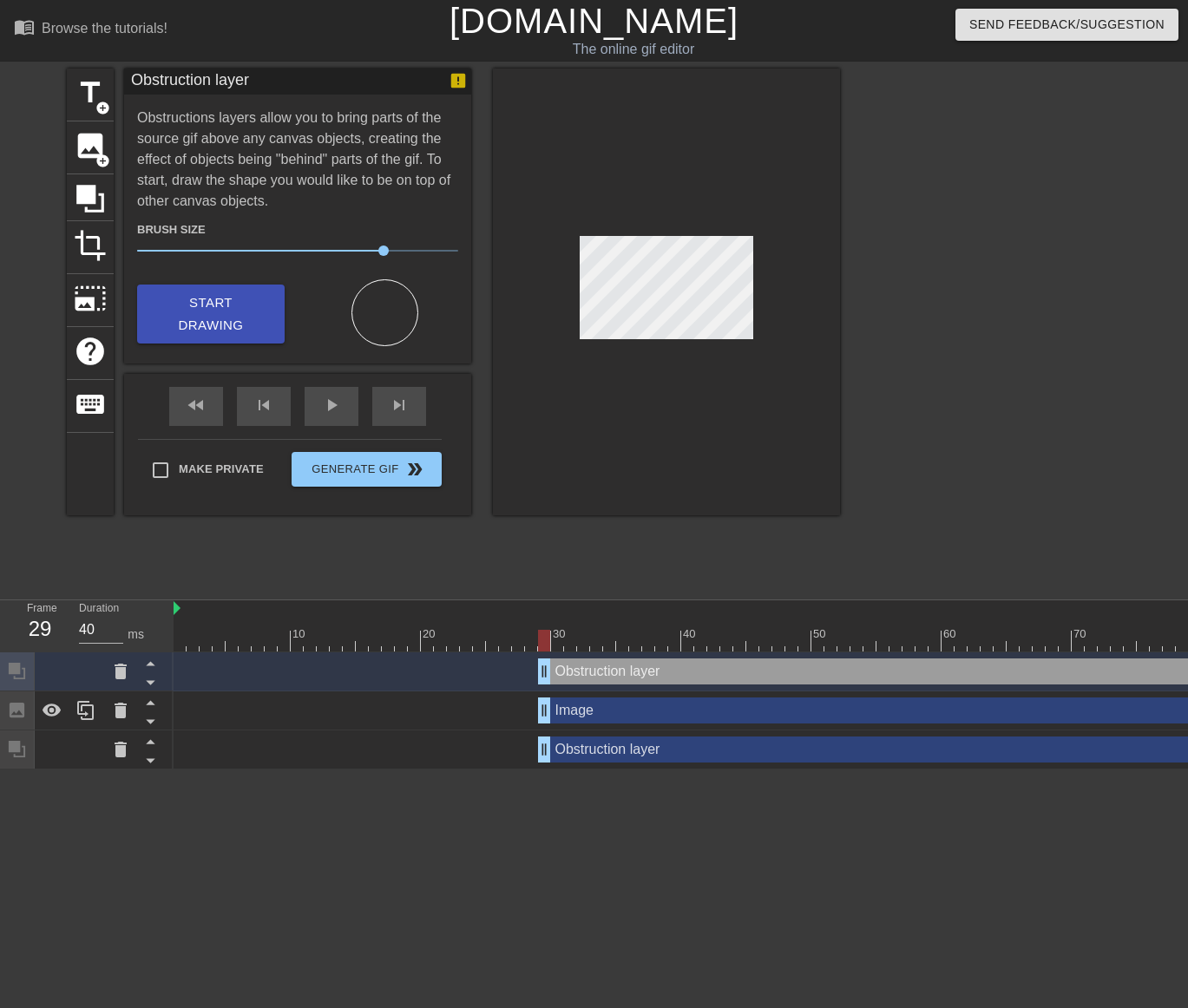
click at [14, 713] on icon at bounding box center [17, 710] width 20 height 20
click at [93, 410] on span "keyboard" at bounding box center [90, 404] width 33 height 33
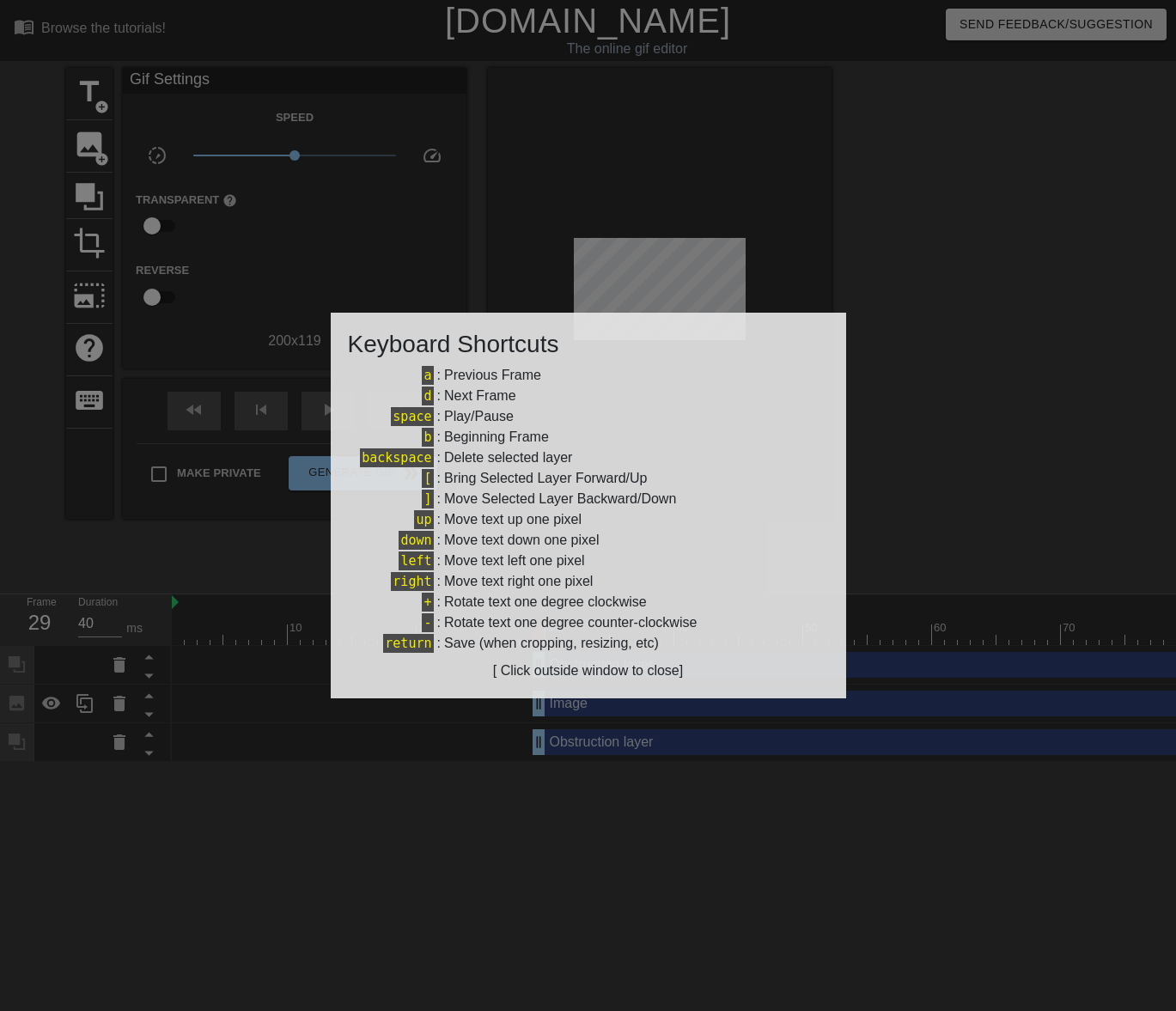
click at [446, 742] on div at bounding box center [588, 506] width 1176 height 1011
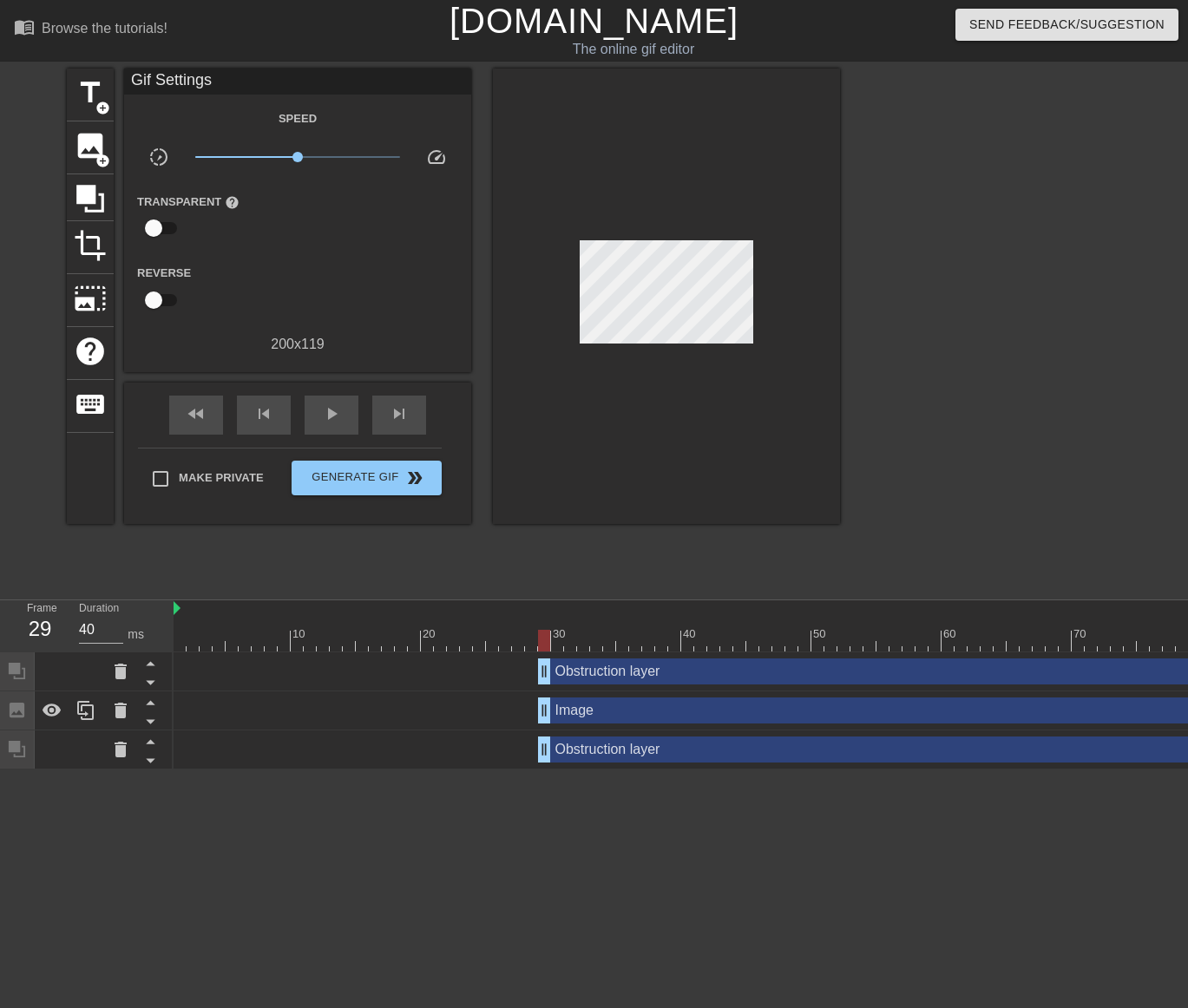
click at [625, 719] on div "Image drag_handle drag_handle" at bounding box center [1052, 710] width 1028 height 26
drag, startPoint x: 965, startPoint y: 460, endPoint x: 916, endPoint y: 458, distance: 49.0
click at [916, 458] on div at bounding box center [991, 328] width 261 height 520
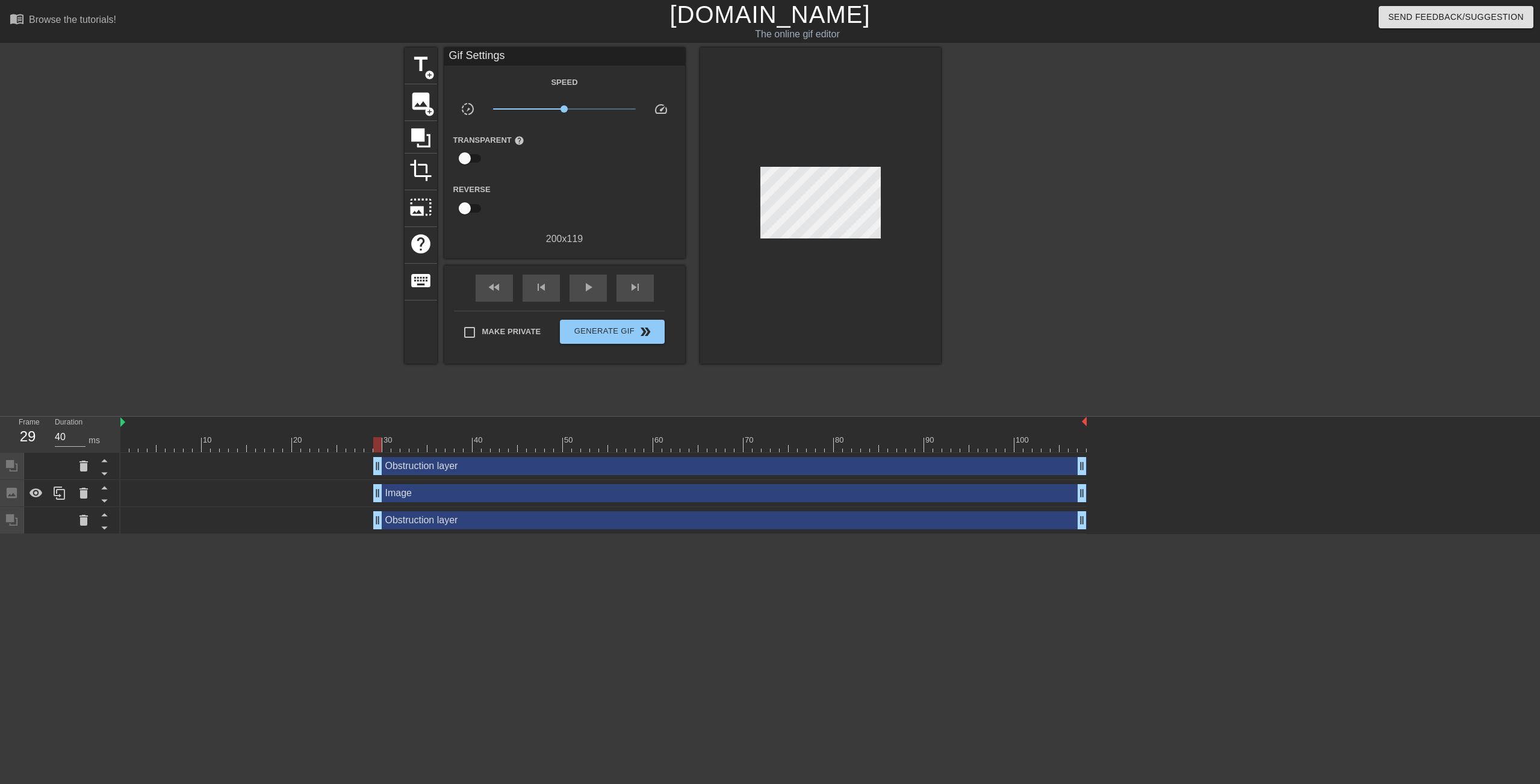
click at [824, 234] on div at bounding box center [1046, 228] width 181 height 361
click at [419, 494] on div "Image drag_handle drag_handle" at bounding box center [730, 493] width 714 height 18
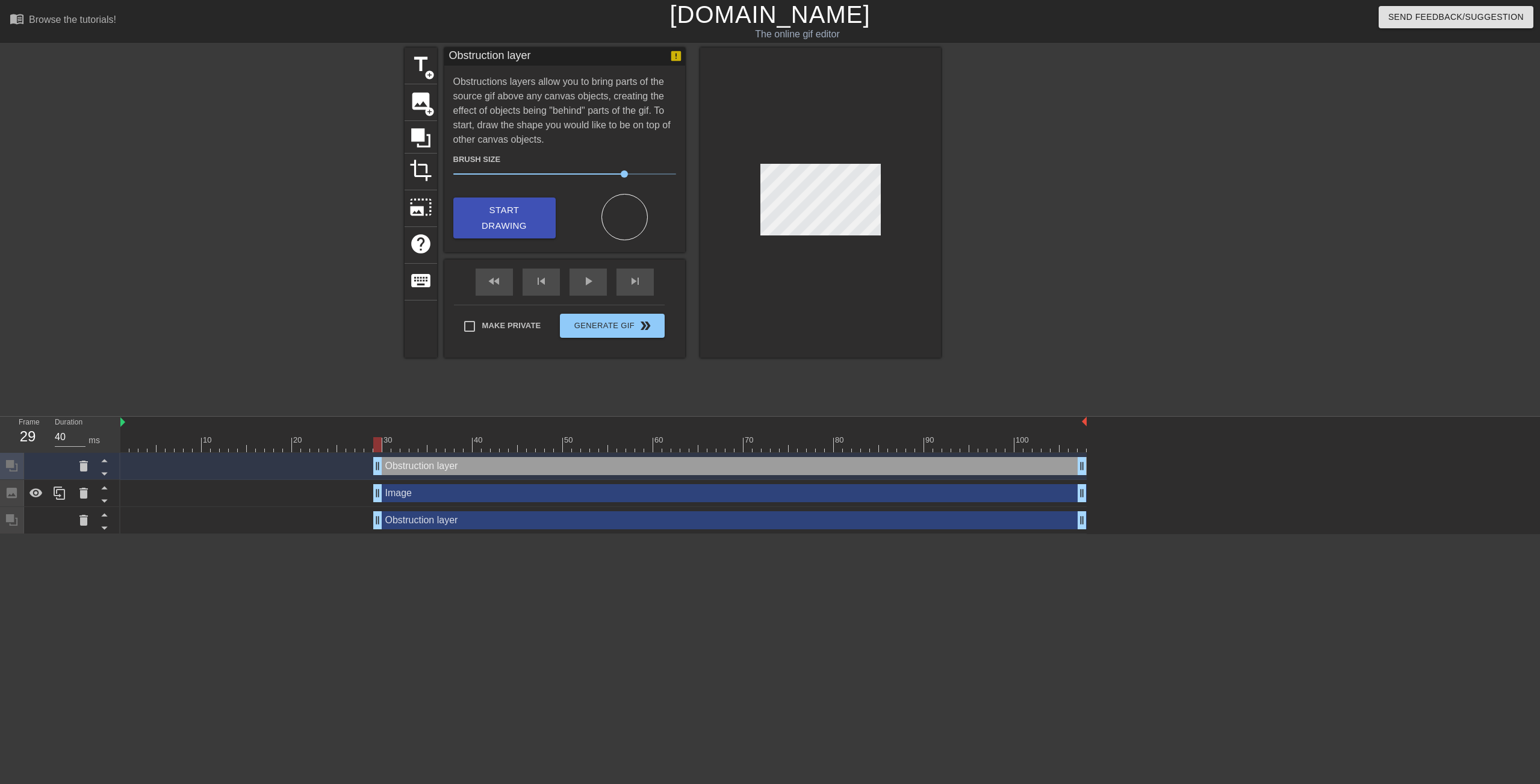
click at [775, 277] on div at bounding box center [821, 202] width 241 height 310
click at [418, 141] on icon at bounding box center [421, 138] width 23 height 23
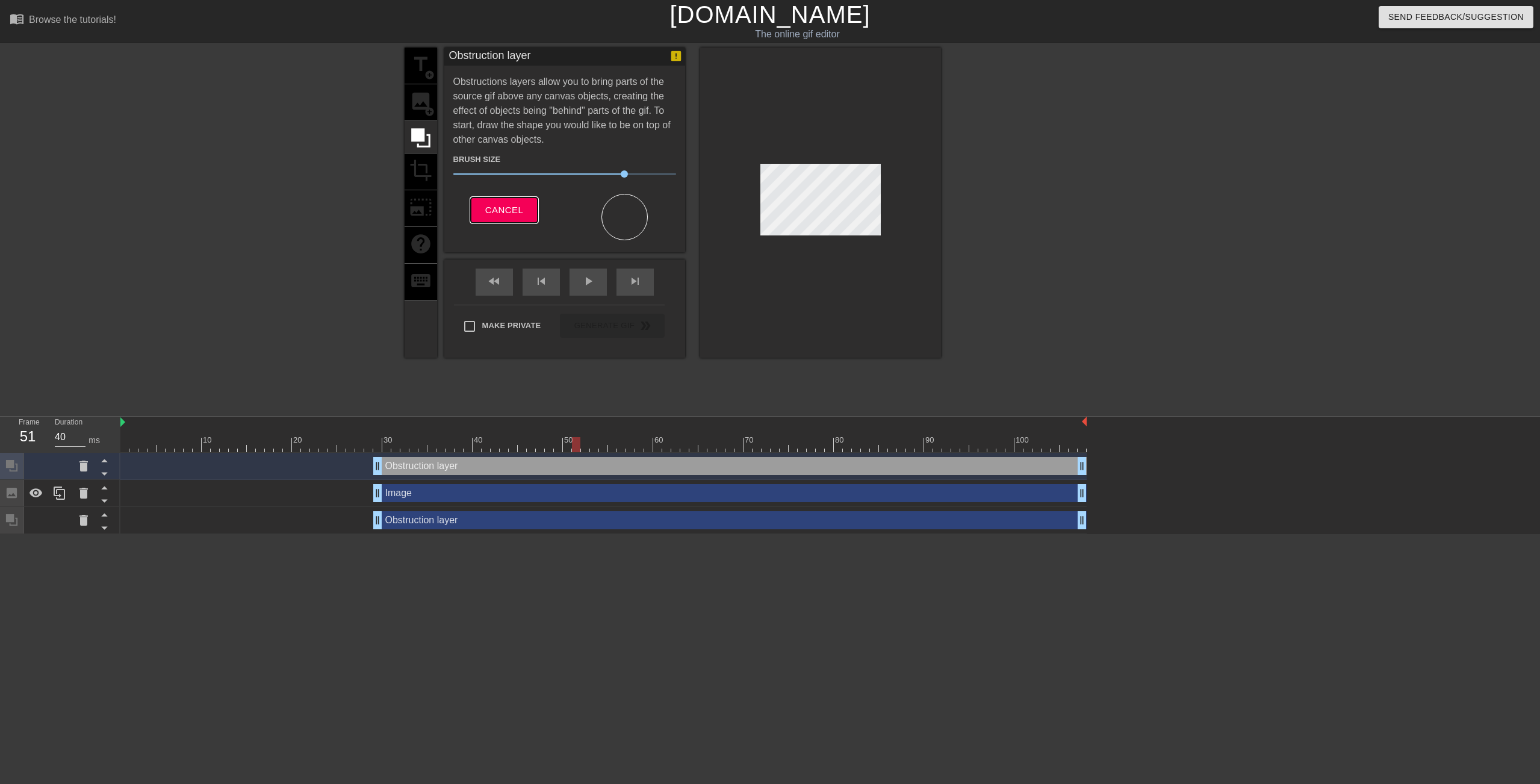
click at [509, 215] on span "Cancel" at bounding box center [504, 210] width 38 height 16
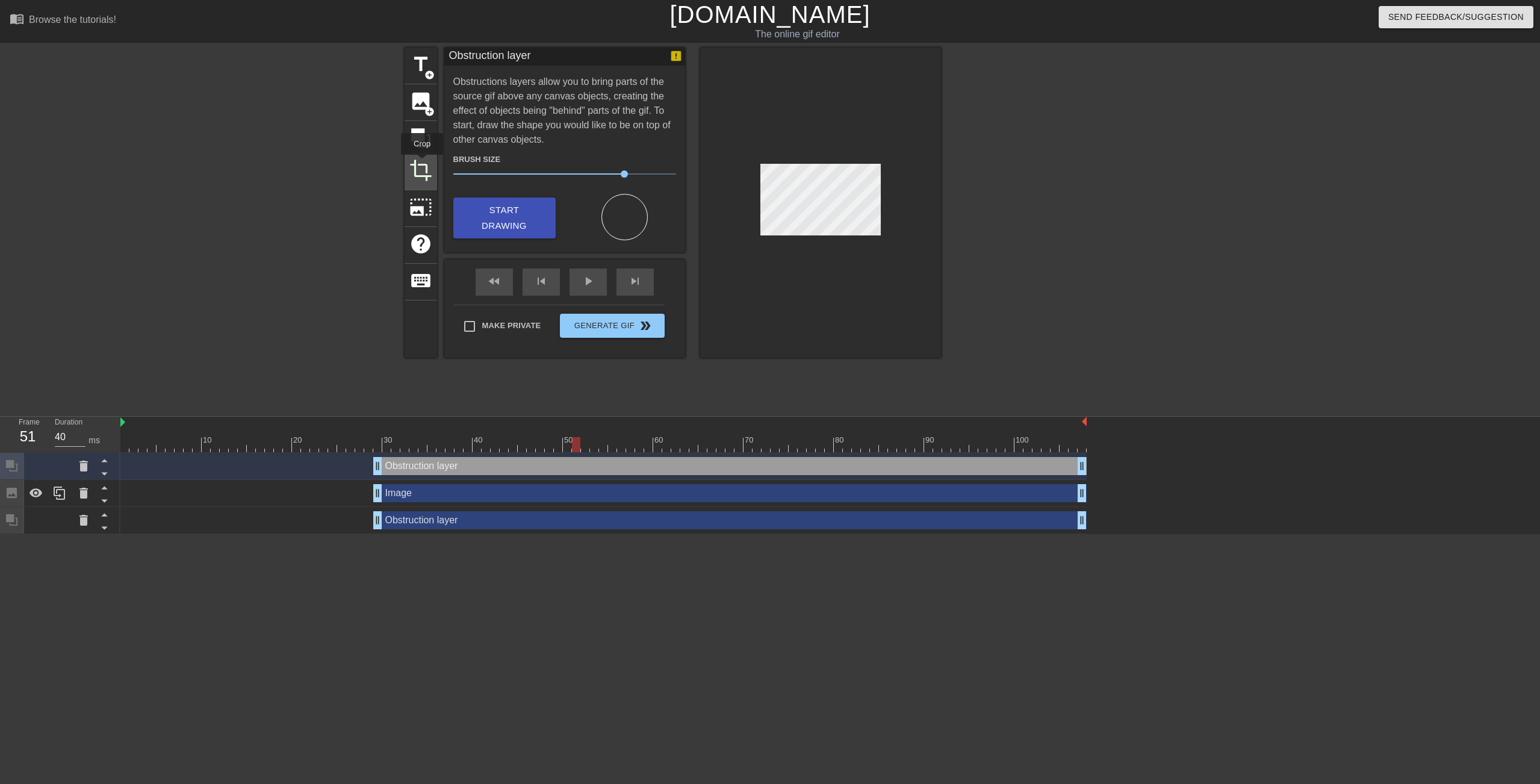
click at [422, 163] on span "crop" at bounding box center [421, 170] width 23 height 23
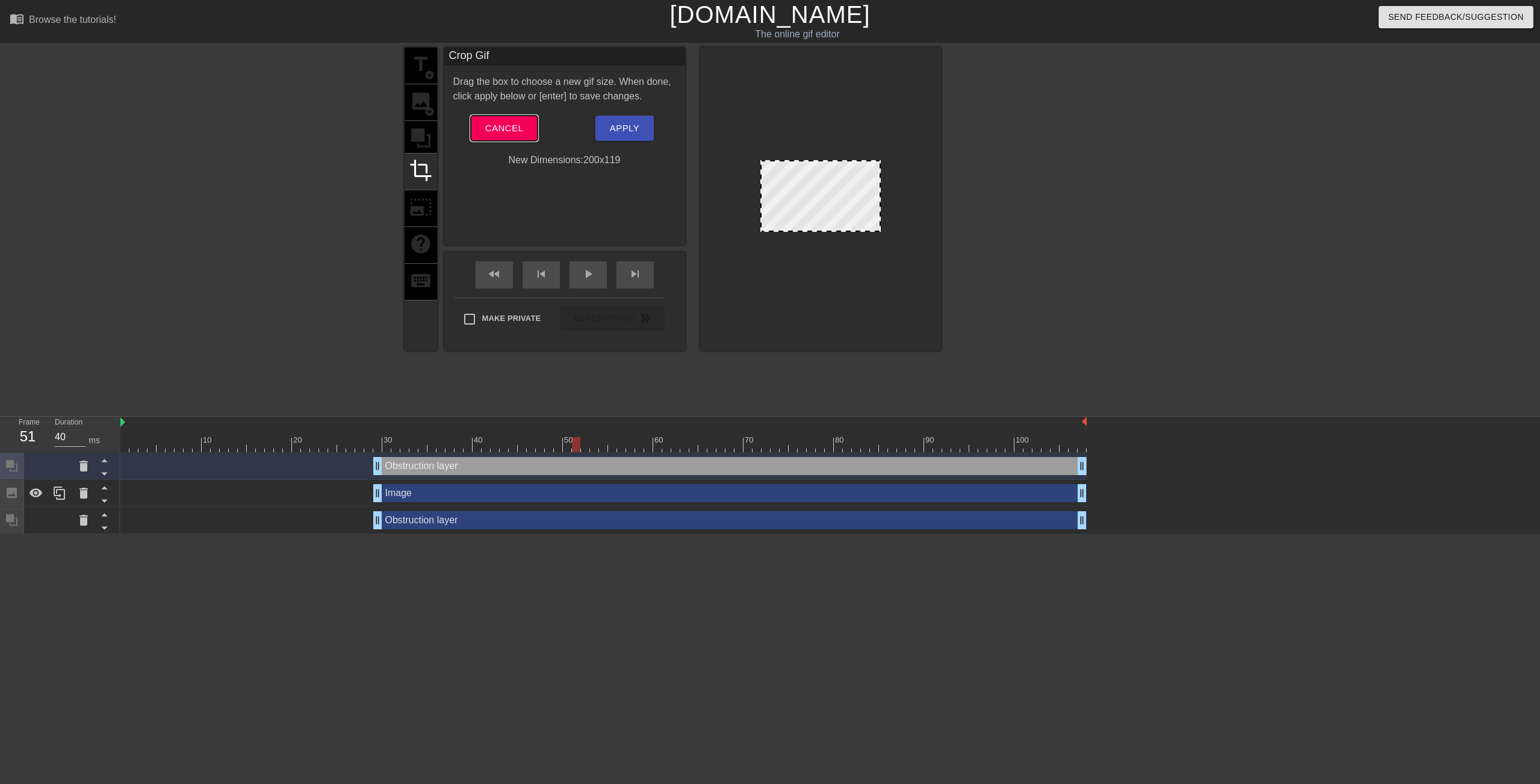
click at [514, 120] on button "Cancel" at bounding box center [504, 128] width 67 height 25
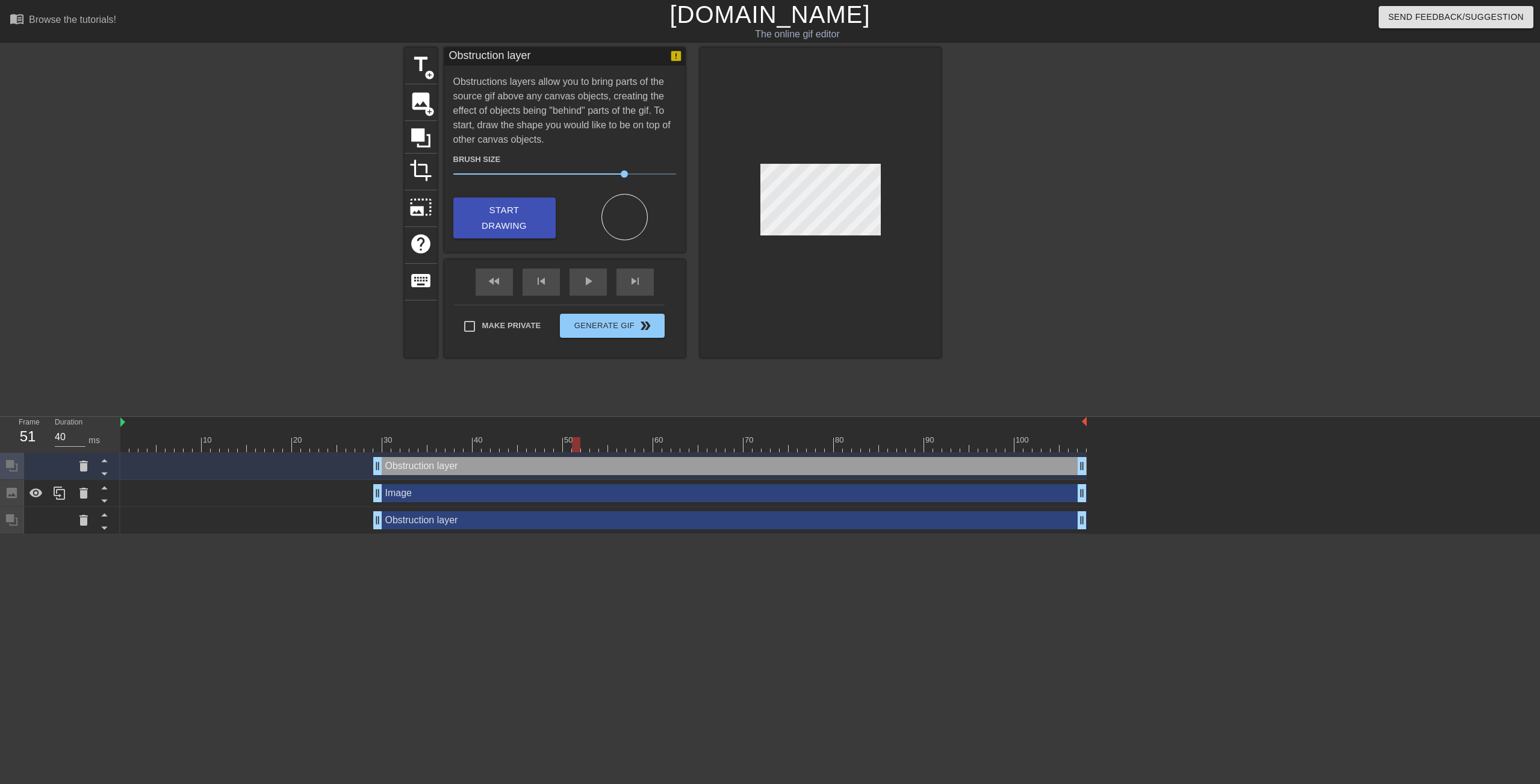
click at [439, 489] on div "Image drag_handle drag_handle" at bounding box center [730, 493] width 714 height 18
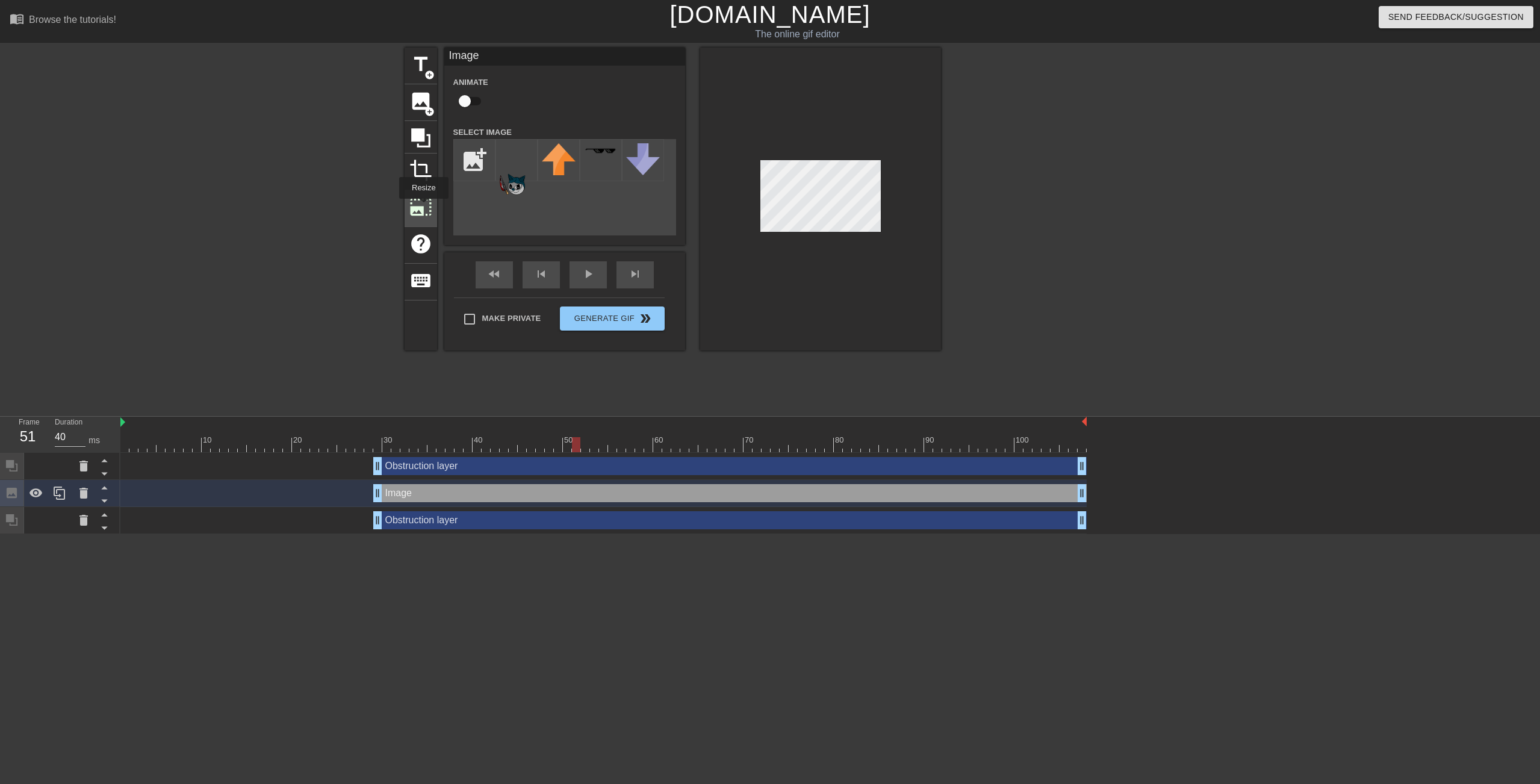
click at [423, 207] on span "photo_size_select_large" at bounding box center [421, 207] width 23 height 23
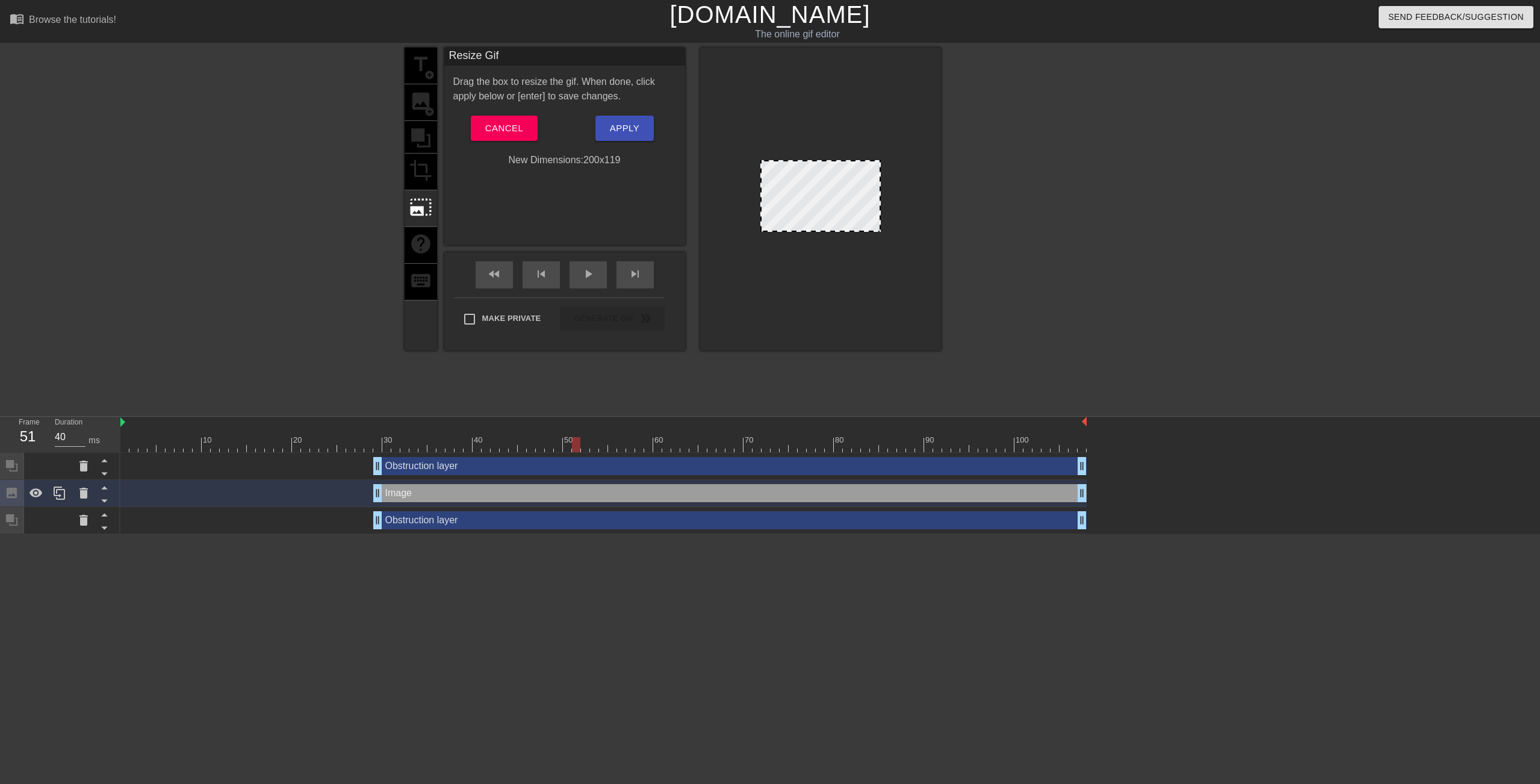
click at [437, 491] on div "Image drag_handle drag_handle" at bounding box center [730, 493] width 714 height 18
click at [418, 195] on span "photo_size_select_large" at bounding box center [421, 207] width 23 height 23
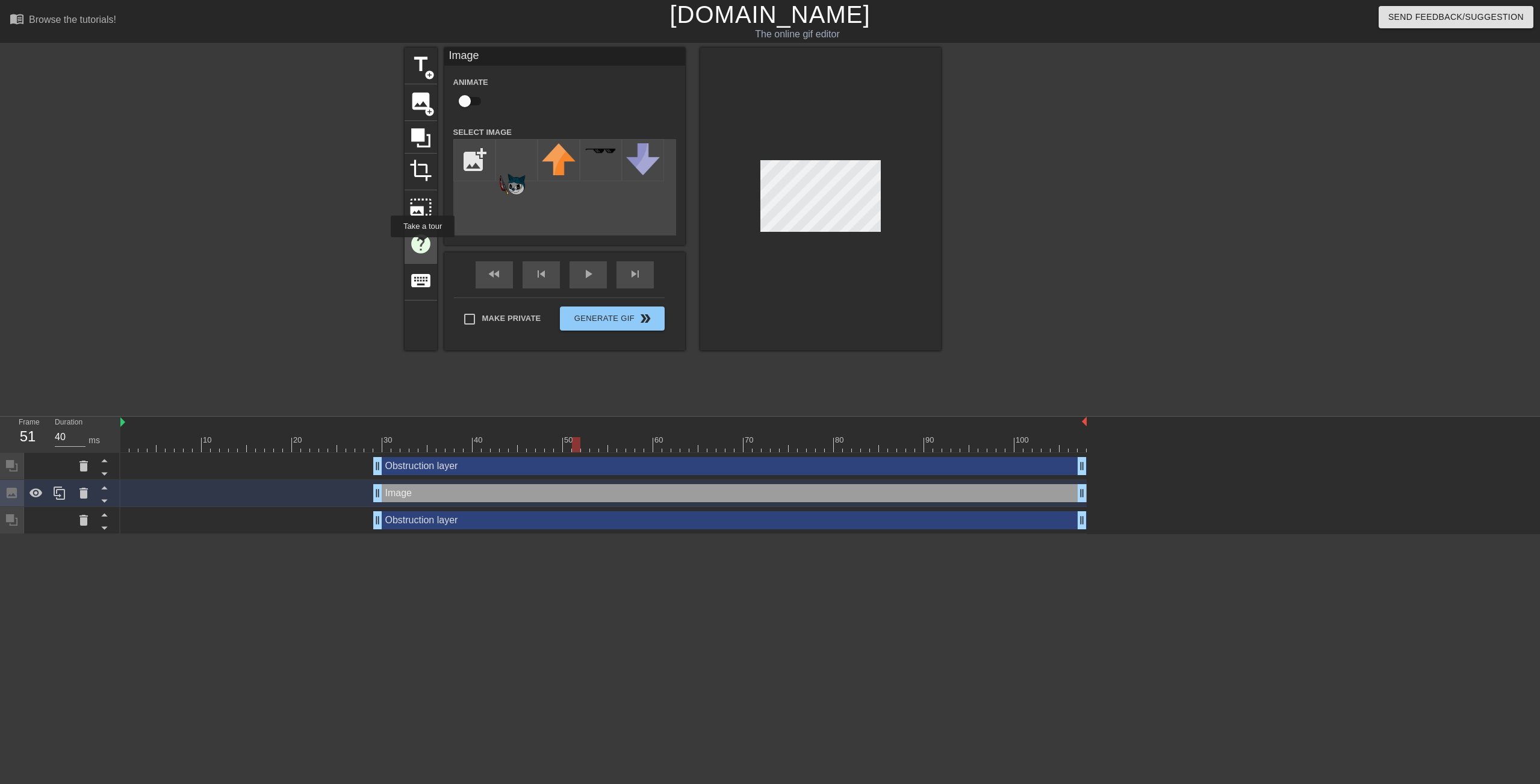
click at [422, 246] on span "help" at bounding box center [421, 244] width 23 height 23
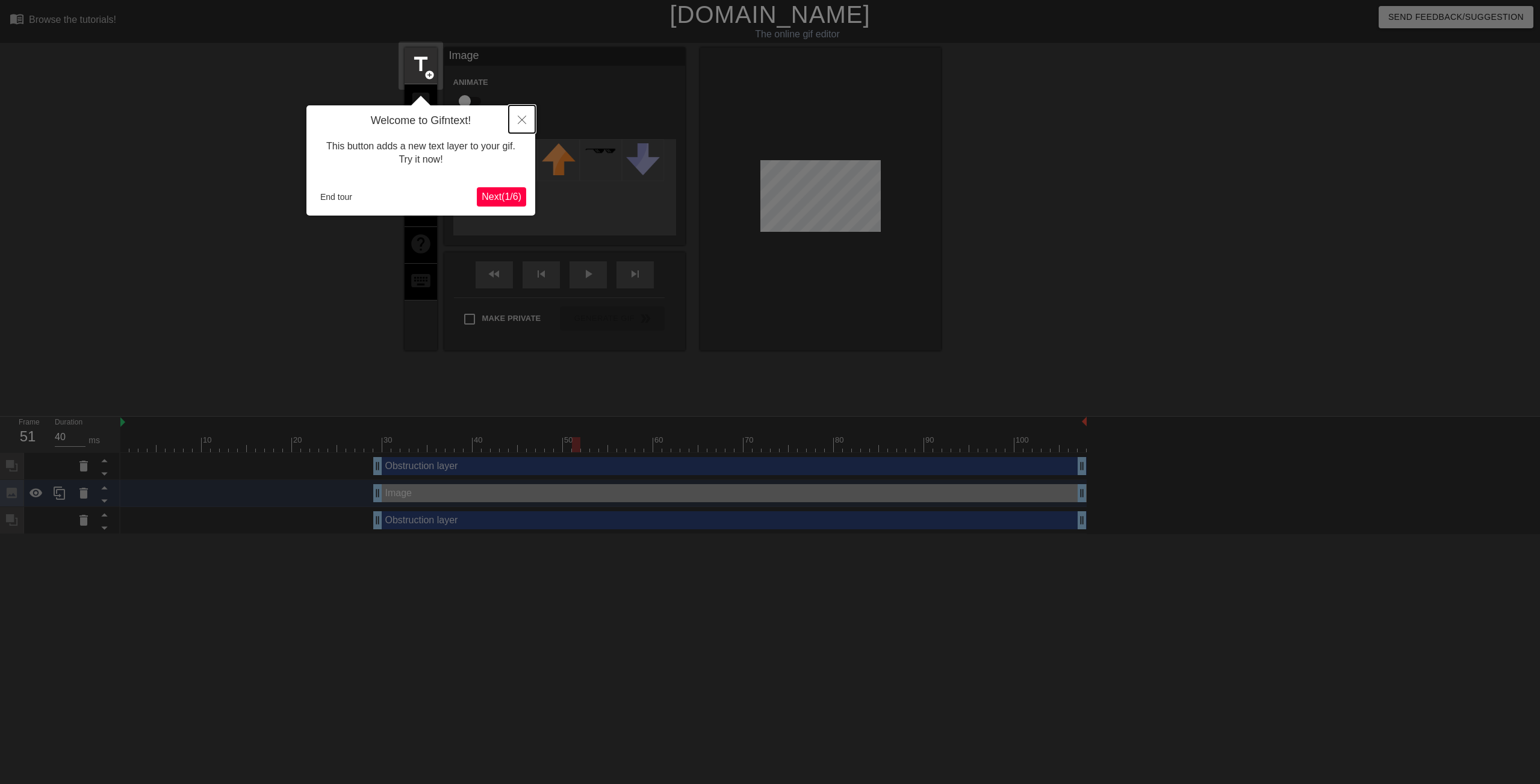
click at [525, 125] on button "Close" at bounding box center [522, 119] width 26 height 28
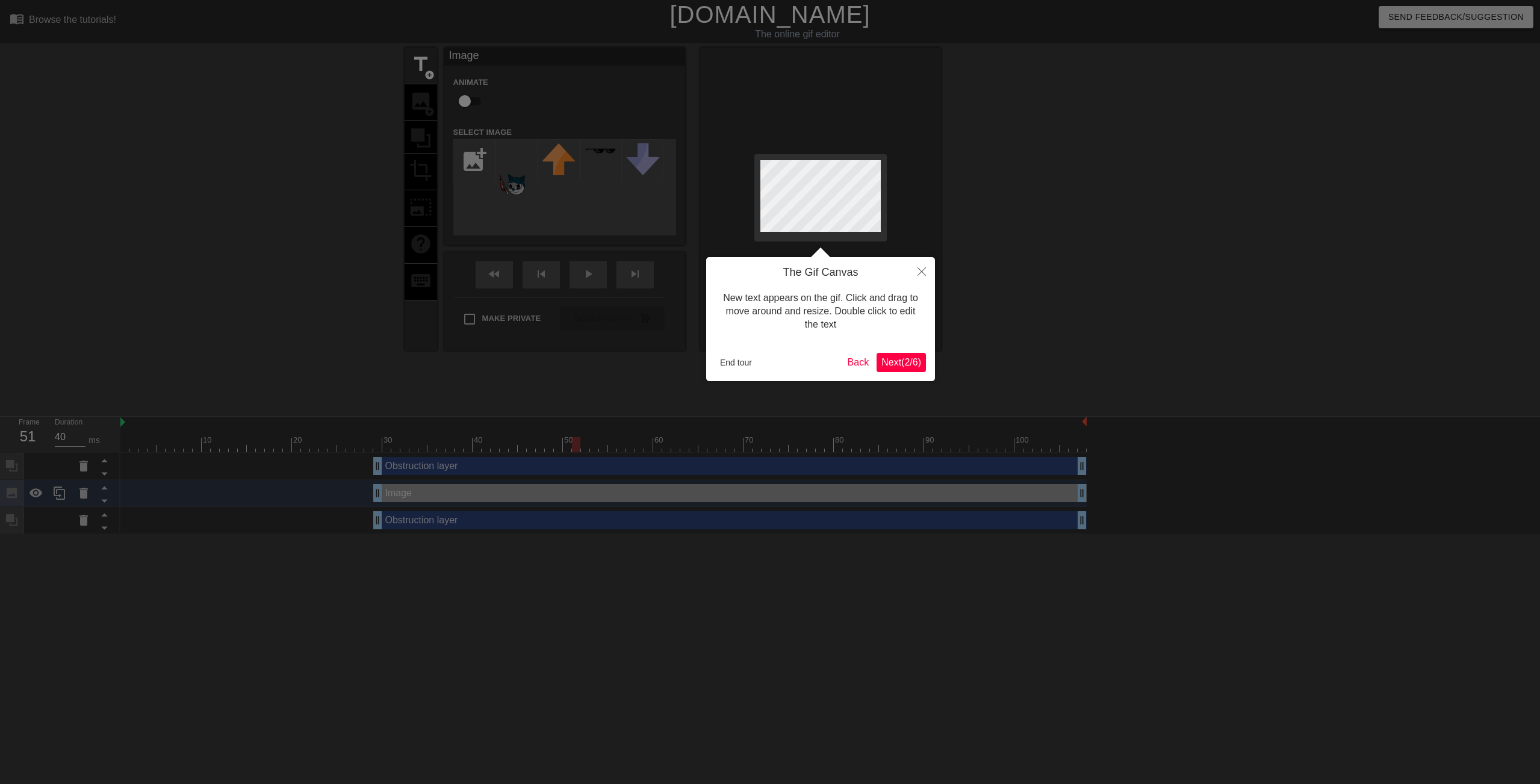
click at [667, 324] on div at bounding box center [770, 392] width 1540 height 784
click at [824, 275] on button "Close" at bounding box center [922, 271] width 26 height 28
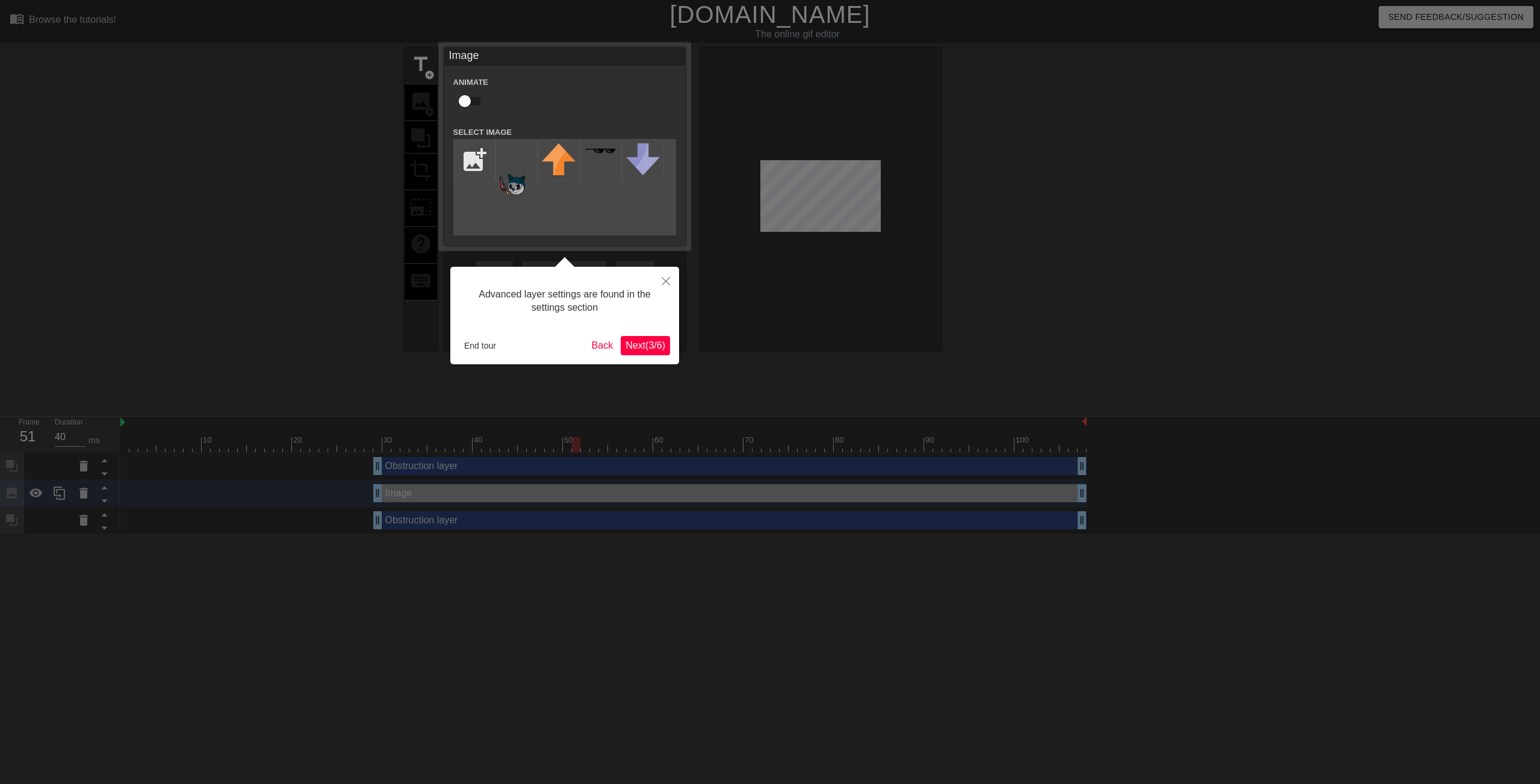
click at [824, 275] on div at bounding box center [770, 392] width 1540 height 784
click at [668, 284] on icon "Close" at bounding box center [666, 280] width 8 height 8
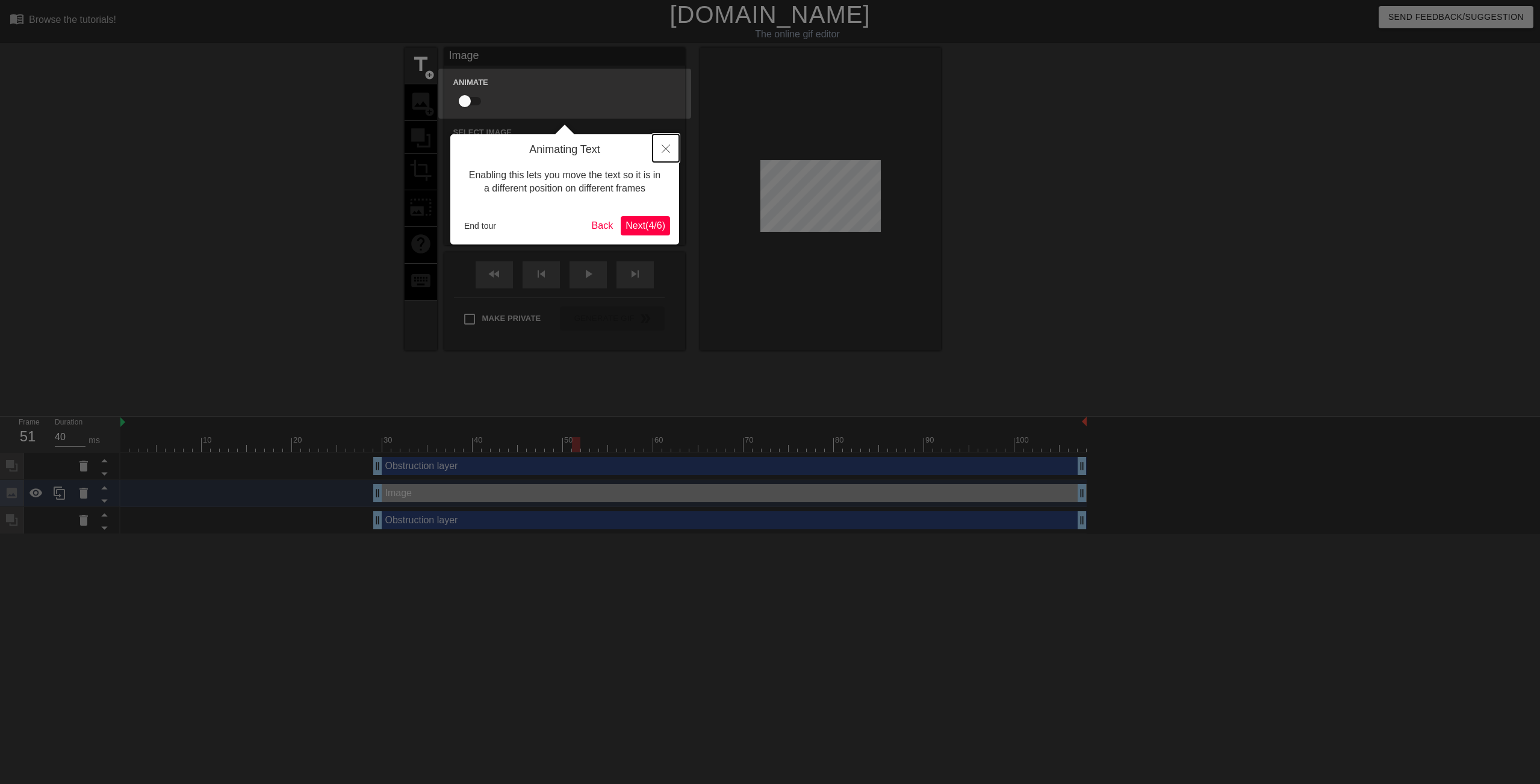
click at [665, 151] on icon "Close" at bounding box center [666, 148] width 8 height 8
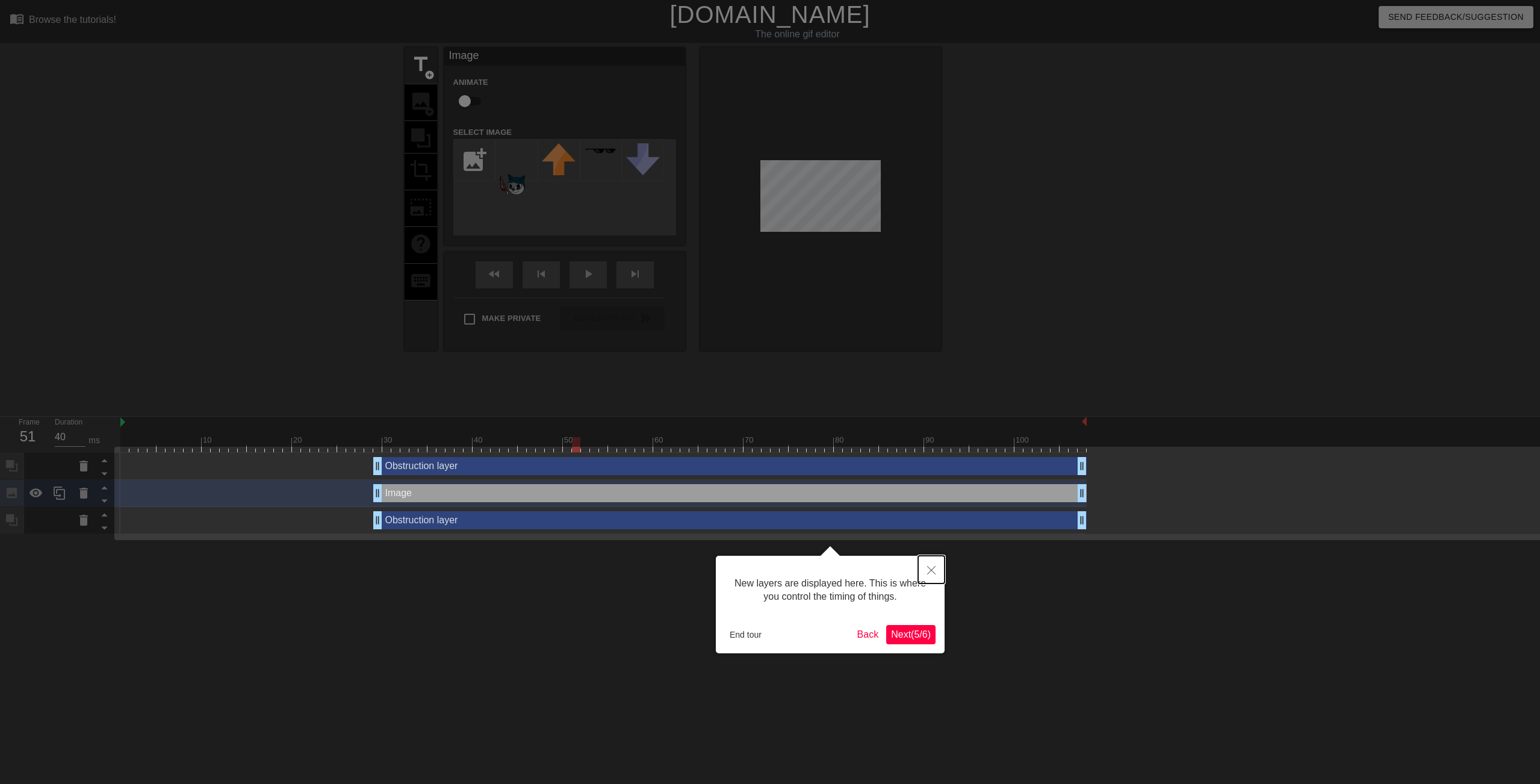
click at [824, 572] on icon "Close" at bounding box center [931, 570] width 8 height 8
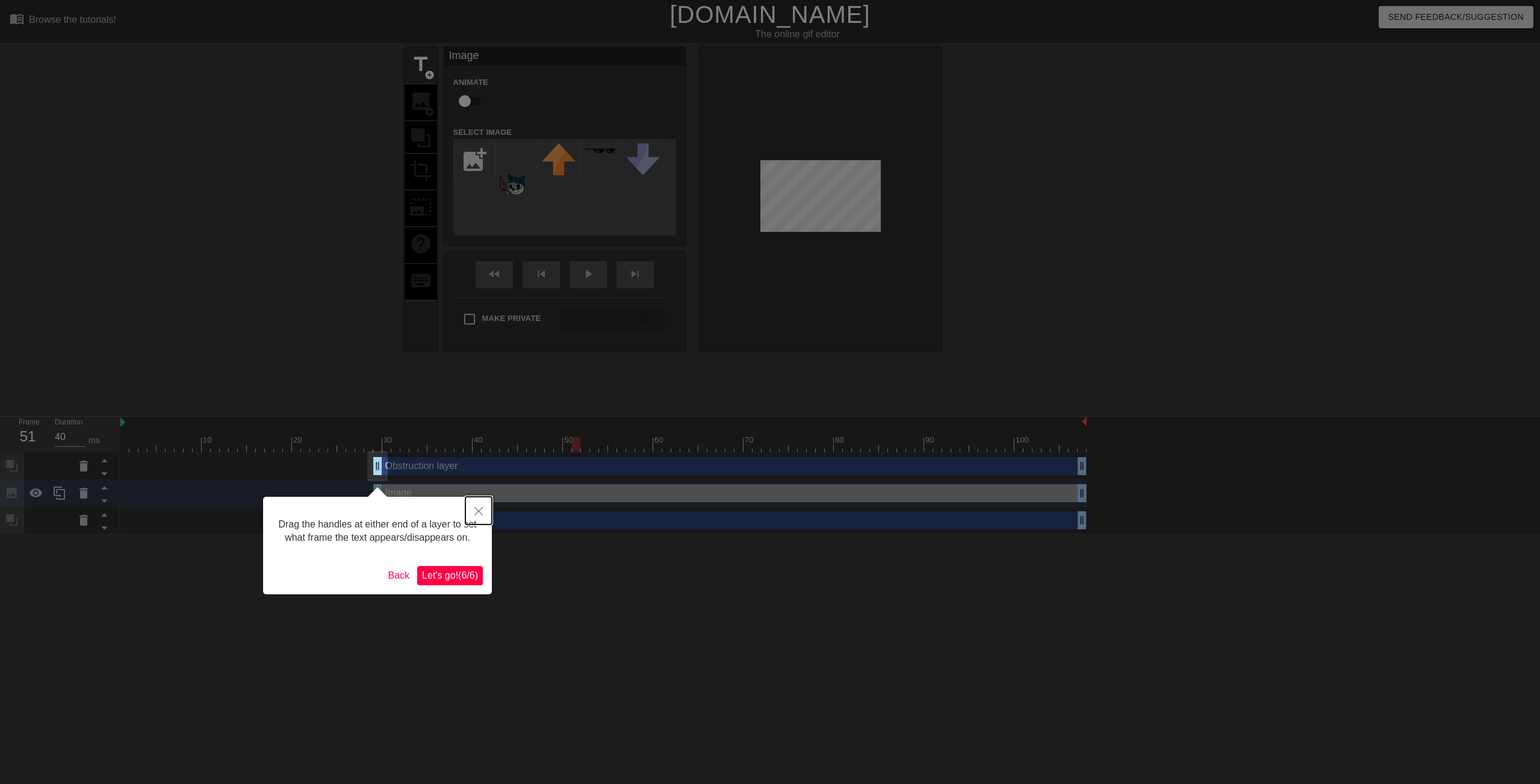
click at [478, 506] on button "Close" at bounding box center [478, 510] width 26 height 28
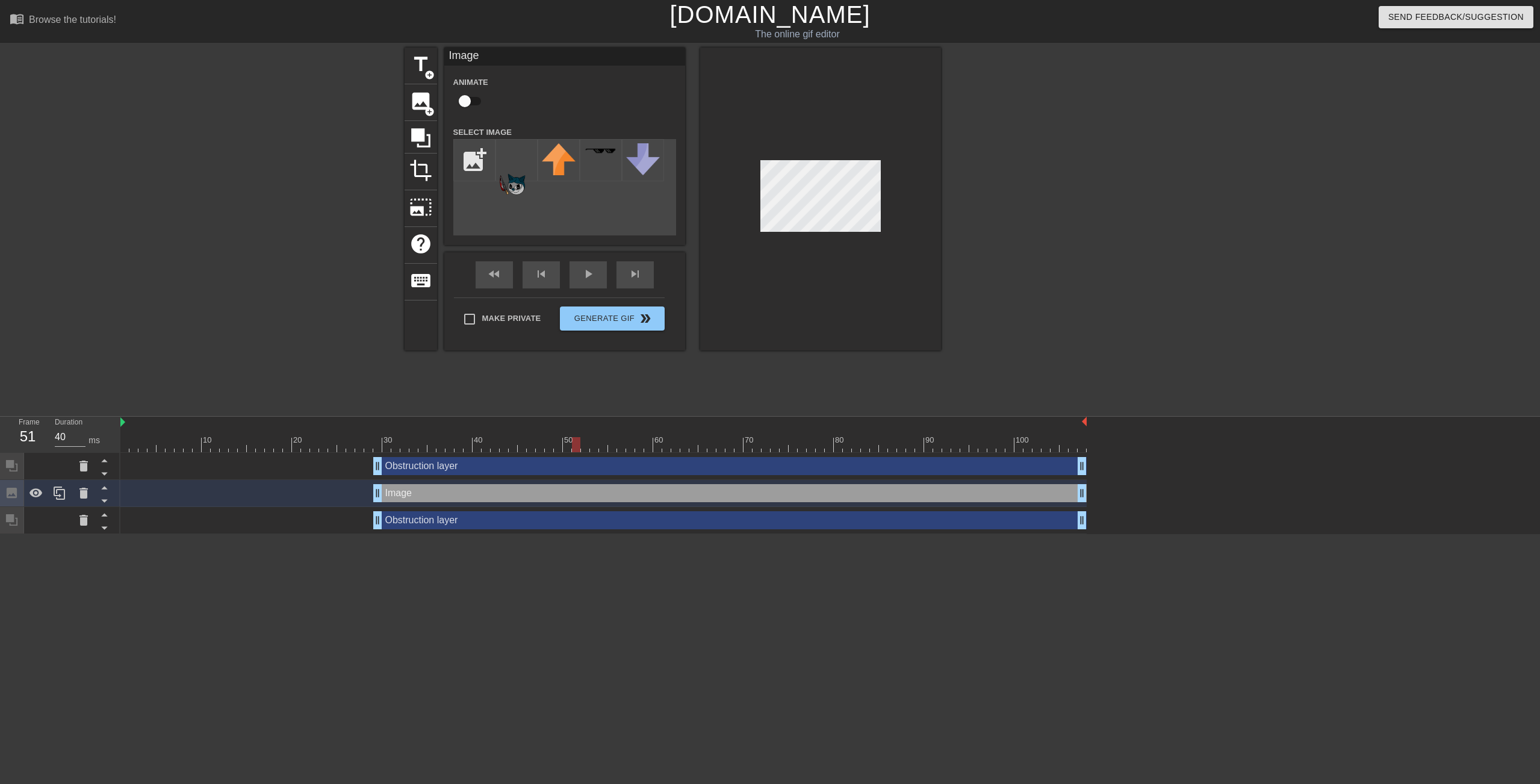
click at [481, 498] on div "Image drag_handle drag_handle" at bounding box center [730, 493] width 714 height 18
drag, startPoint x: 773, startPoint y: 233, endPoint x: 500, endPoint y: 369, distance: 305.0
click at [507, 367] on div "title add_circle image add_circle crop photo_size_select_large help keyboard Im…" at bounding box center [673, 228] width 536 height 361
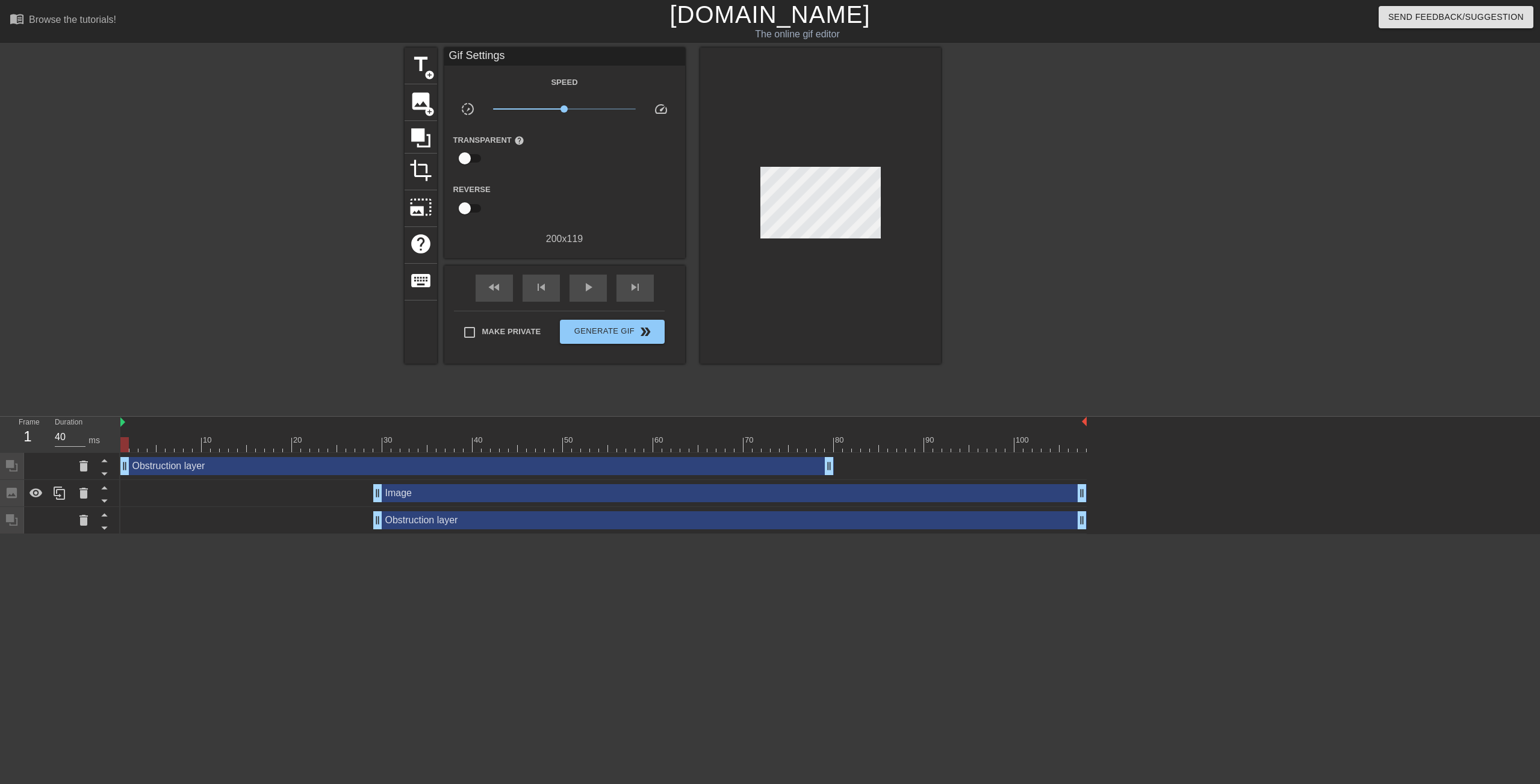
drag, startPoint x: 485, startPoint y: 468, endPoint x: 301, endPoint y: 505, distance: 187.7
click at [182, 463] on div "Obstruction layer drag_handle drag_handle" at bounding box center [477, 466] width 714 height 18
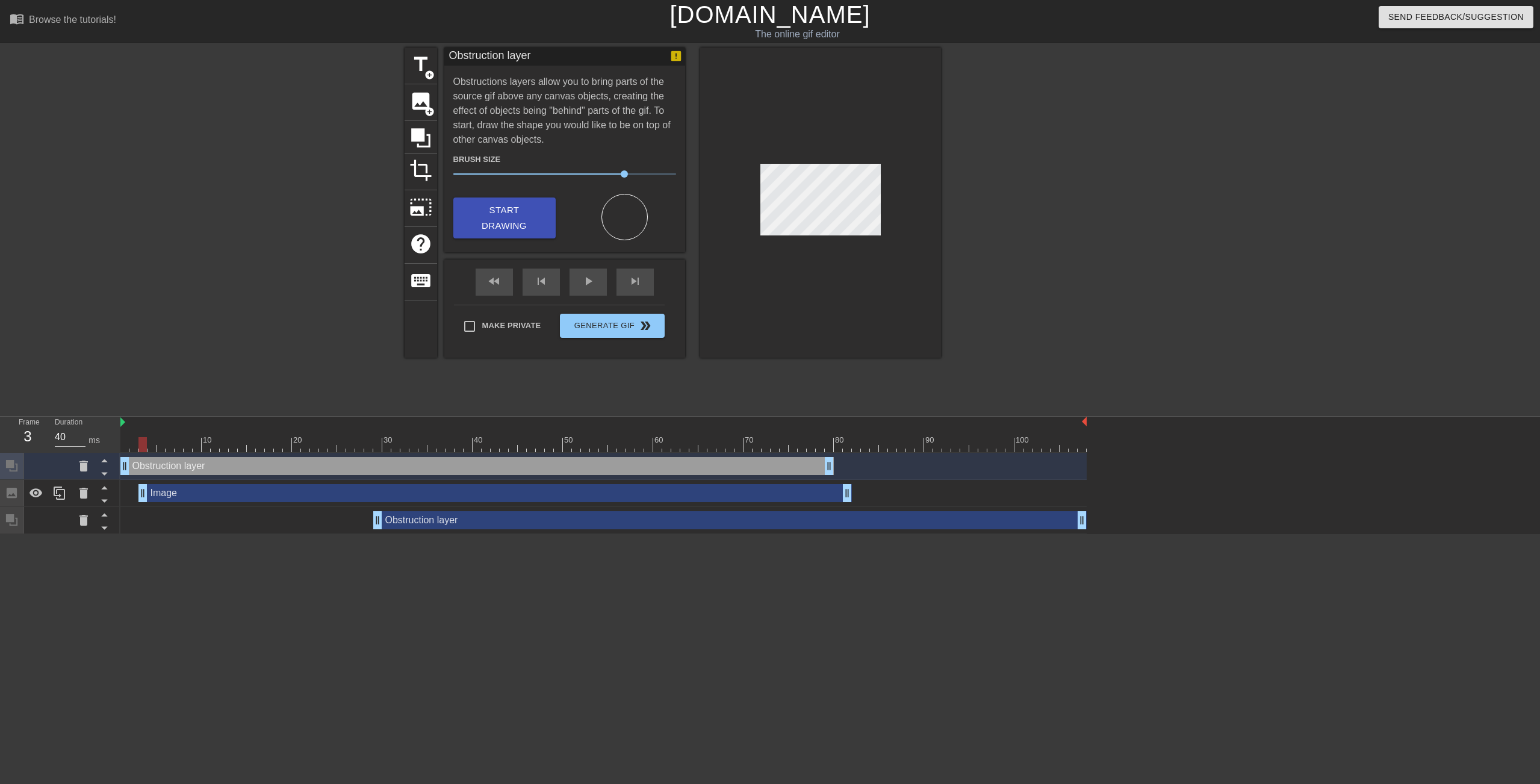
drag, startPoint x: 411, startPoint y: 495, endPoint x: 148, endPoint y: 478, distance: 263.5
click at [148, 478] on div "Obstruction layer drag_handle drag_handle Image drag_handle drag_handle Obstruc…" at bounding box center [830, 493] width 1420 height 81
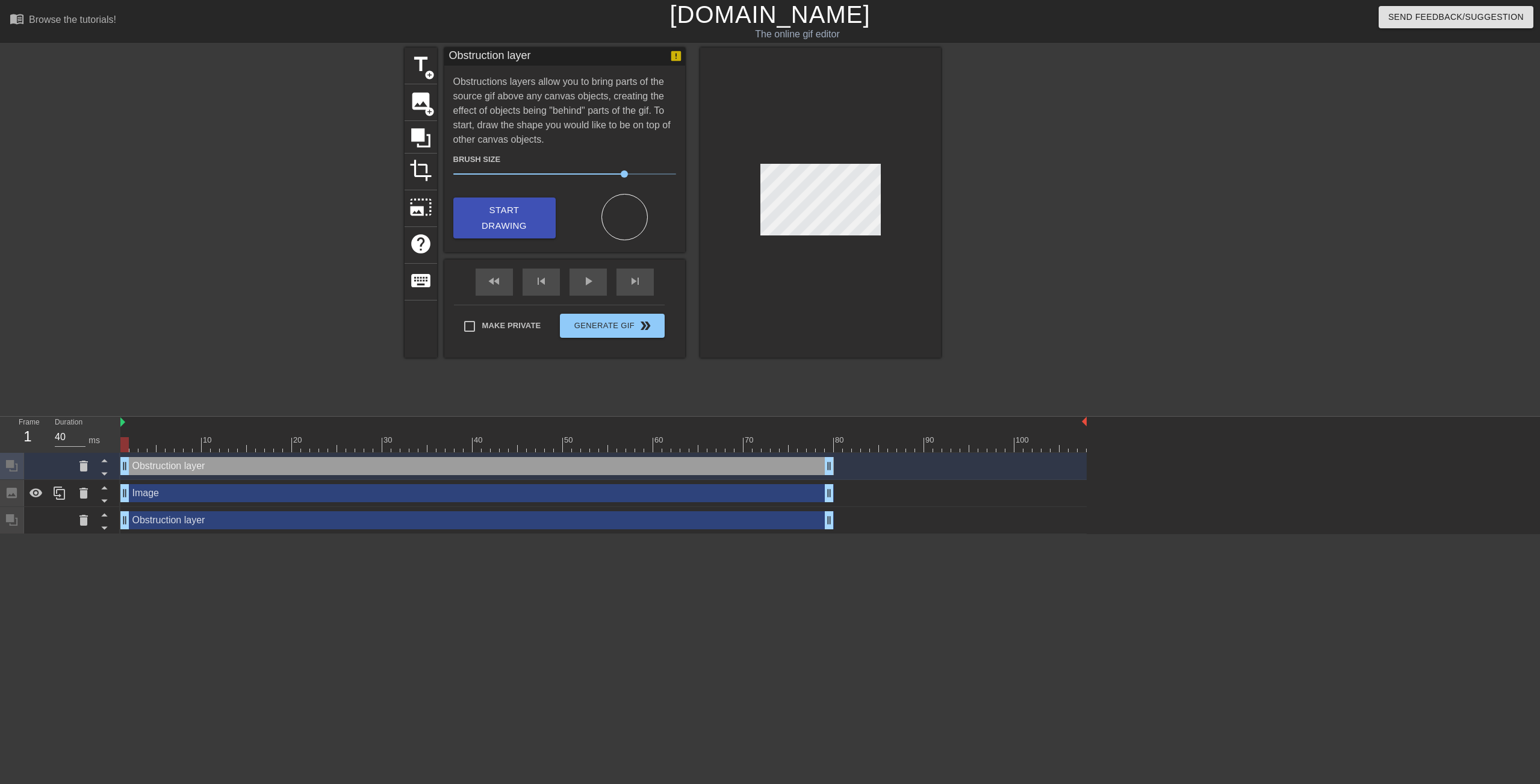
drag, startPoint x: 382, startPoint y: 523, endPoint x: 141, endPoint y: 506, distance: 241.6
click at [142, 509] on div "Obstruction layer drag_handle drag_handle" at bounding box center [603, 520] width 966 height 27
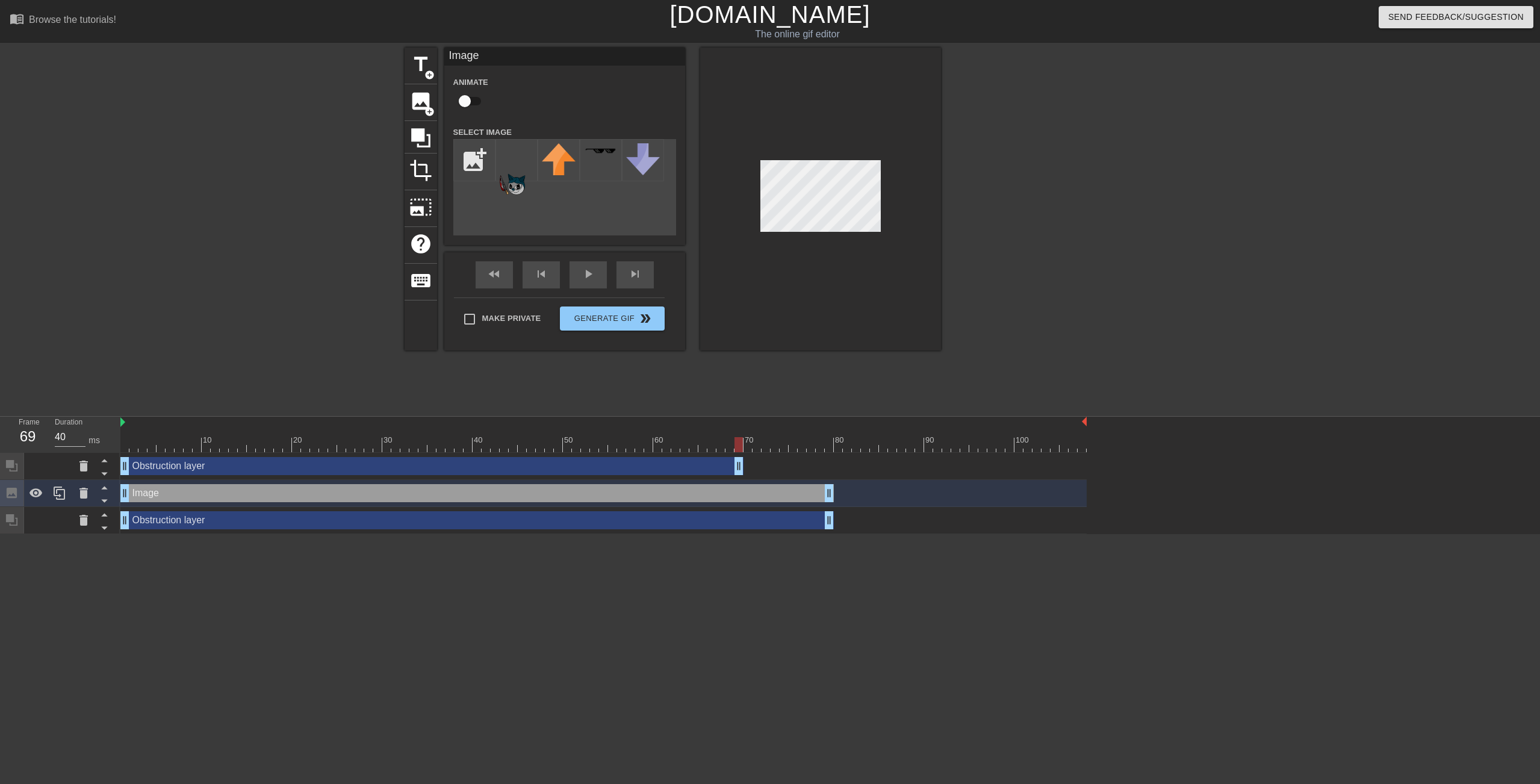
drag, startPoint x: 825, startPoint y: 463, endPoint x: 732, endPoint y: 472, distance: 93.4
drag, startPoint x: 827, startPoint y: 494, endPoint x: 740, endPoint y: 492, distance: 87.0
drag, startPoint x: 832, startPoint y: 524, endPoint x: 745, endPoint y: 516, distance: 87.4
click at [745, 516] on div "Obstruction layer drag_handle drag_handle" at bounding box center [603, 520] width 966 height 18
drag, startPoint x: 72, startPoint y: 439, endPoint x: 54, endPoint y: 437, distance: 18.1
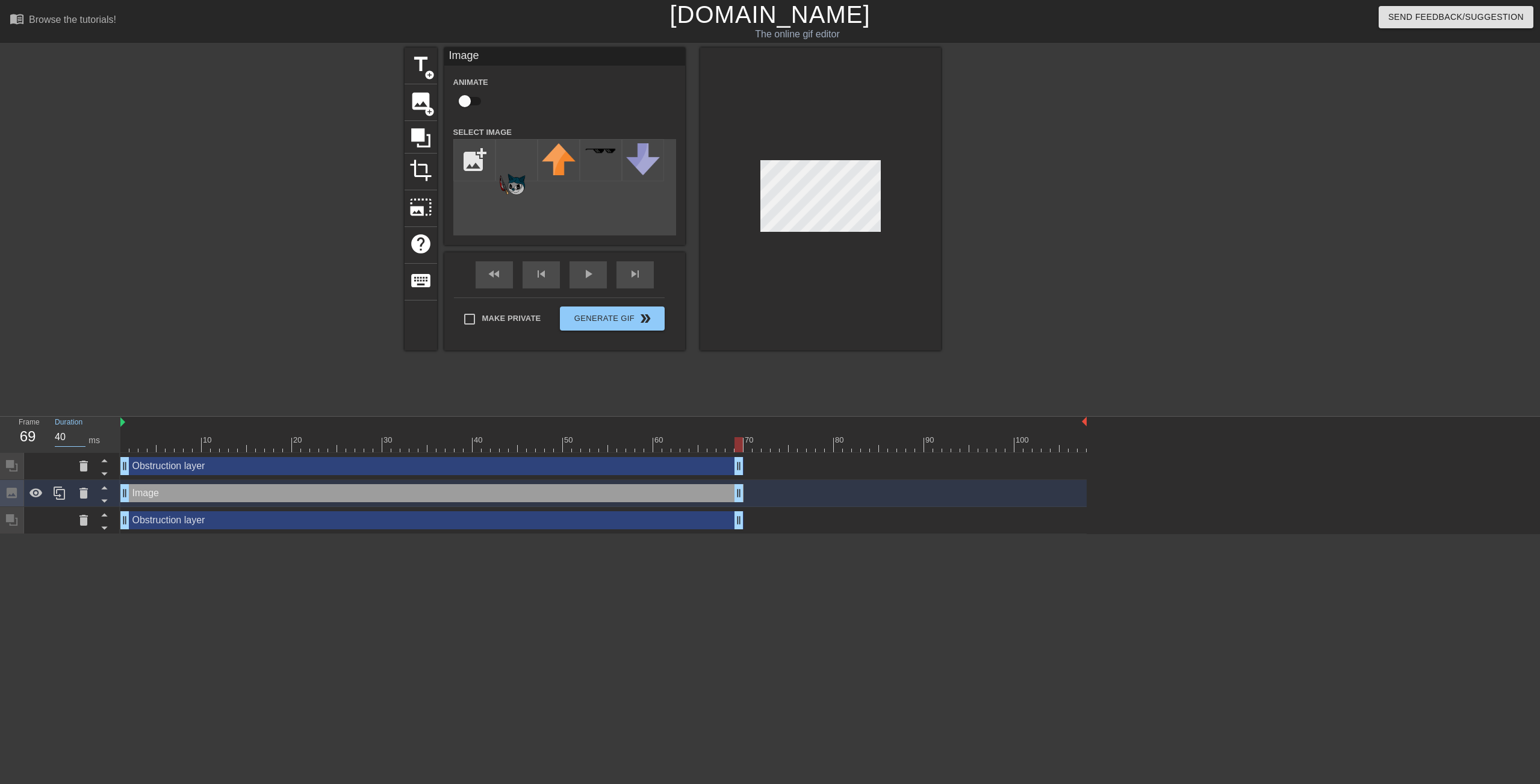
click at [54, 437] on div "Duration 40 ms" at bounding box center [82, 434] width 72 height 35
type input "69"
click at [580, 323] on span "Generate Gif double_arrow" at bounding box center [612, 318] width 95 height 14
